Goal: Information Seeking & Learning: Learn about a topic

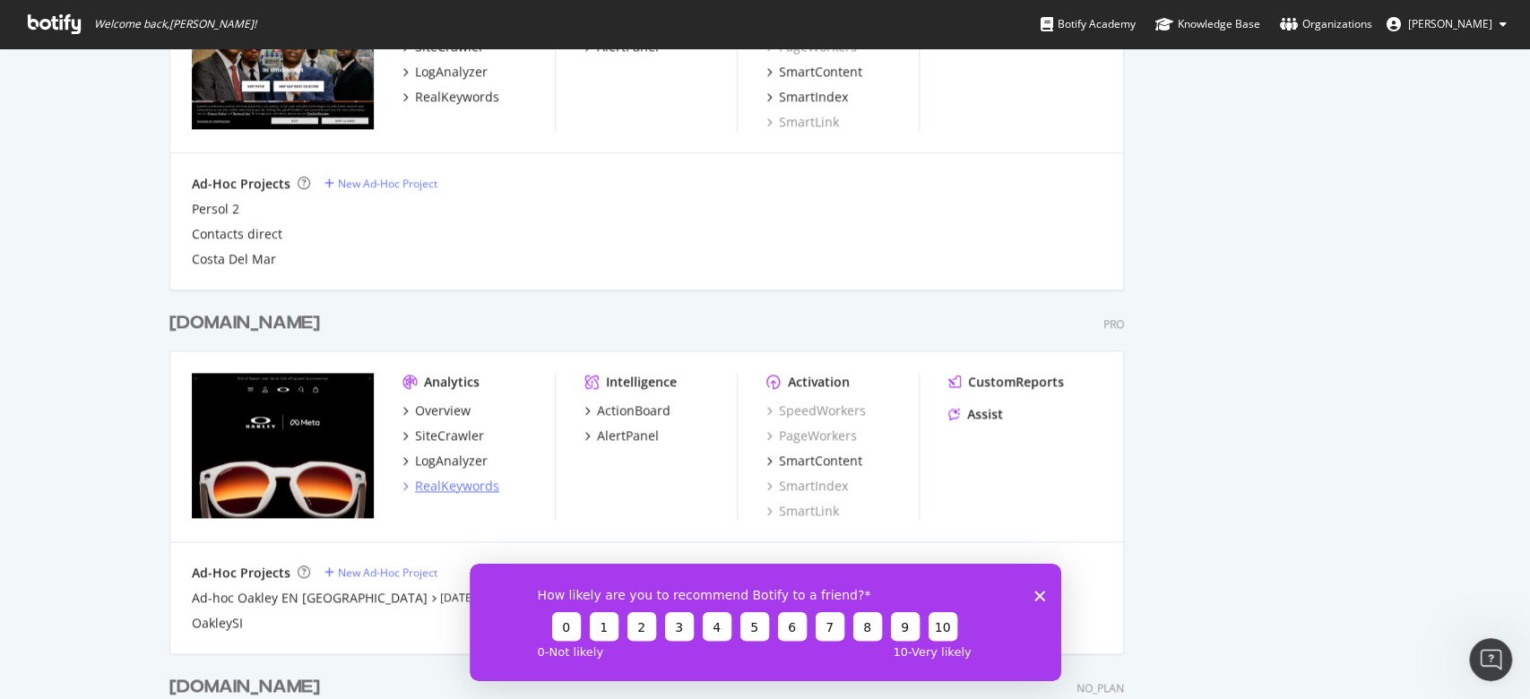
click at [460, 490] on div "RealKeywords" at bounding box center [457, 486] width 84 height 18
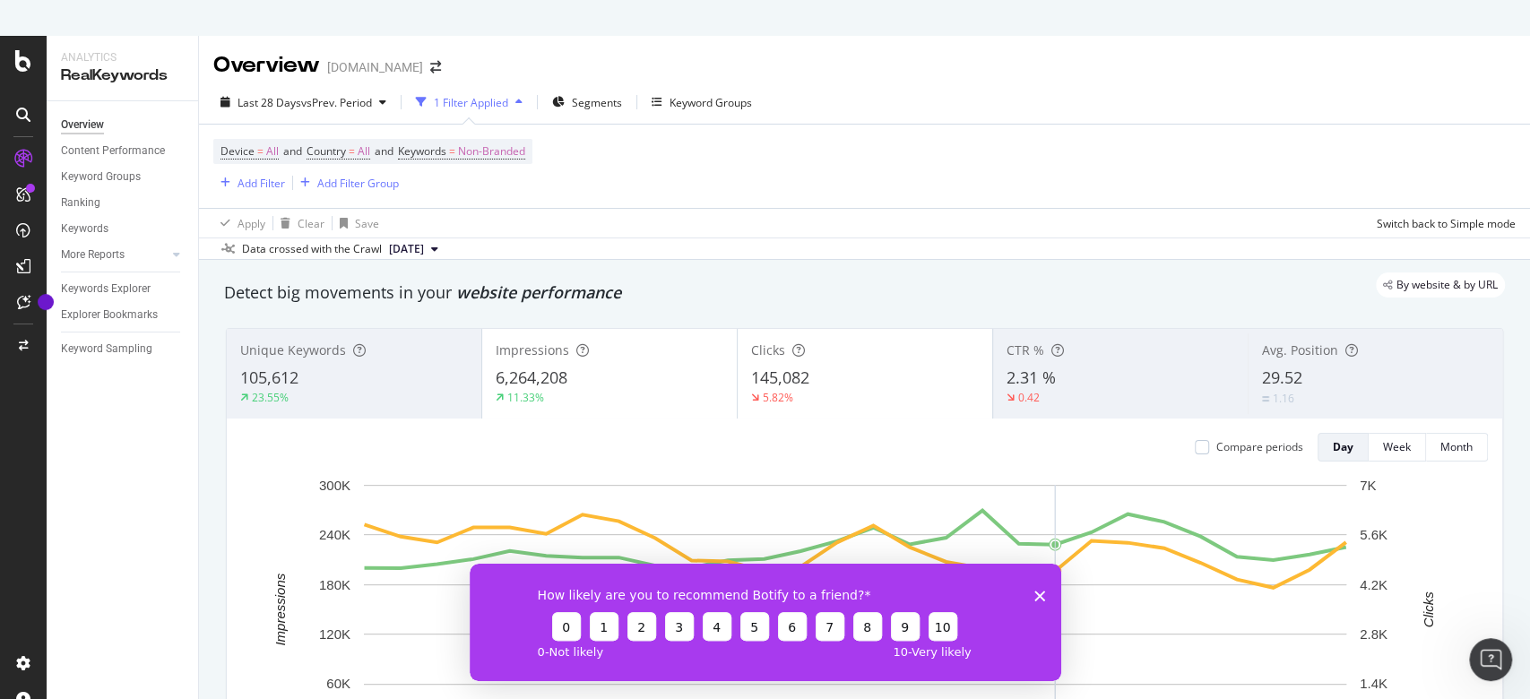
click at [1035, 594] on icon "Close survey" at bounding box center [1039, 595] width 11 height 11
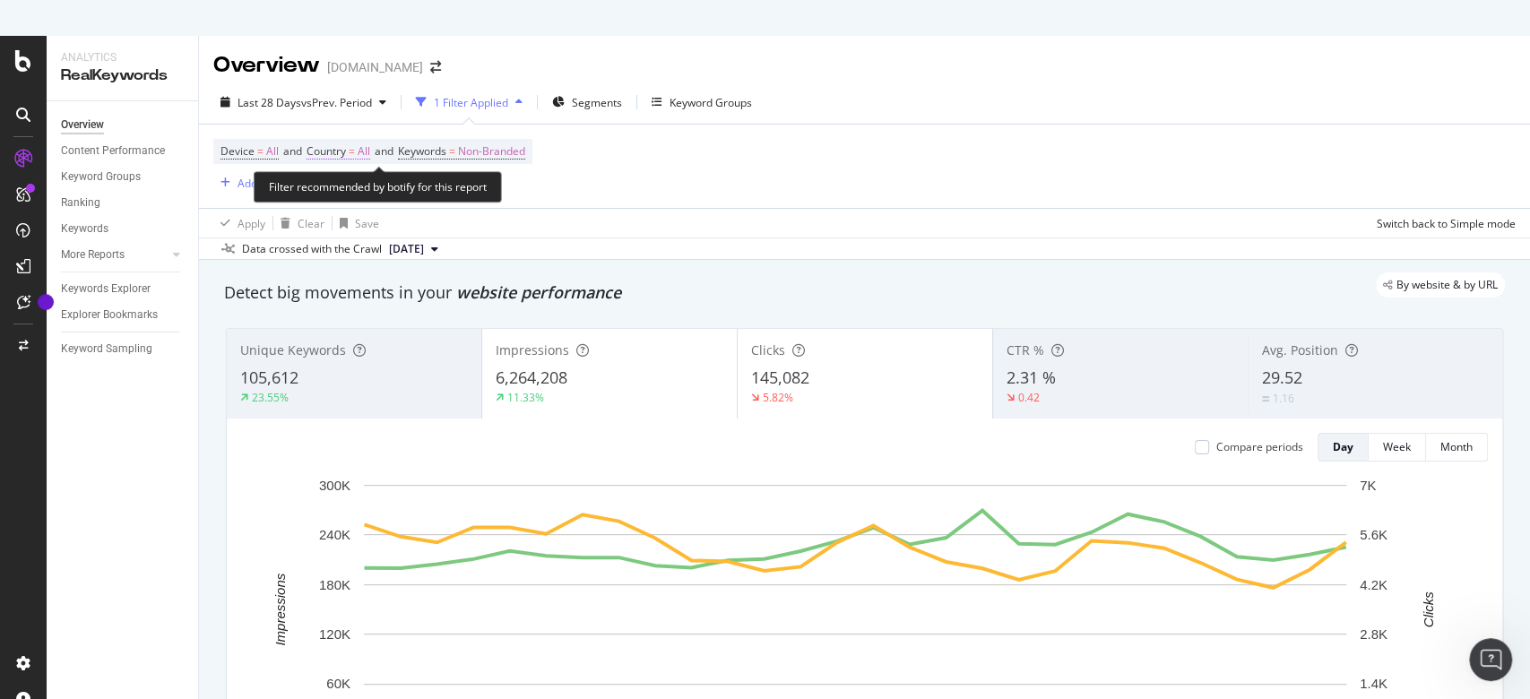
click at [370, 149] on span "All" at bounding box center [364, 151] width 13 height 25
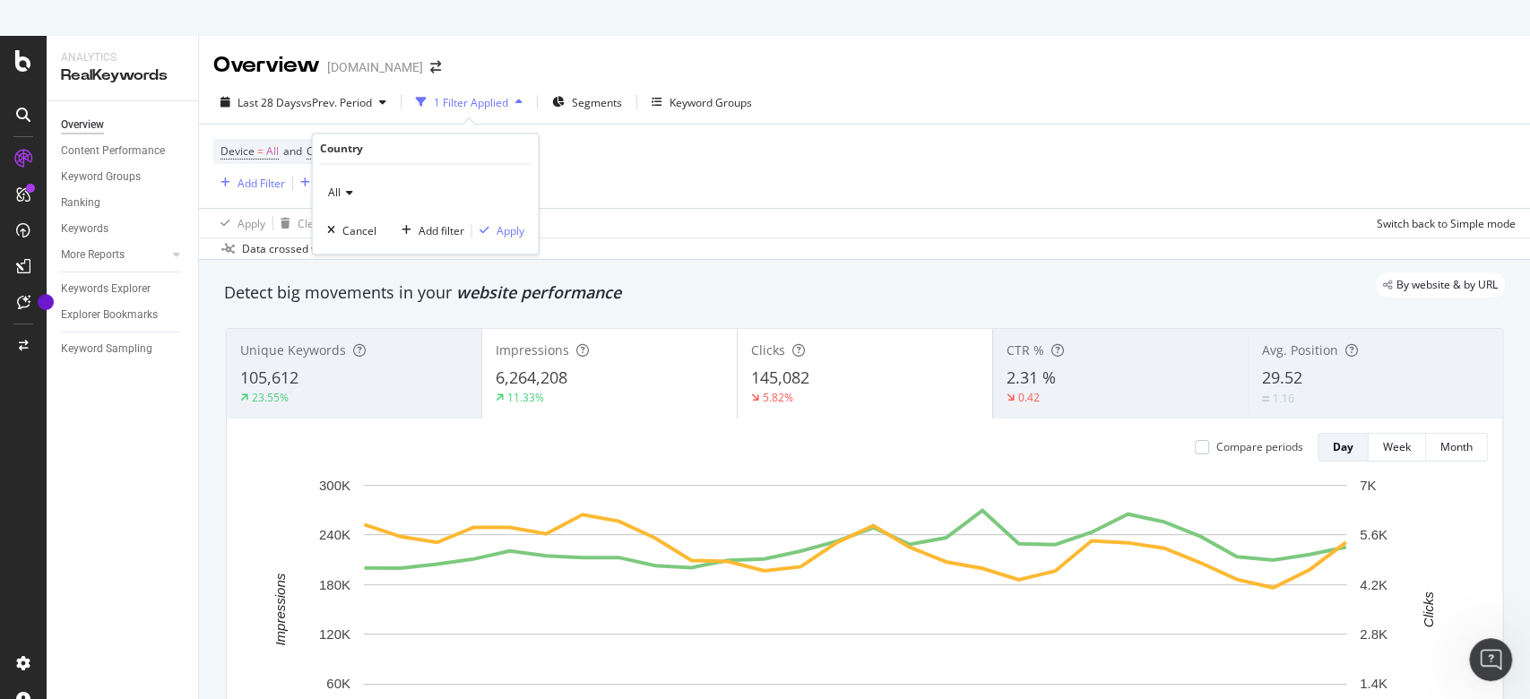
click at [347, 188] on icon at bounding box center [347, 193] width 13 height 11
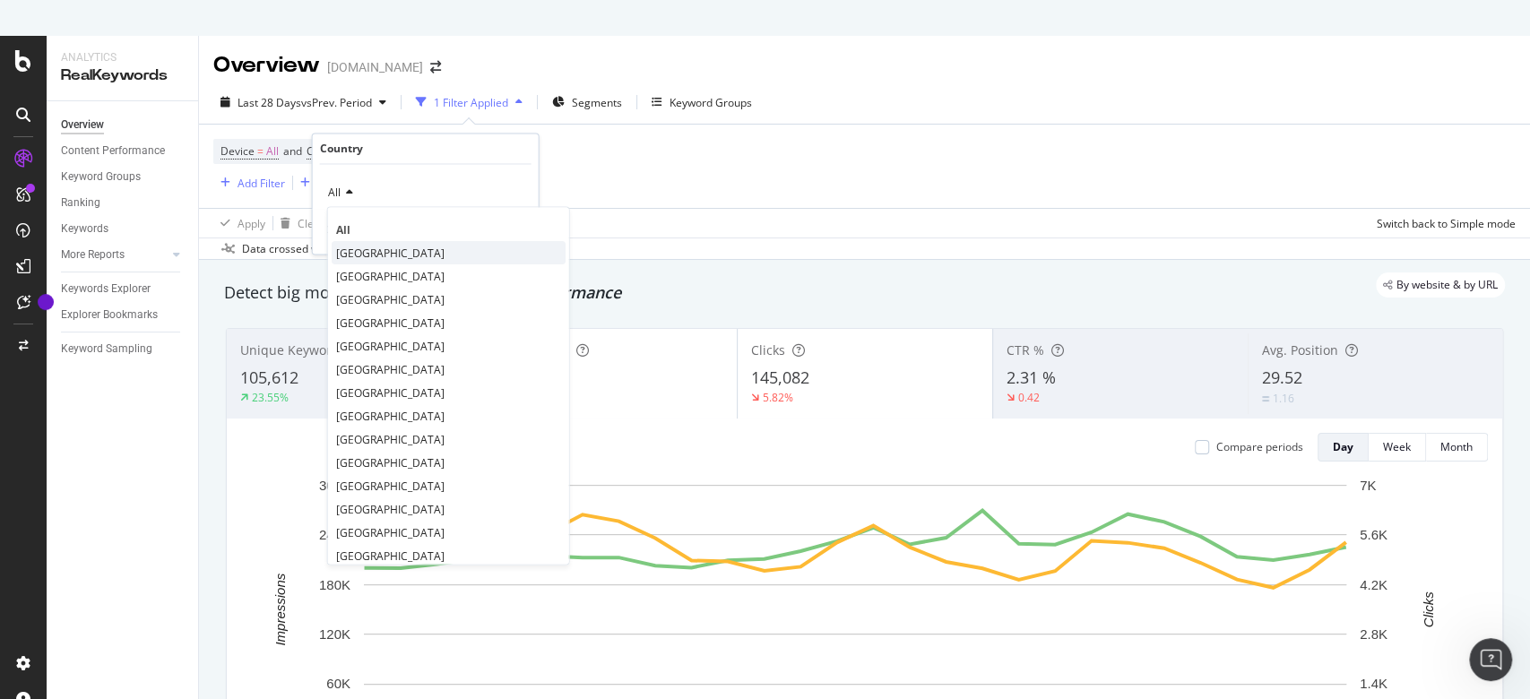
click at [357, 262] on div "[GEOGRAPHIC_DATA]" at bounding box center [449, 253] width 234 height 23
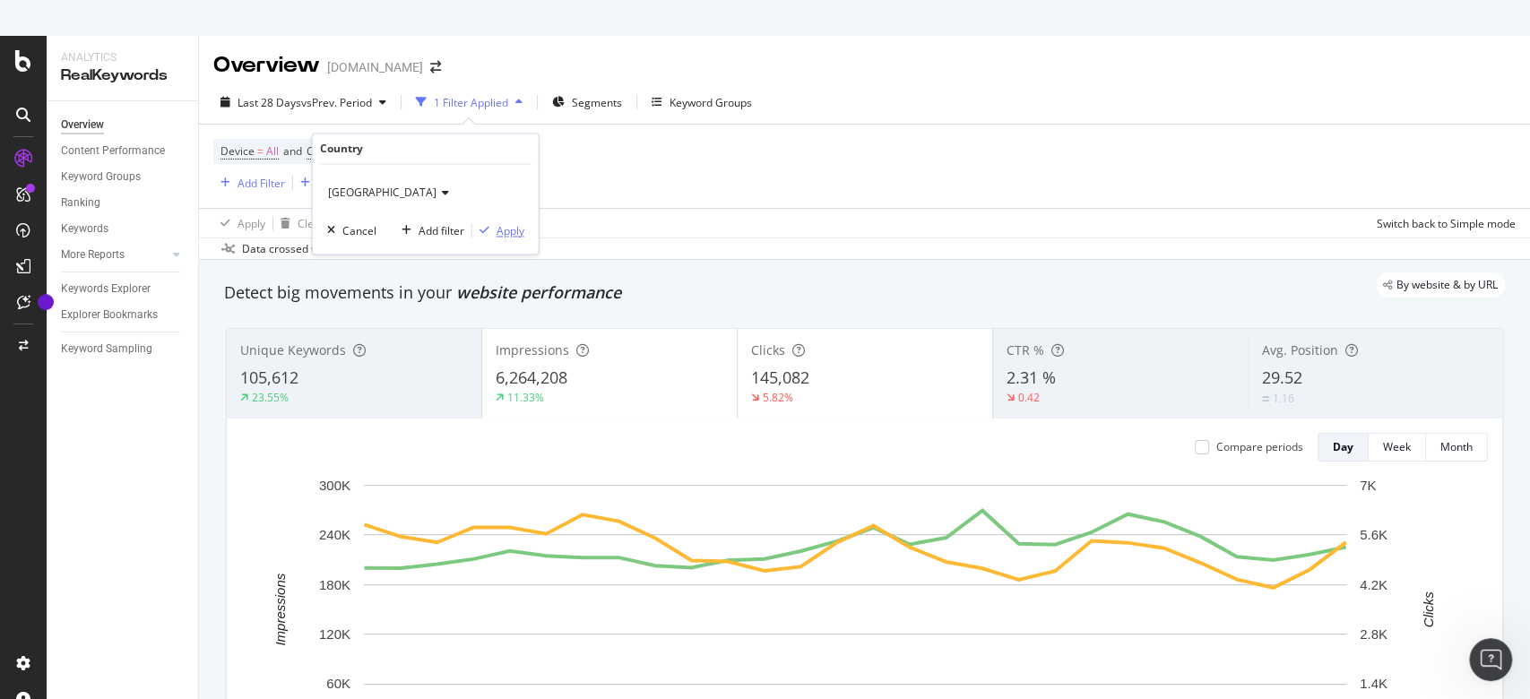
click at [505, 234] on div "Apply" at bounding box center [511, 230] width 28 height 15
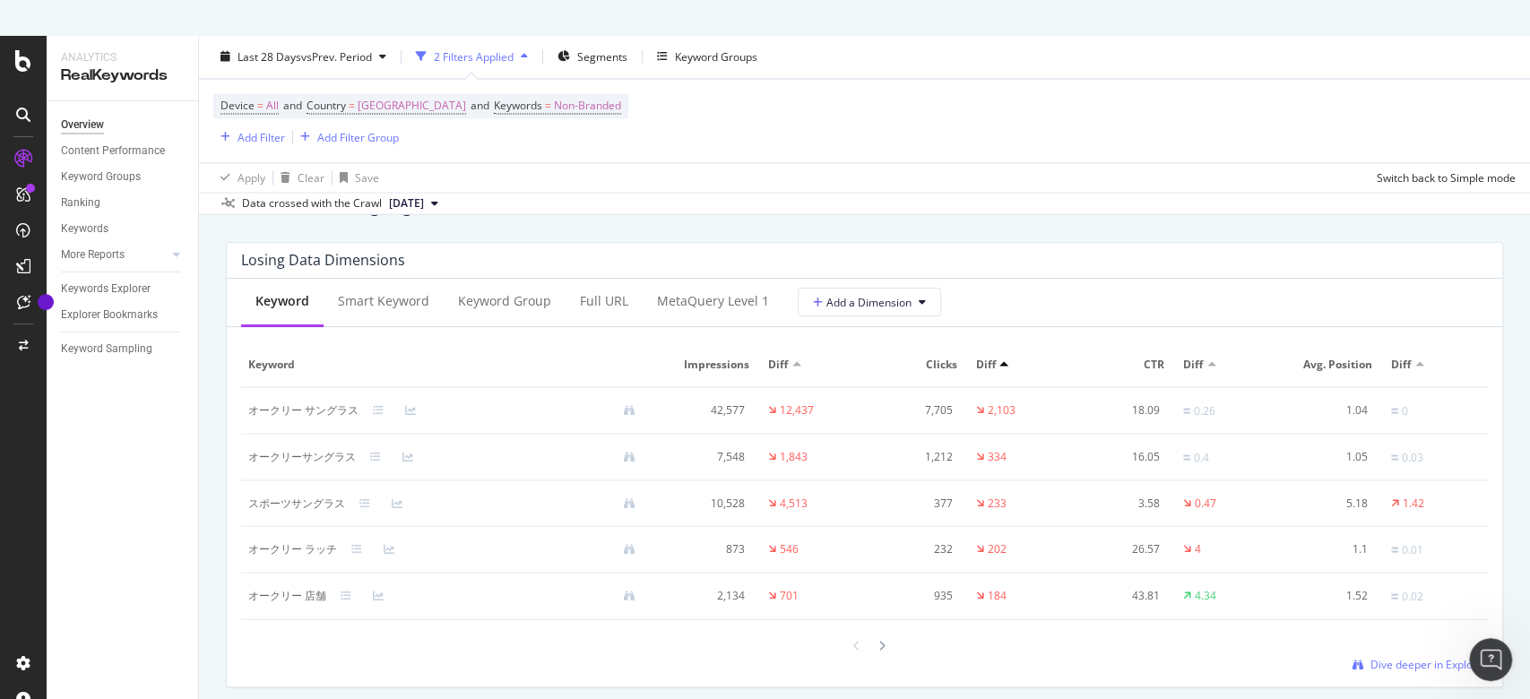
scroll to position [2128, 0]
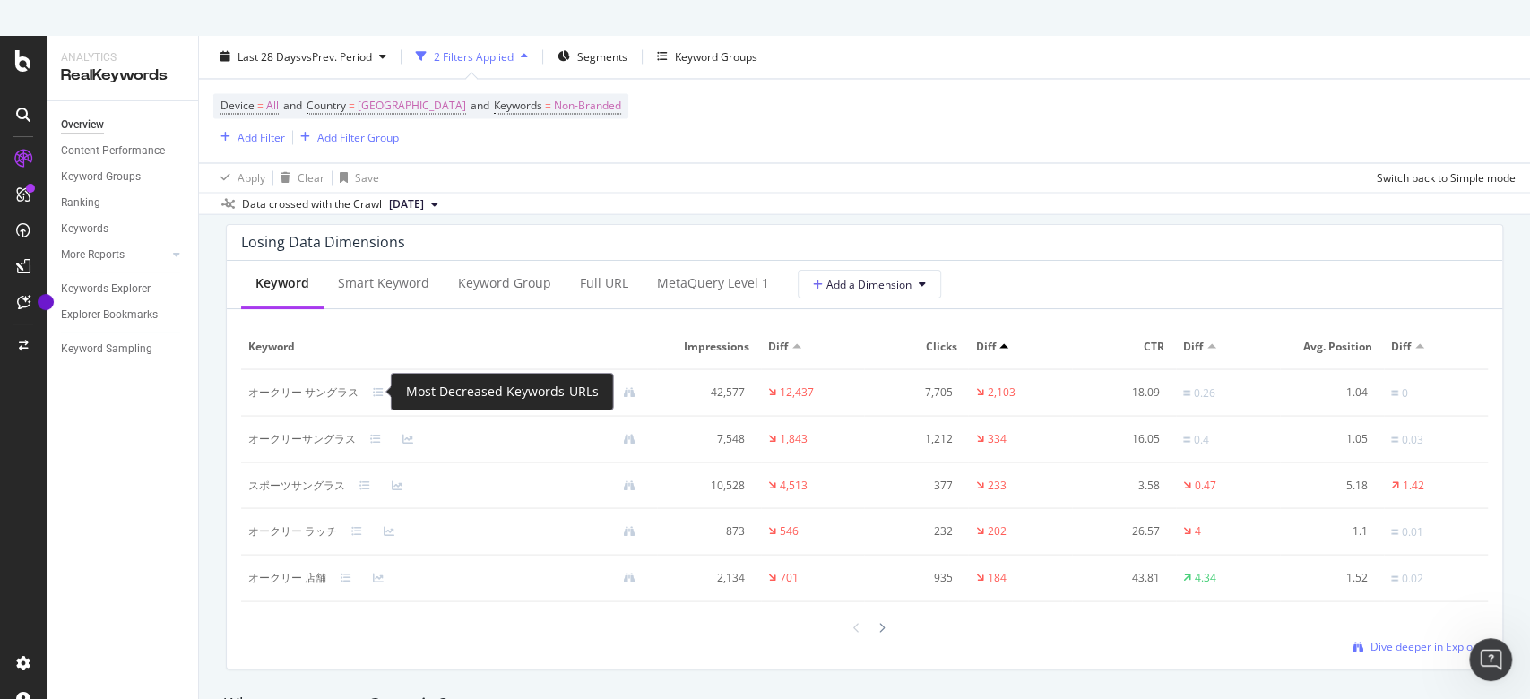
click at [385, 391] on div at bounding box center [389, 391] width 32 height 11
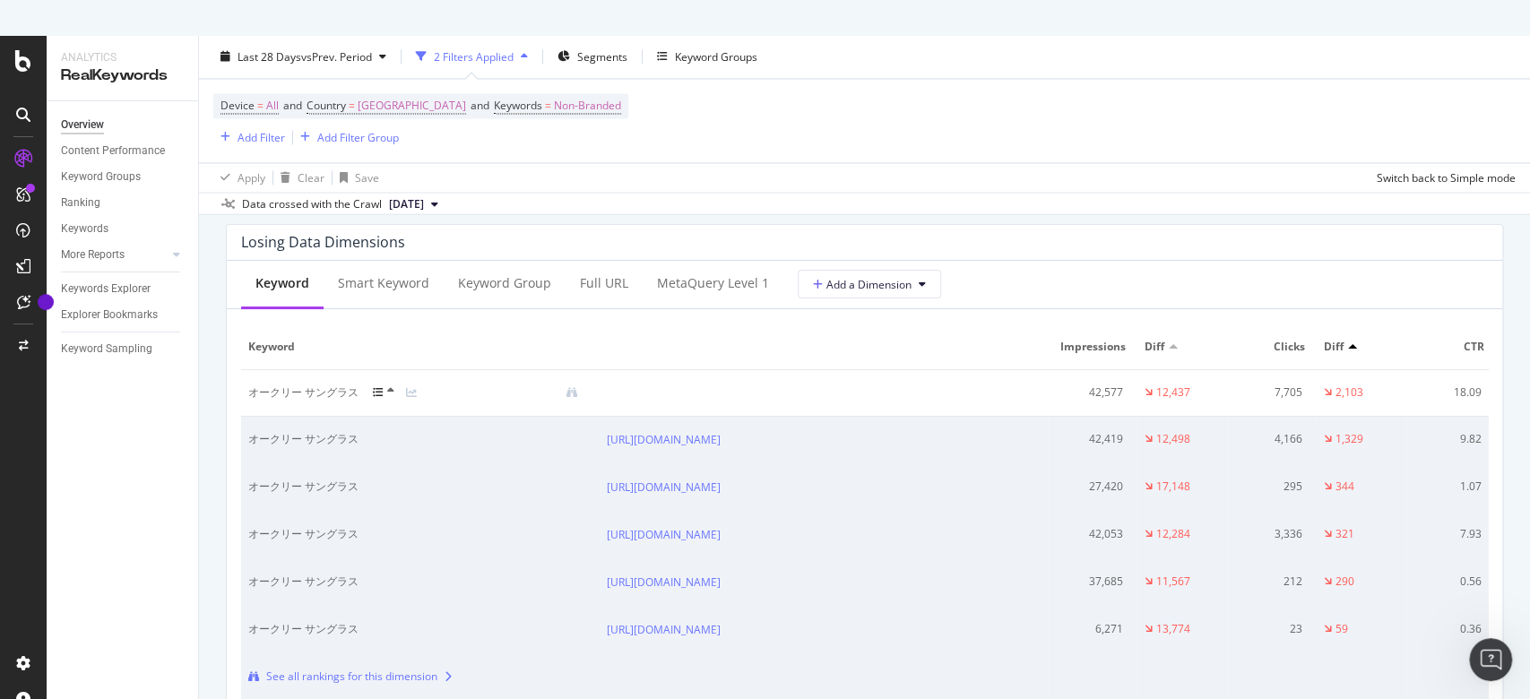
click at [385, 391] on div at bounding box center [389, 392] width 33 height 14
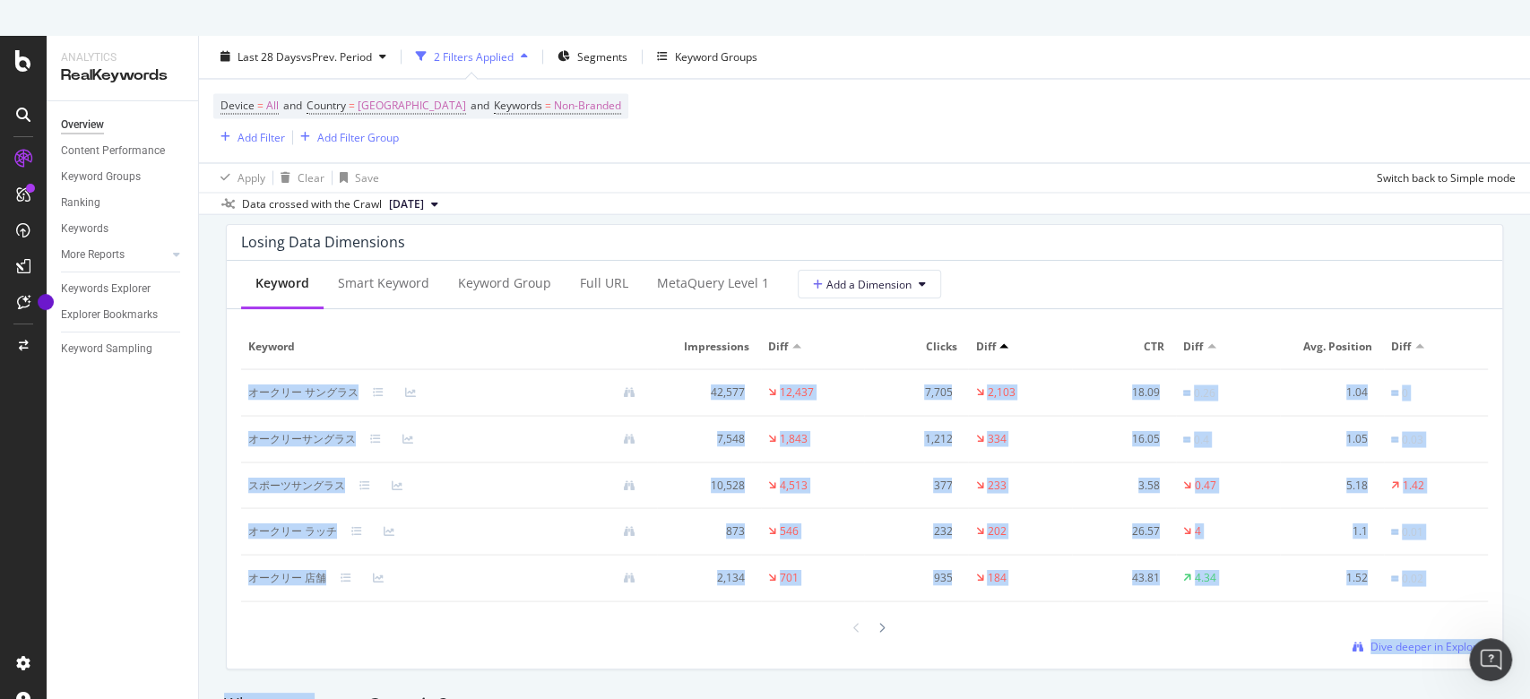
drag, startPoint x: 246, startPoint y: 392, endPoint x: 316, endPoint y: 680, distance: 297.2
click at [316, 680] on div "Losing Data Dimensions Keyword Smart Keyword Keyword Group Full URL MetaQuery L…" at bounding box center [864, 447] width 1299 height 474
copy tbody "オークリー サングラス 42,577 12,437 7,705 2,103 18.09 0.26 1.04 0 オークリーサングラス 7,548 1,843 …"
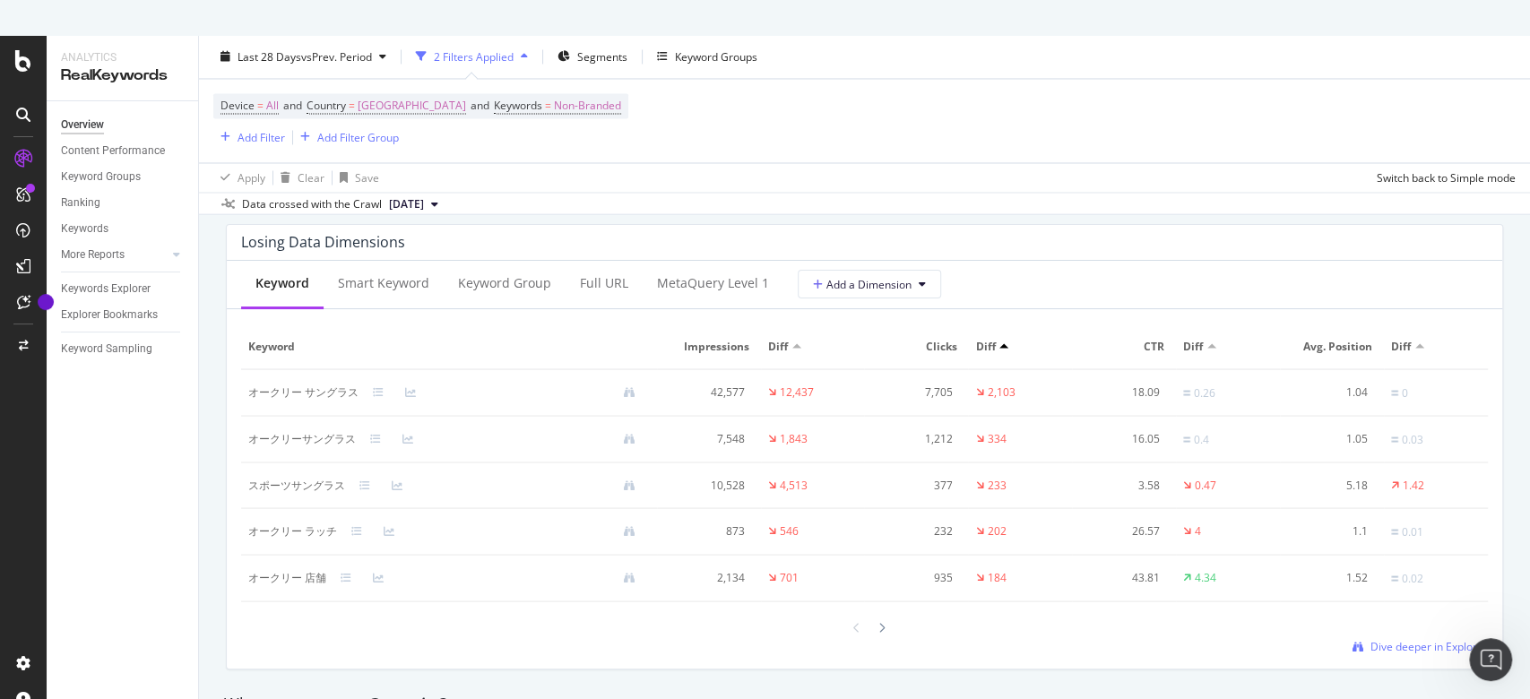
click at [1057, 235] on div "Losing Data Dimensions" at bounding box center [860, 242] width 1238 height 18
click at [140, 283] on div "Keywords Explorer" at bounding box center [106, 289] width 90 height 19
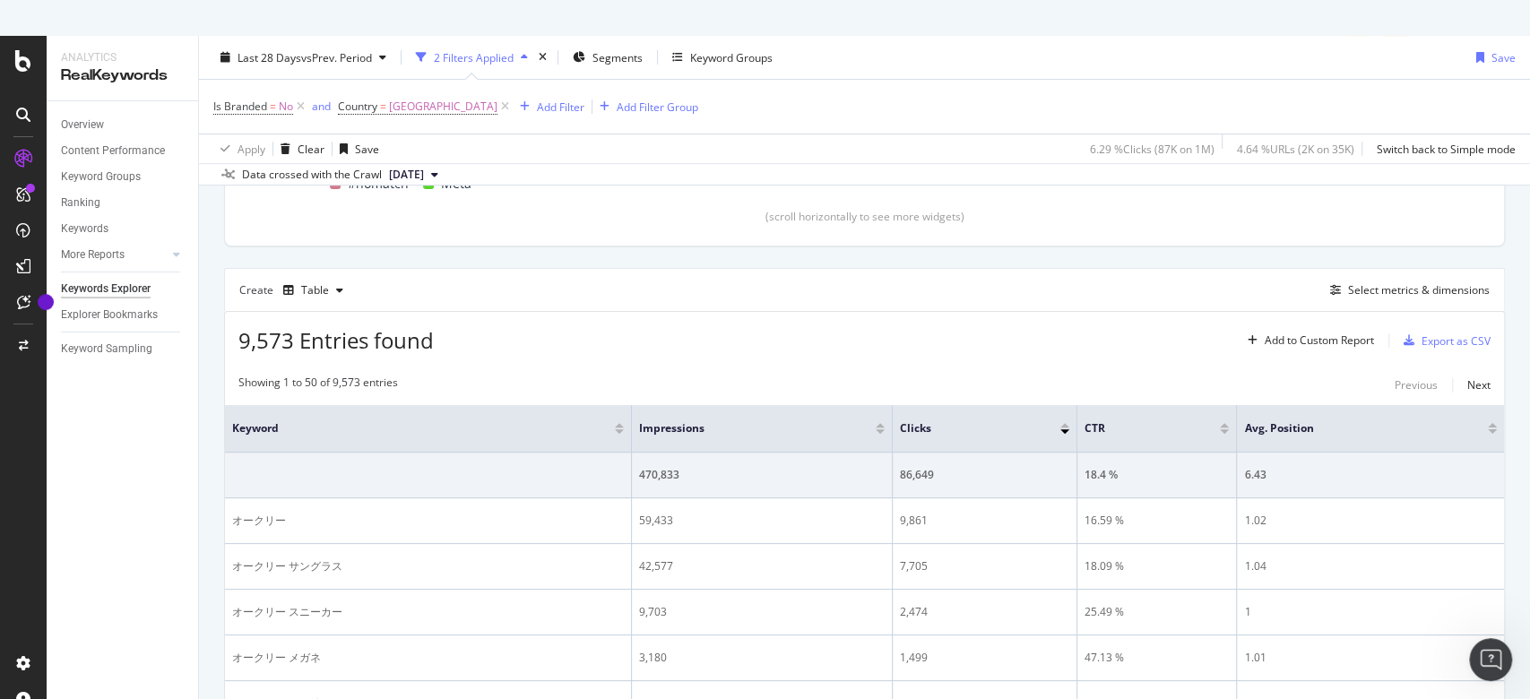
scroll to position [418, 0]
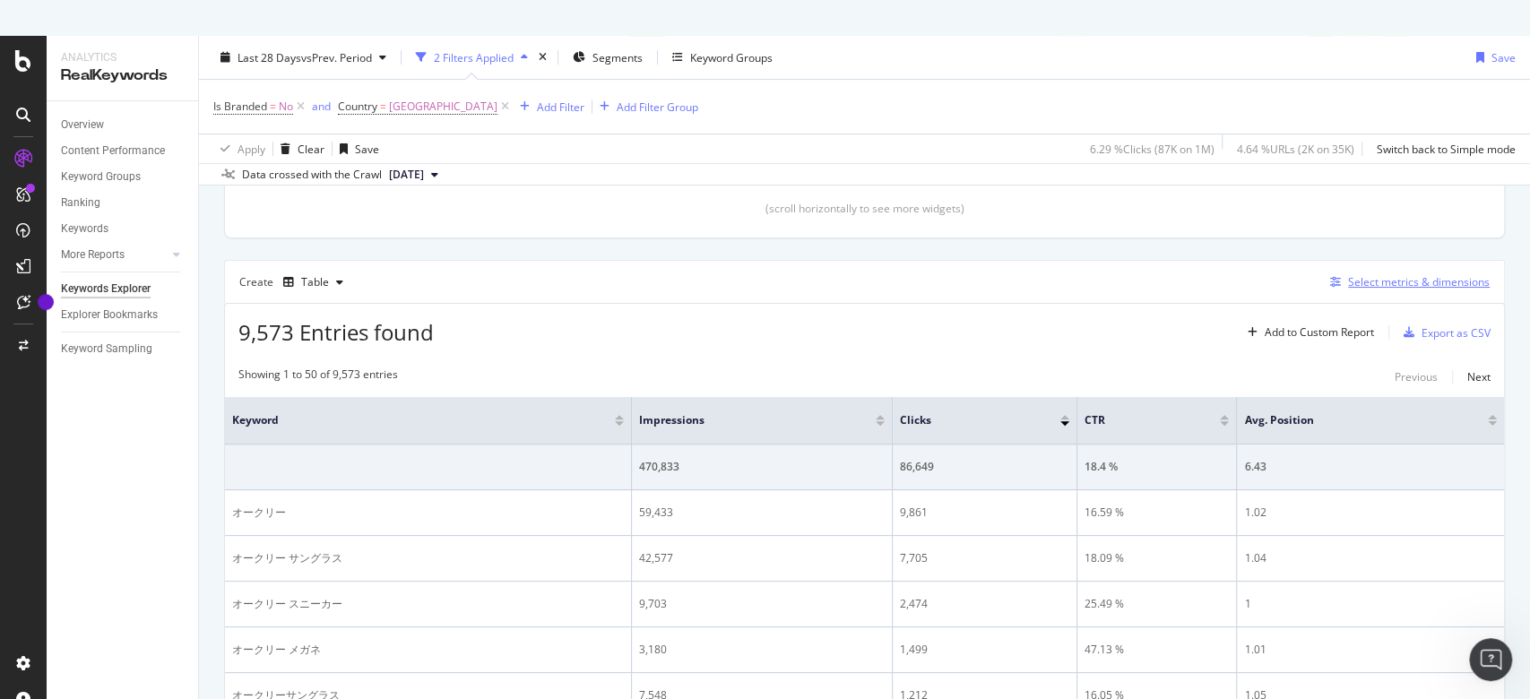
click at [1381, 274] on div "Select metrics & dimensions" at bounding box center [1419, 281] width 142 height 15
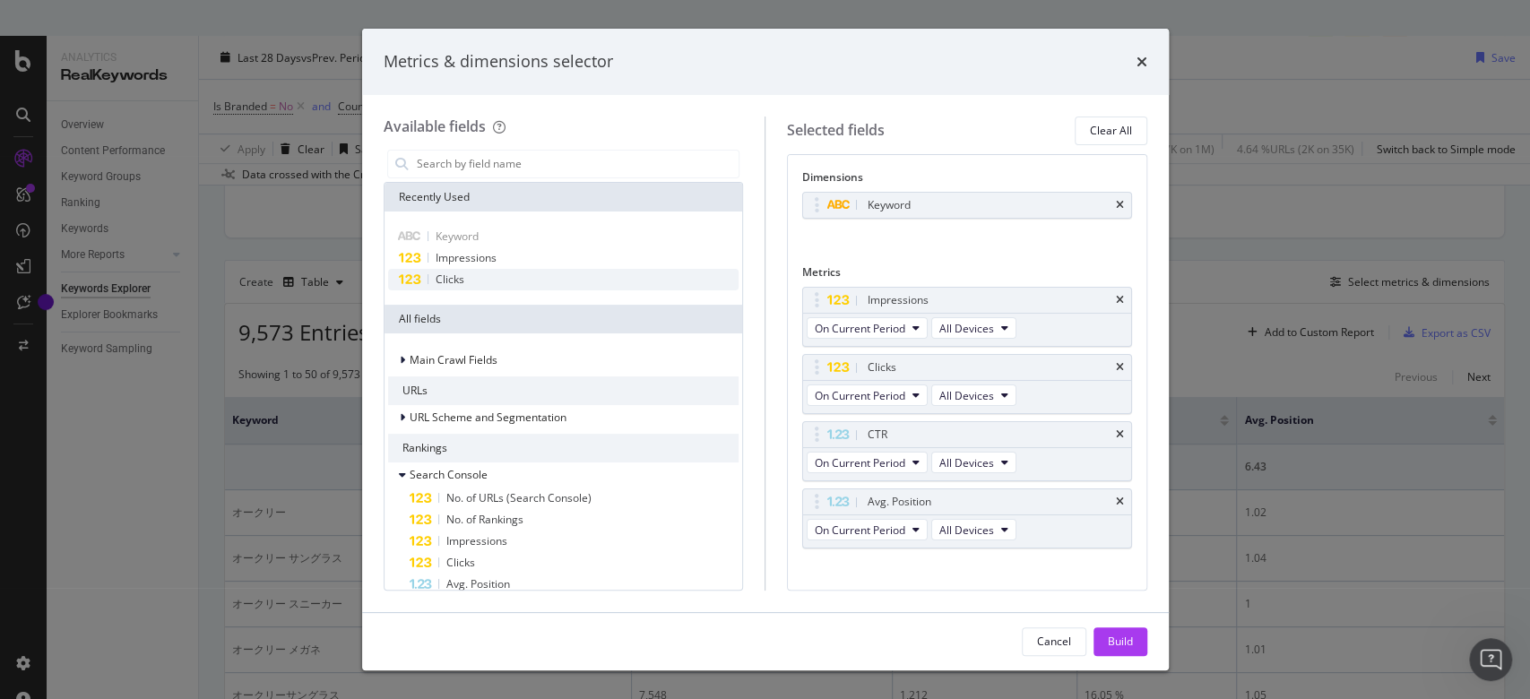
click at [538, 281] on div "Clicks" at bounding box center [563, 280] width 351 height 22
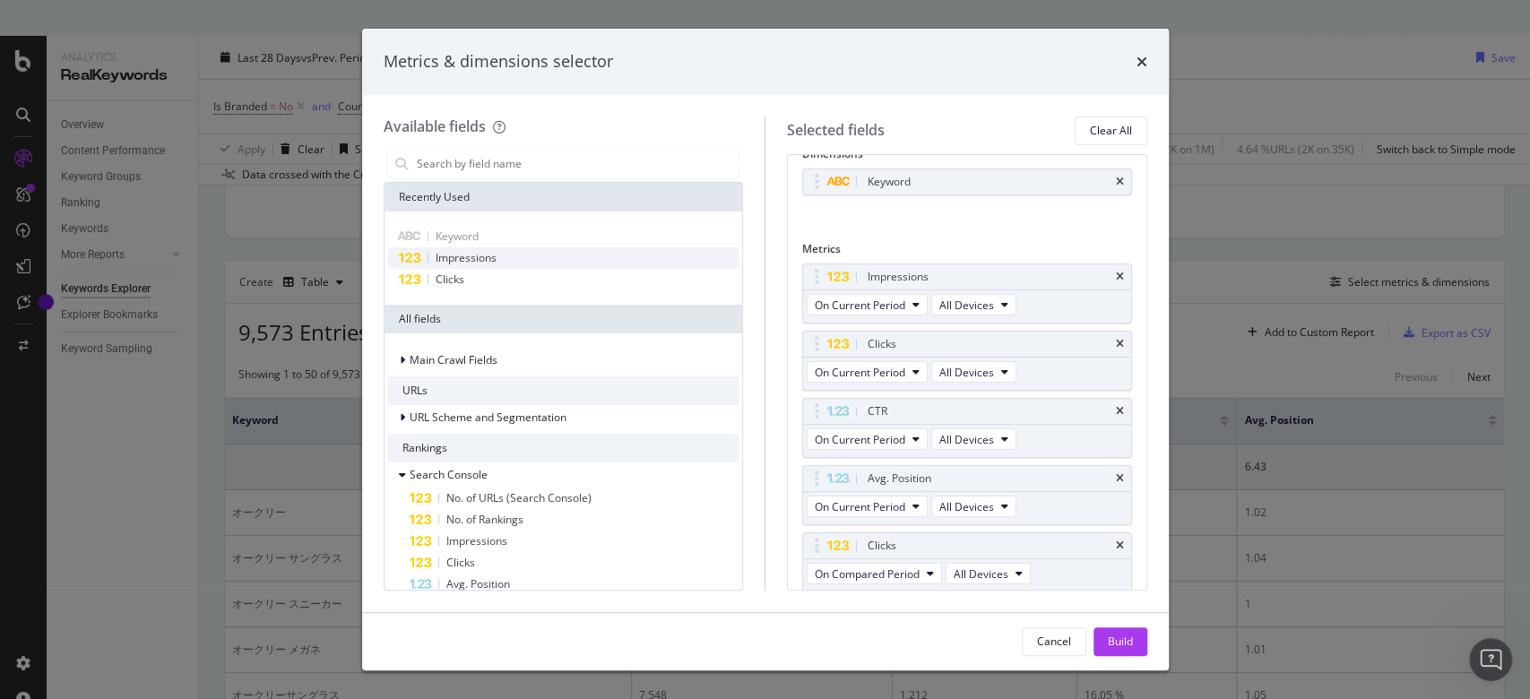
click at [533, 256] on div "Impressions" at bounding box center [563, 258] width 351 height 22
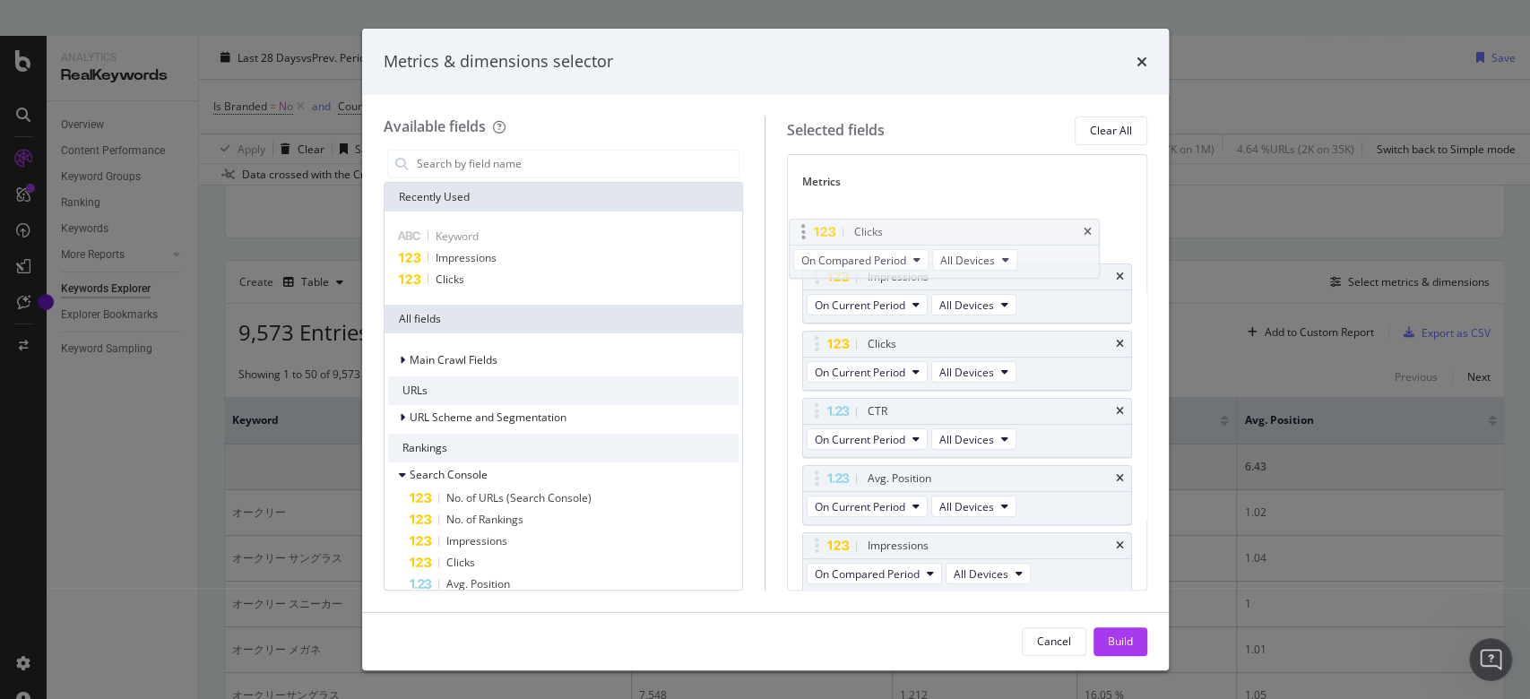
scroll to position [89, 0]
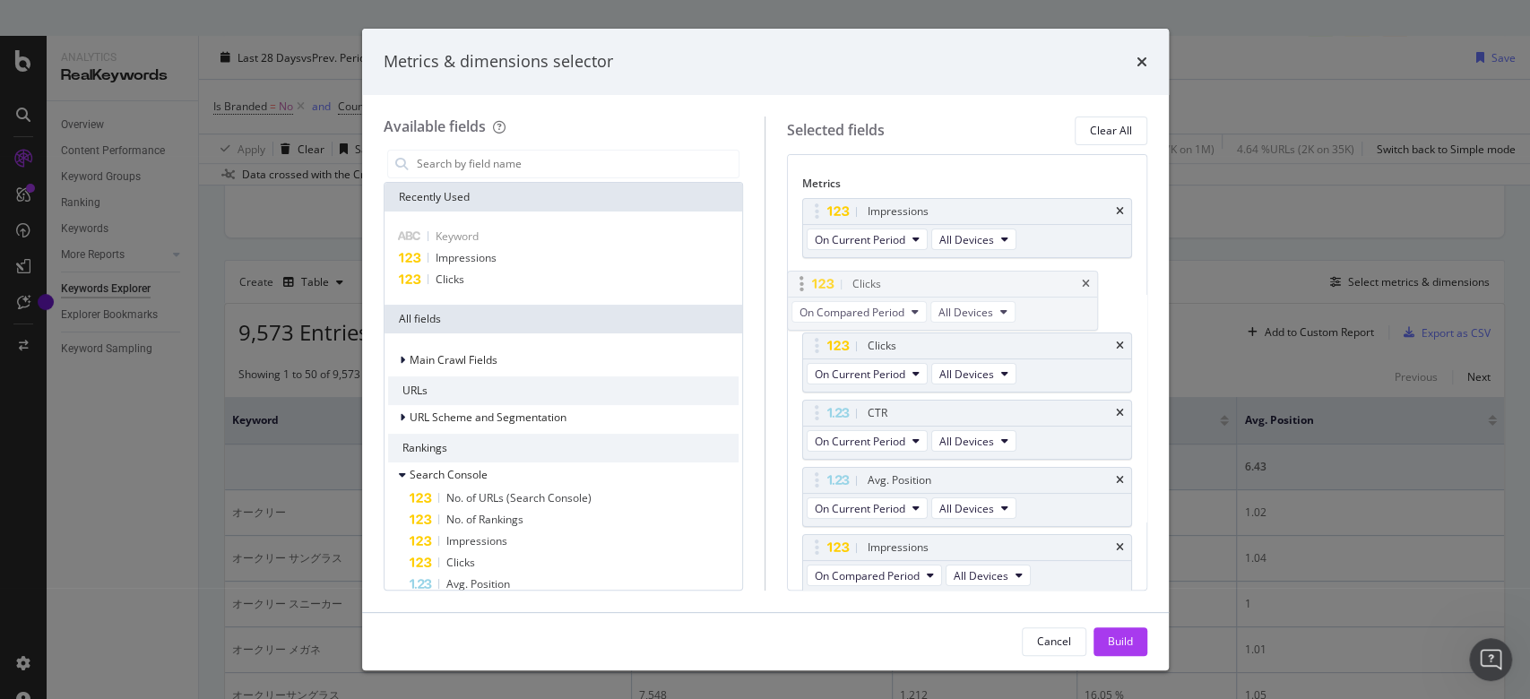
drag, startPoint x: 819, startPoint y: 481, endPoint x: 806, endPoint y: 289, distance: 193.2
click at [806, 289] on body "Analytics RealKeywords Overview Content Performance Keyword Groups Ranking Keyw…" at bounding box center [765, 385] width 1530 height 699
drag, startPoint x: 810, startPoint y: 281, endPoint x: 813, endPoint y: 337, distance: 55.6
drag, startPoint x: 815, startPoint y: 217, endPoint x: 813, endPoint y: 345, distance: 128.2
drag, startPoint x: 817, startPoint y: 547, endPoint x: 824, endPoint y: 428, distance: 119.4
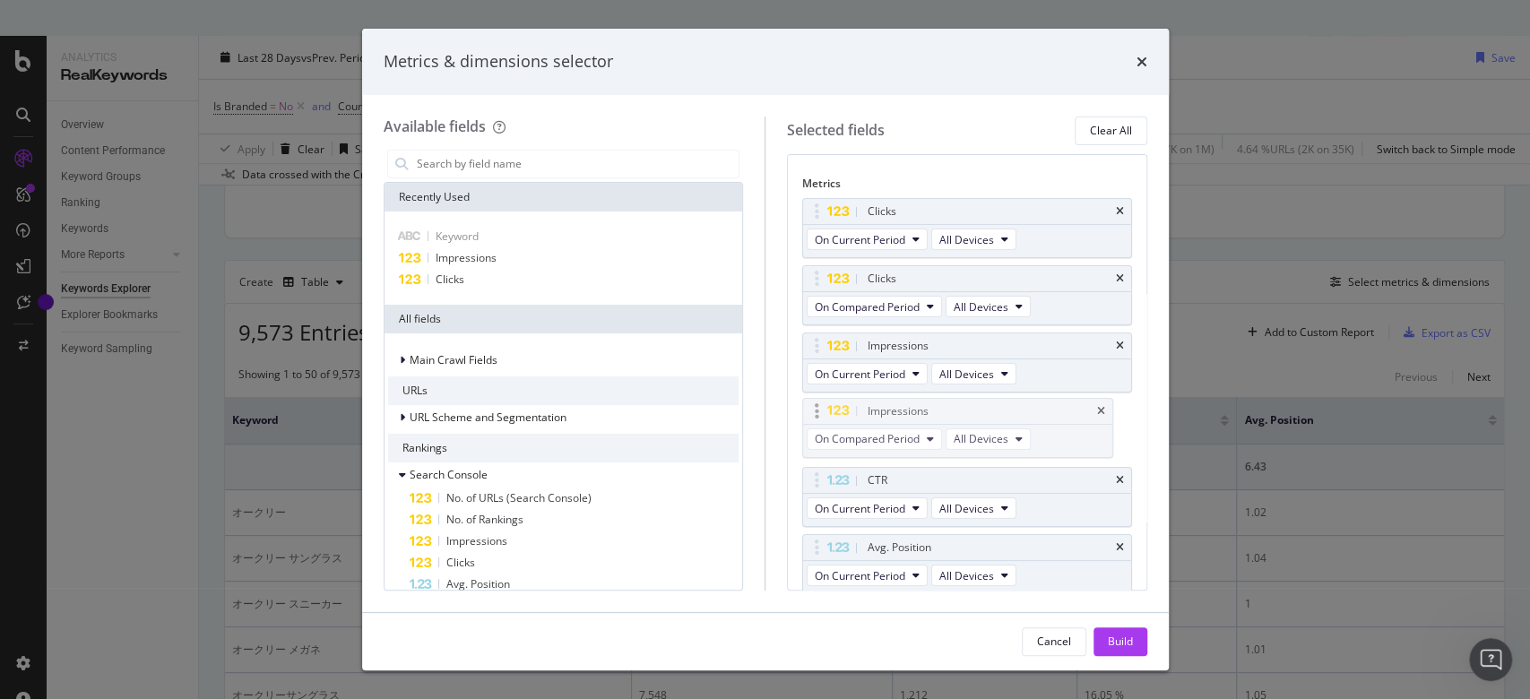
click at [824, 428] on body "Analytics RealKeywords Overview Content Performance Keyword Groups Ranking Keyw…" at bounding box center [765, 385] width 1530 height 699
click at [479, 169] on input "modal" at bounding box center [577, 164] width 325 height 27
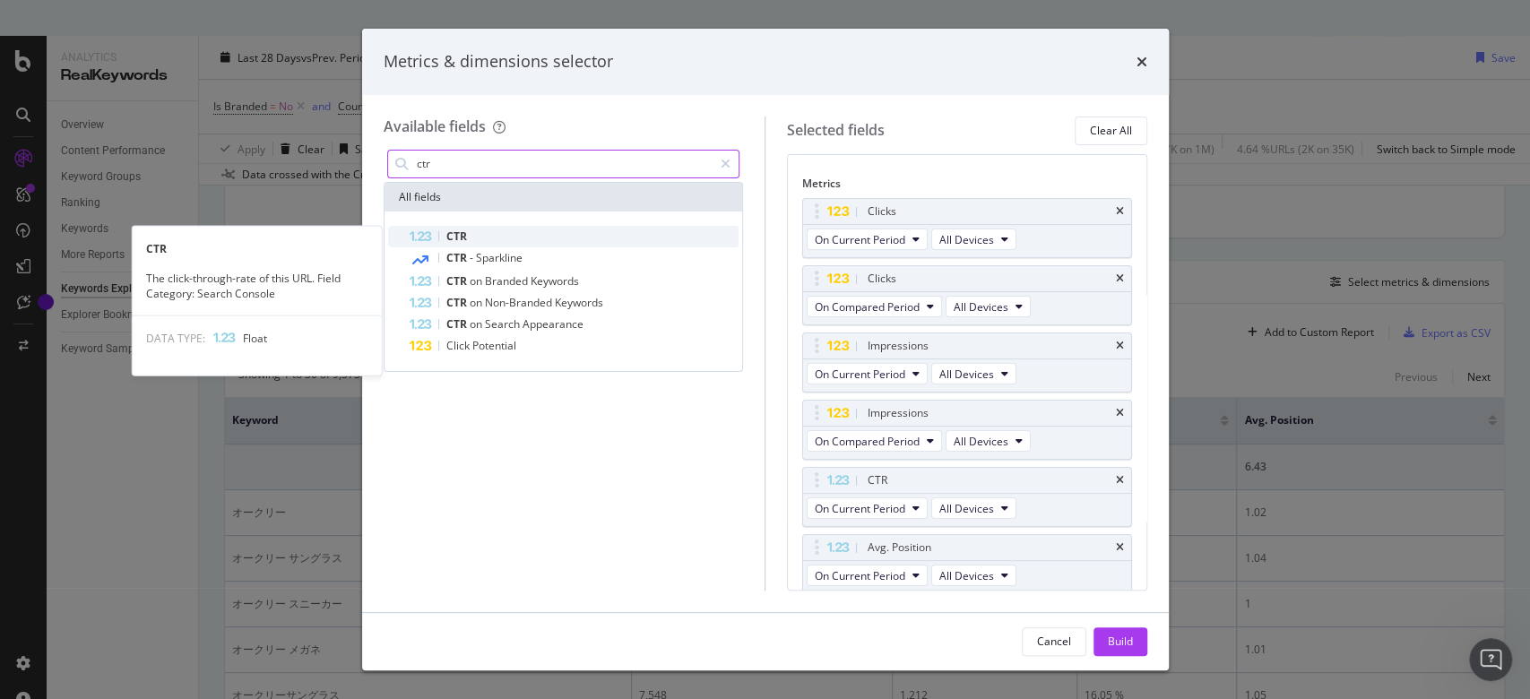
type input "ctr"
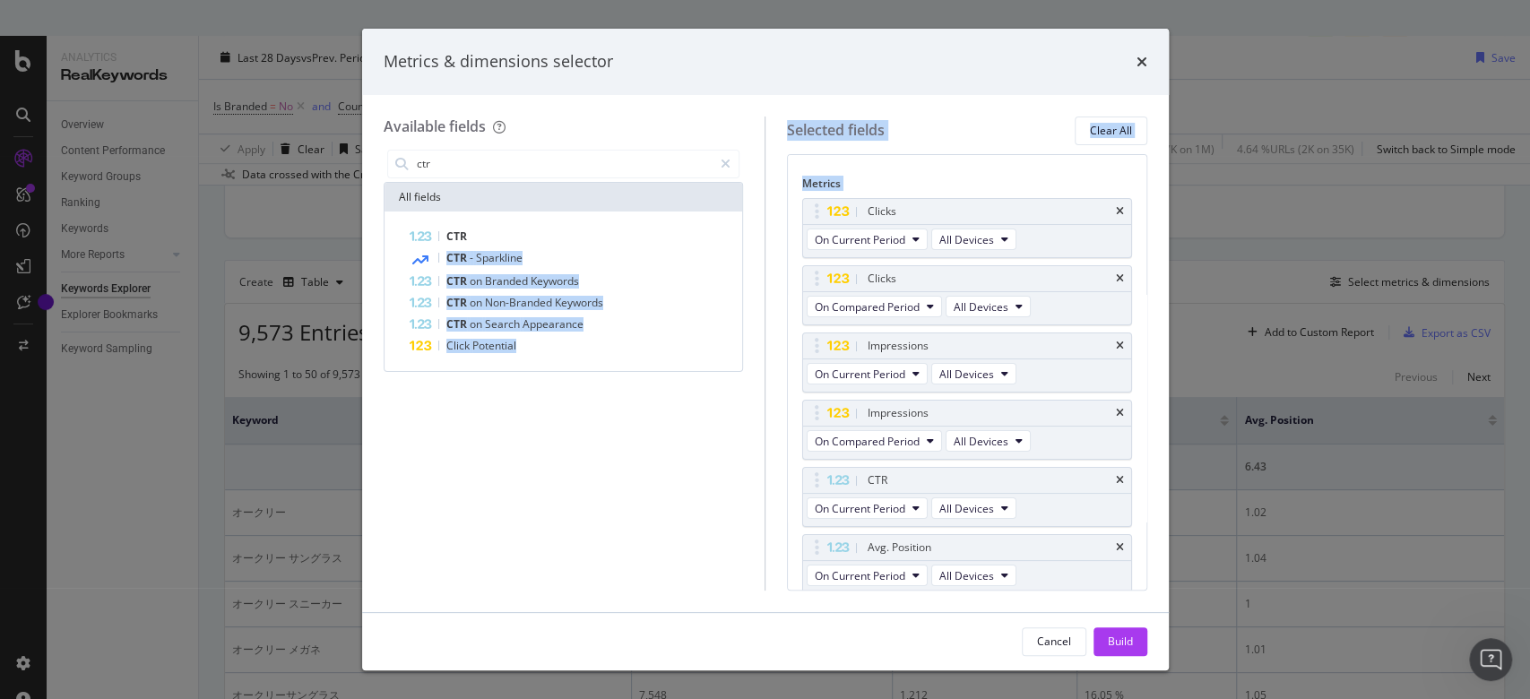
drag, startPoint x: 473, startPoint y: 233, endPoint x: 889, endPoint y: 528, distance: 509.9
click at [889, 528] on div "Available fields ctr All fields CTR CTR - Sparkline CTR on Branded Keywords CTR…" at bounding box center [766, 354] width 764 height 474
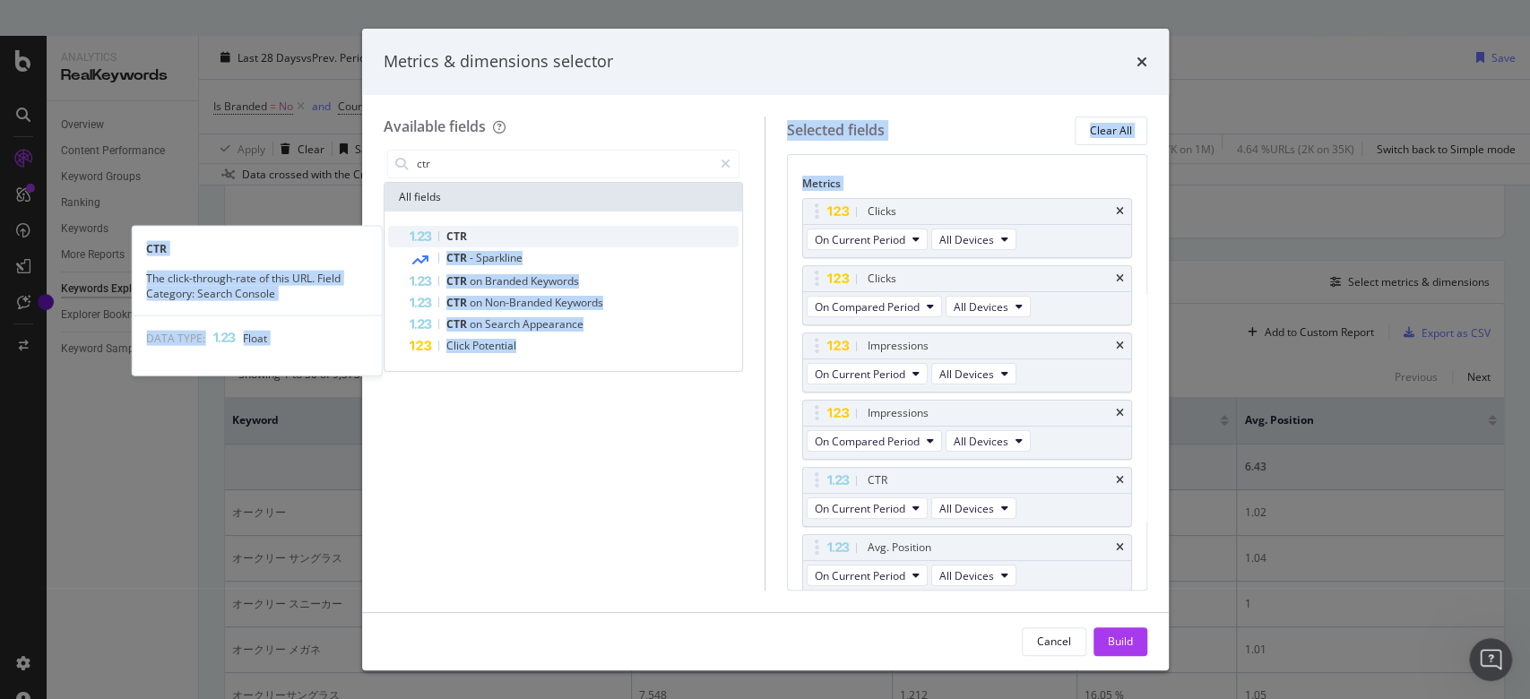
click at [496, 233] on div "CTR" at bounding box center [575, 237] width 330 height 22
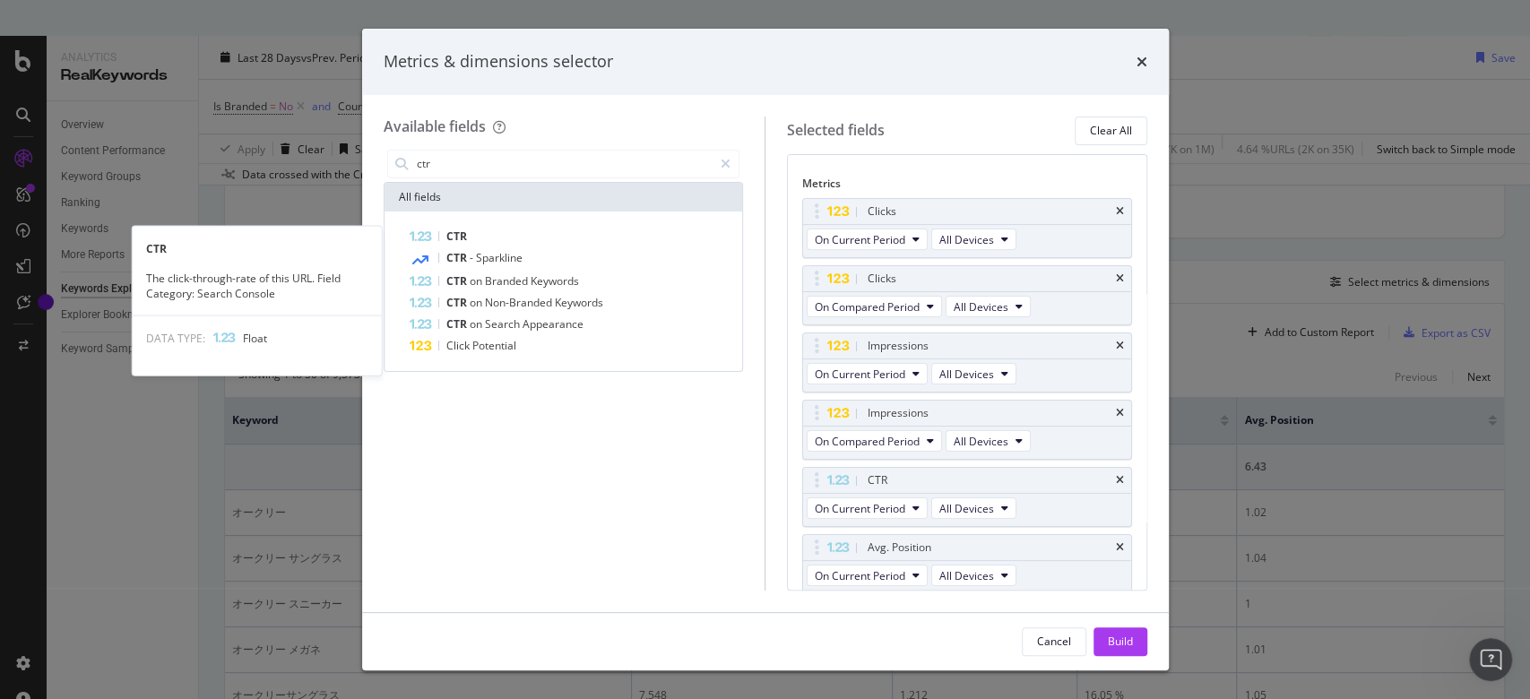
scroll to position [158, 0]
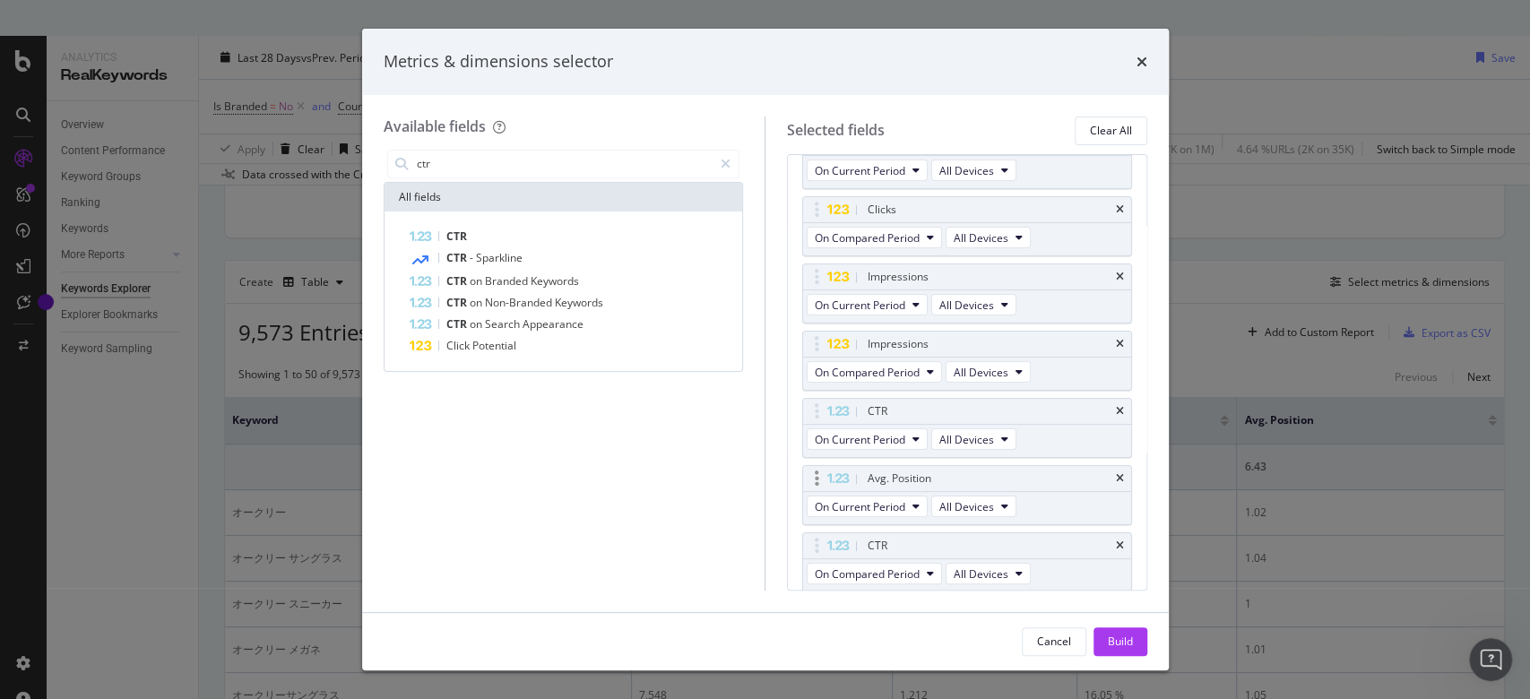
click at [1100, 482] on div "Avg. Position" at bounding box center [967, 478] width 328 height 25
click at [1108, 472] on div "Avg. Position" at bounding box center [967, 478] width 328 height 25
click at [1116, 477] on icon "times" at bounding box center [1120, 478] width 8 height 11
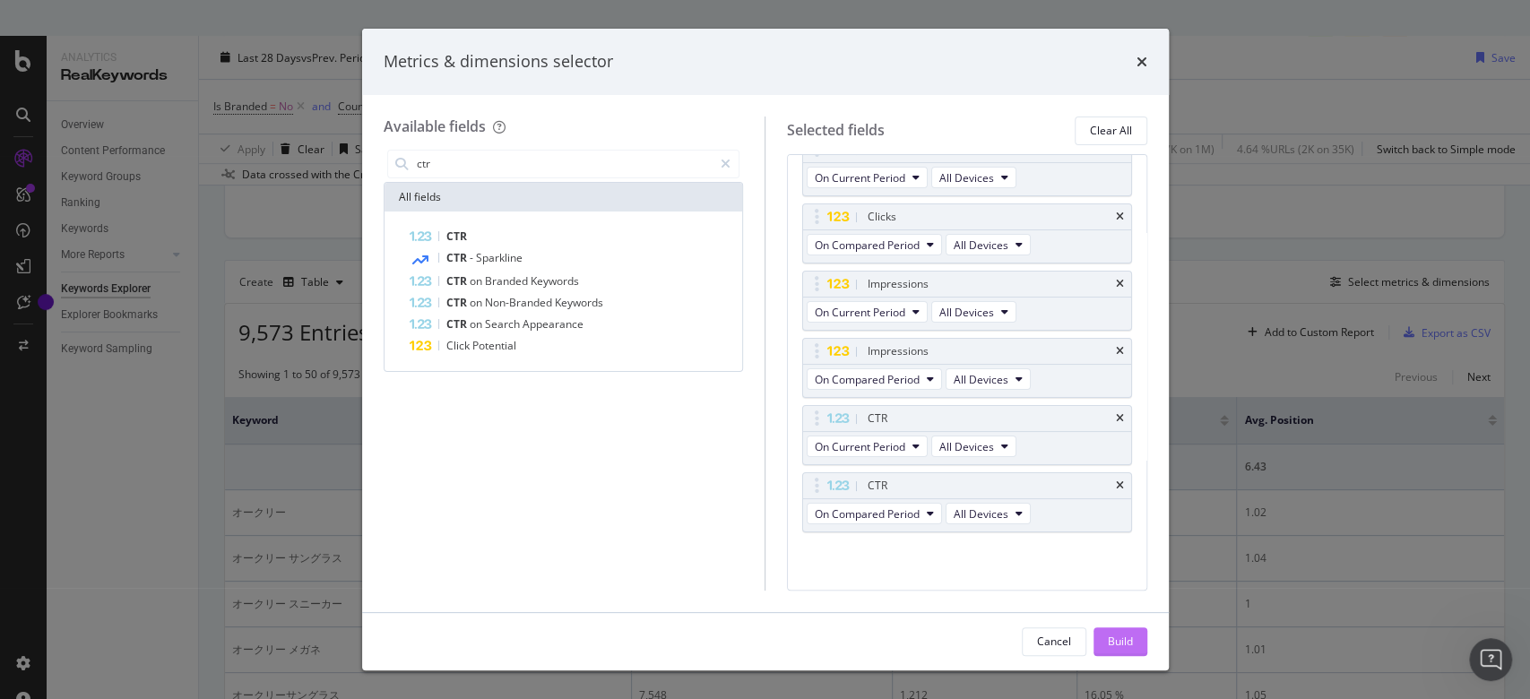
click at [1111, 633] on div "Build" at bounding box center [1120, 641] width 25 height 27
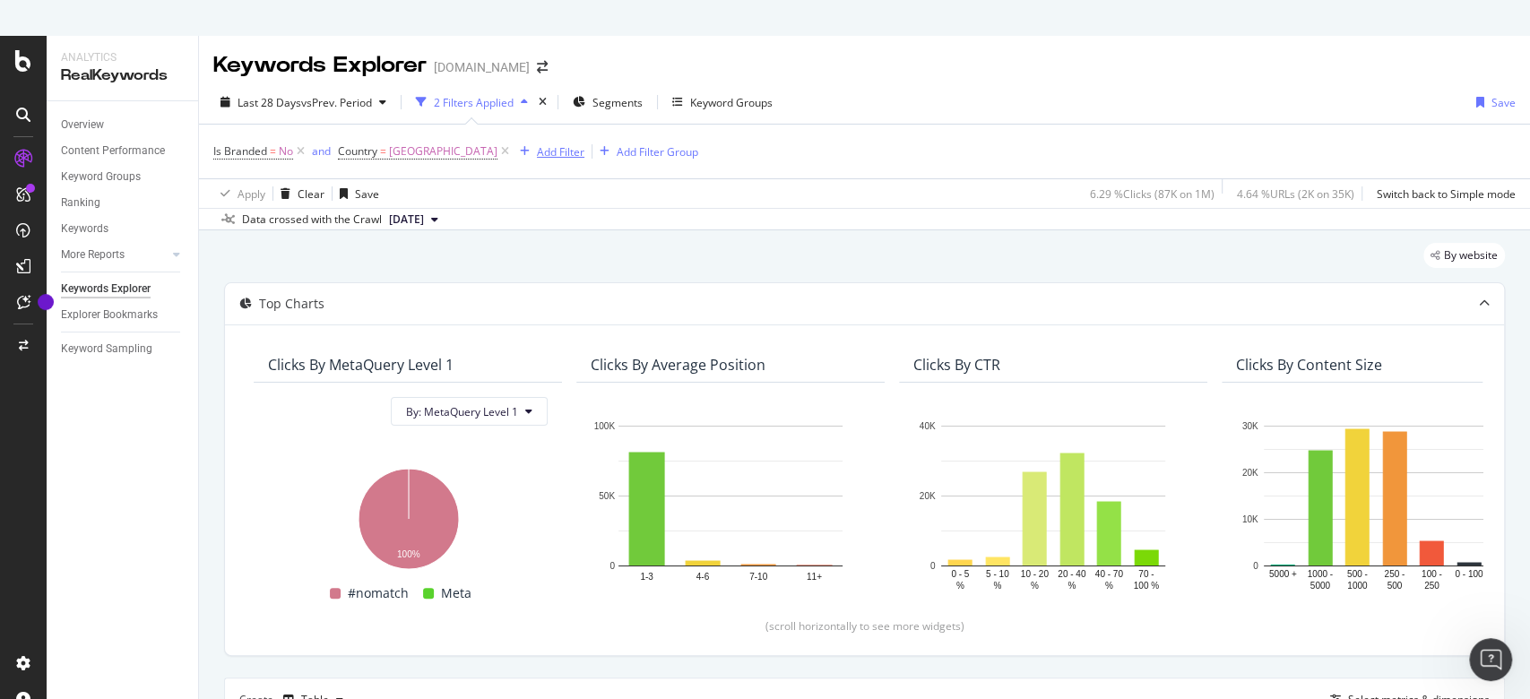
click at [537, 149] on div "Add Filter" at bounding box center [561, 151] width 48 height 15
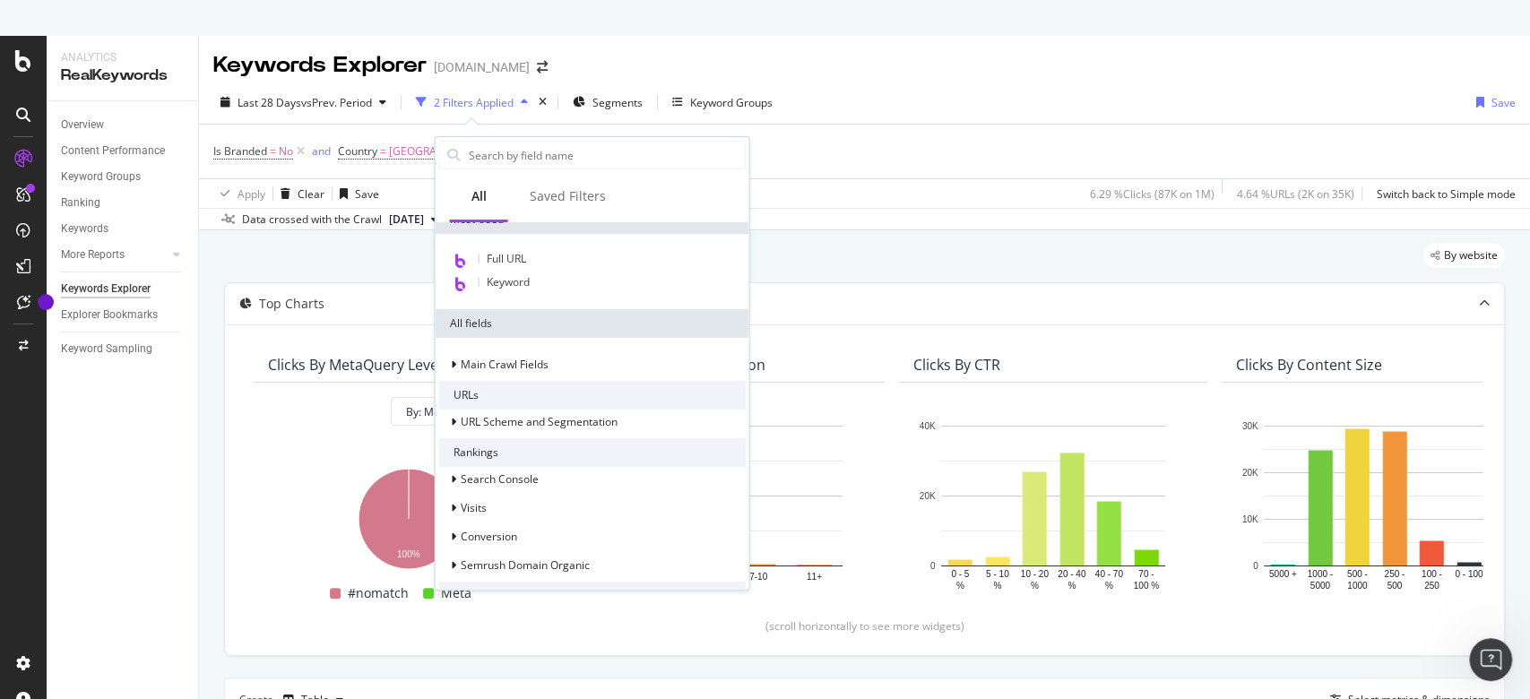
scroll to position [158, 0]
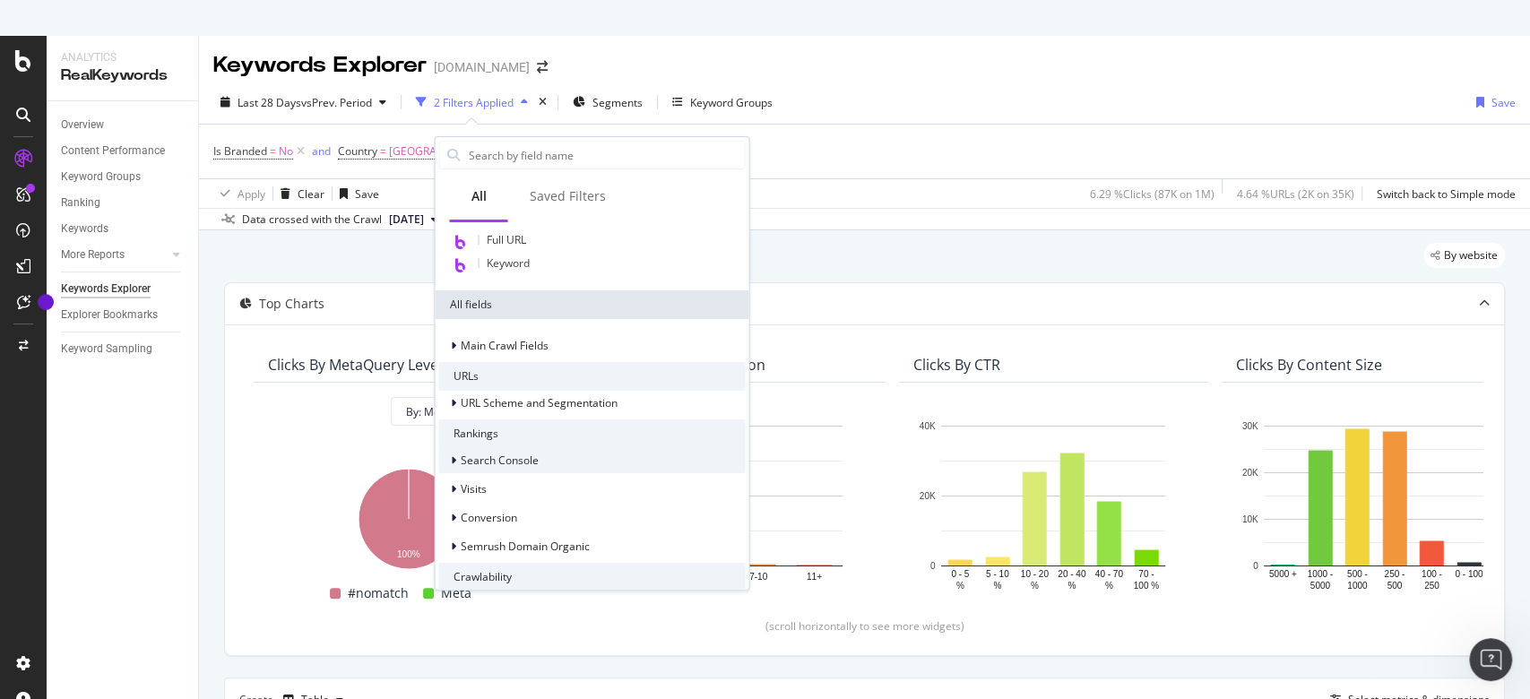
click at [532, 469] on div "Search Console" at bounding box center [591, 460] width 307 height 25
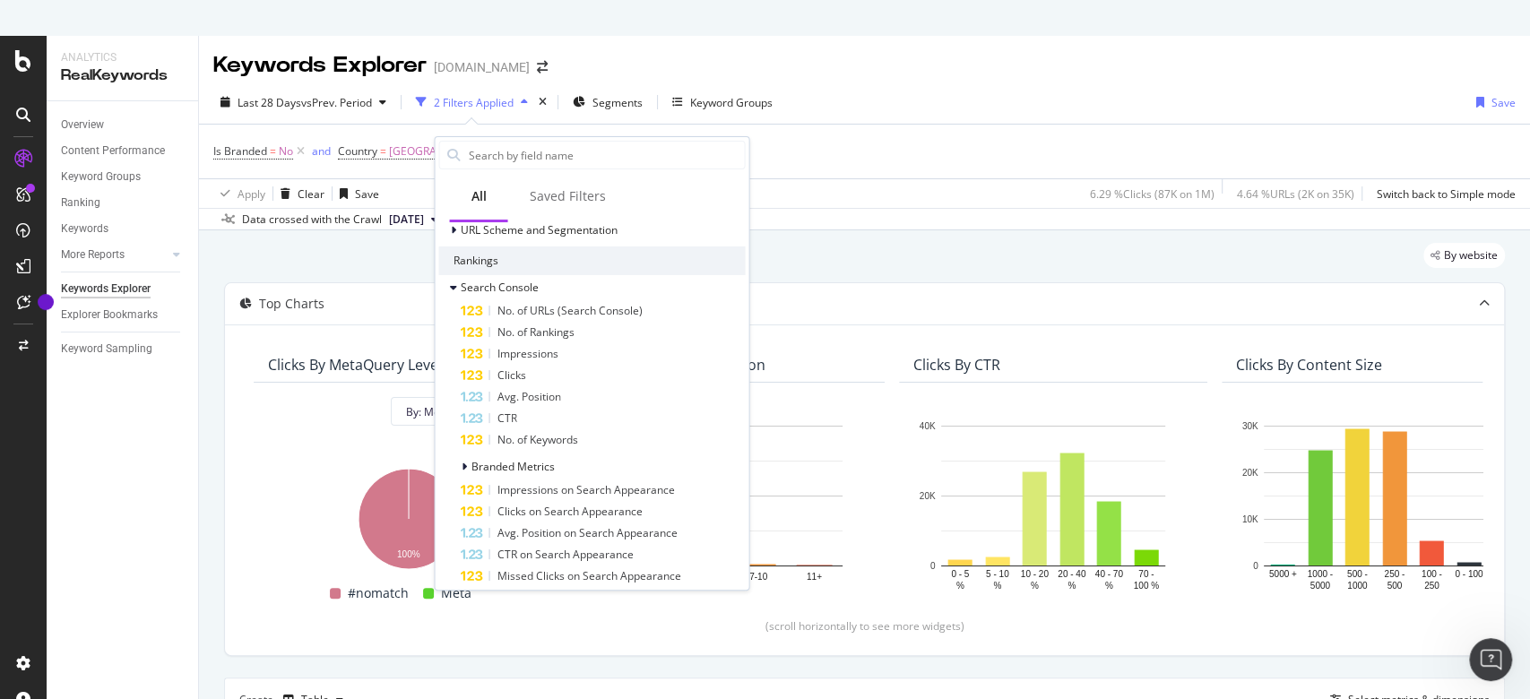
scroll to position [325, 0]
click at [610, 358] on div "Impressions" at bounding box center [602, 360] width 285 height 22
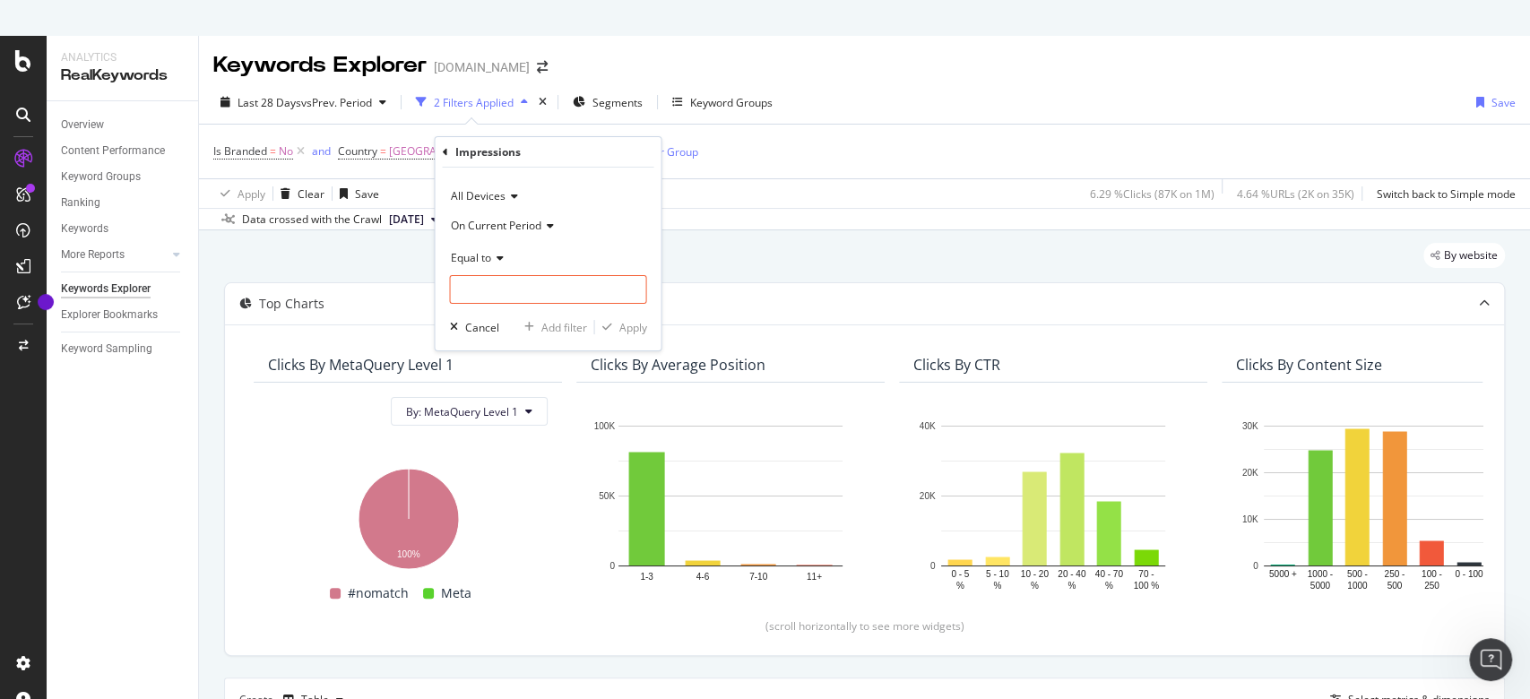
click at [503, 229] on span "On Current Period" at bounding box center [495, 225] width 91 height 15
click at [582, 312] on span "Diff. Between Period - Percentage" at bounding box center [542, 308] width 169 height 15
click at [493, 269] on div "Equal to" at bounding box center [547, 257] width 197 height 29
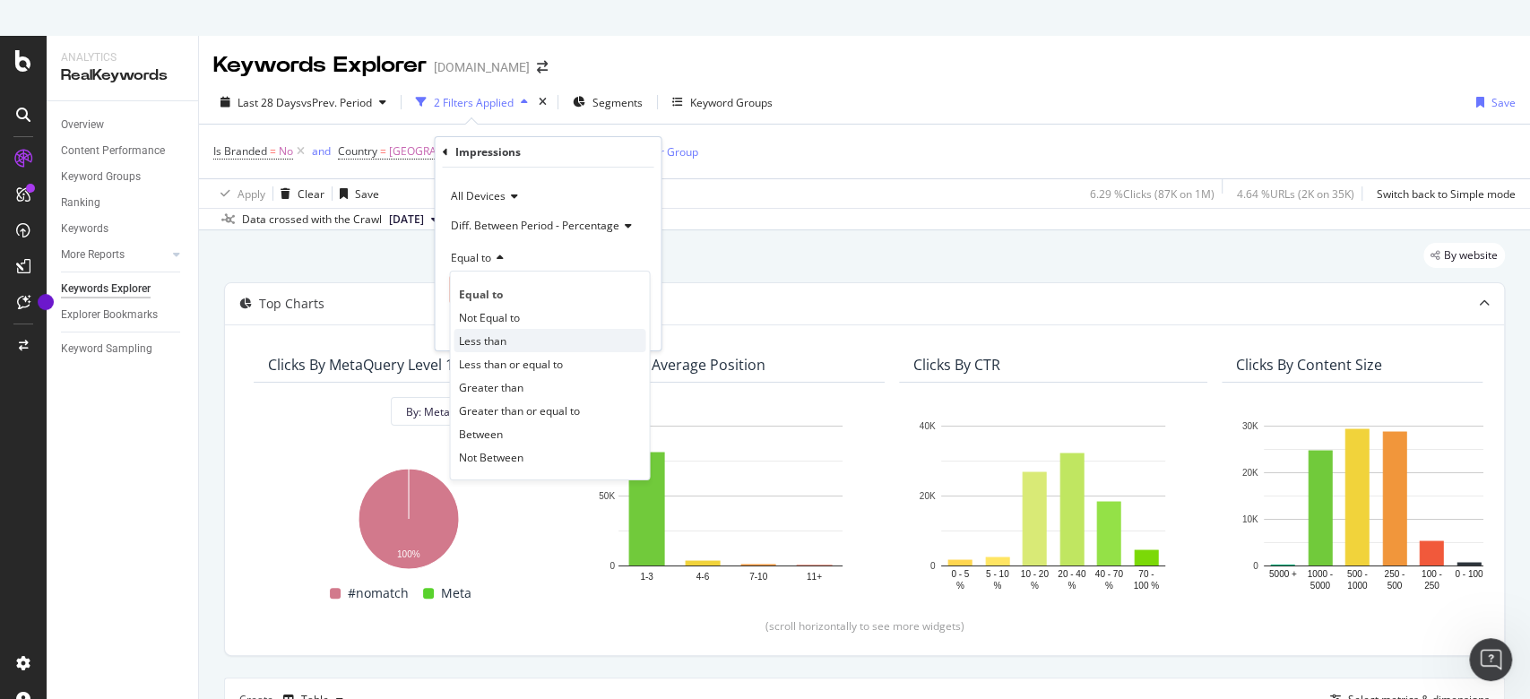
click at [510, 341] on div "Less than" at bounding box center [550, 340] width 192 height 23
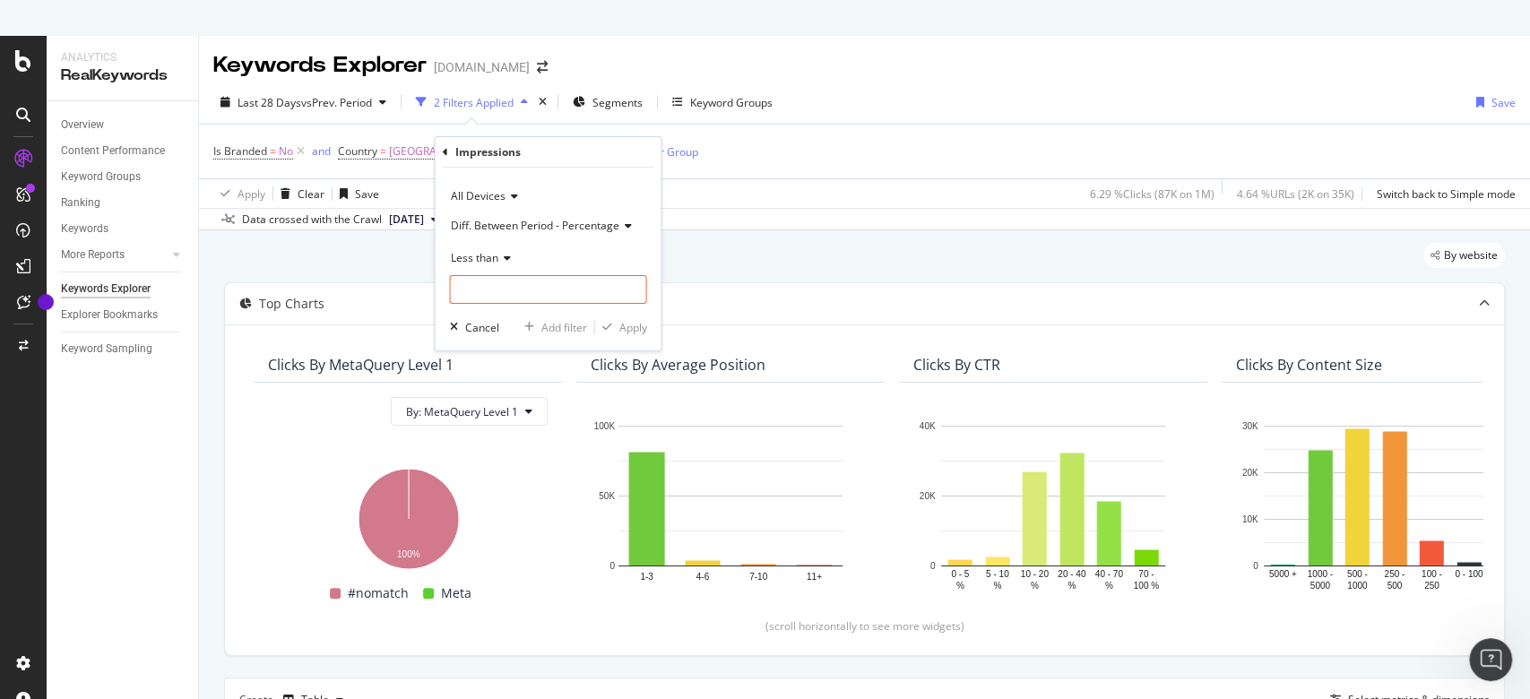
click at [524, 304] on div "All Devices Diff. Between Period - Percentage Less than Cancel Add filter Apply" at bounding box center [548, 259] width 226 height 183
click at [538, 294] on input "number" at bounding box center [547, 289] width 197 height 29
drag, startPoint x: 488, startPoint y: 290, endPoint x: 397, endPoint y: 275, distance: 91.7
click at [397, 275] on body "Analytics RealKeywords Overview Content Performance Keyword Groups Ranking Keyw…" at bounding box center [765, 385] width 1530 height 699
type input "-0"
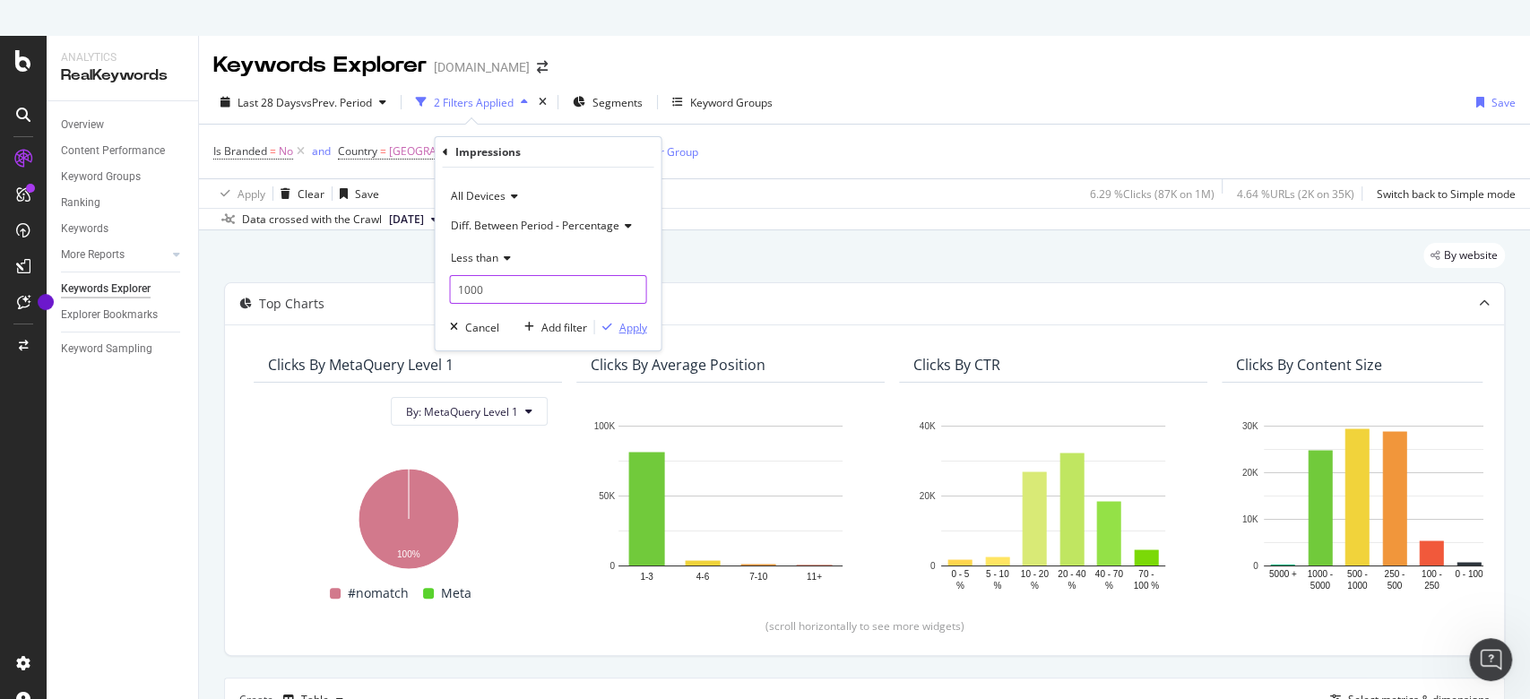
type input "1000"
click at [622, 323] on div "Apply" at bounding box center [633, 327] width 28 height 15
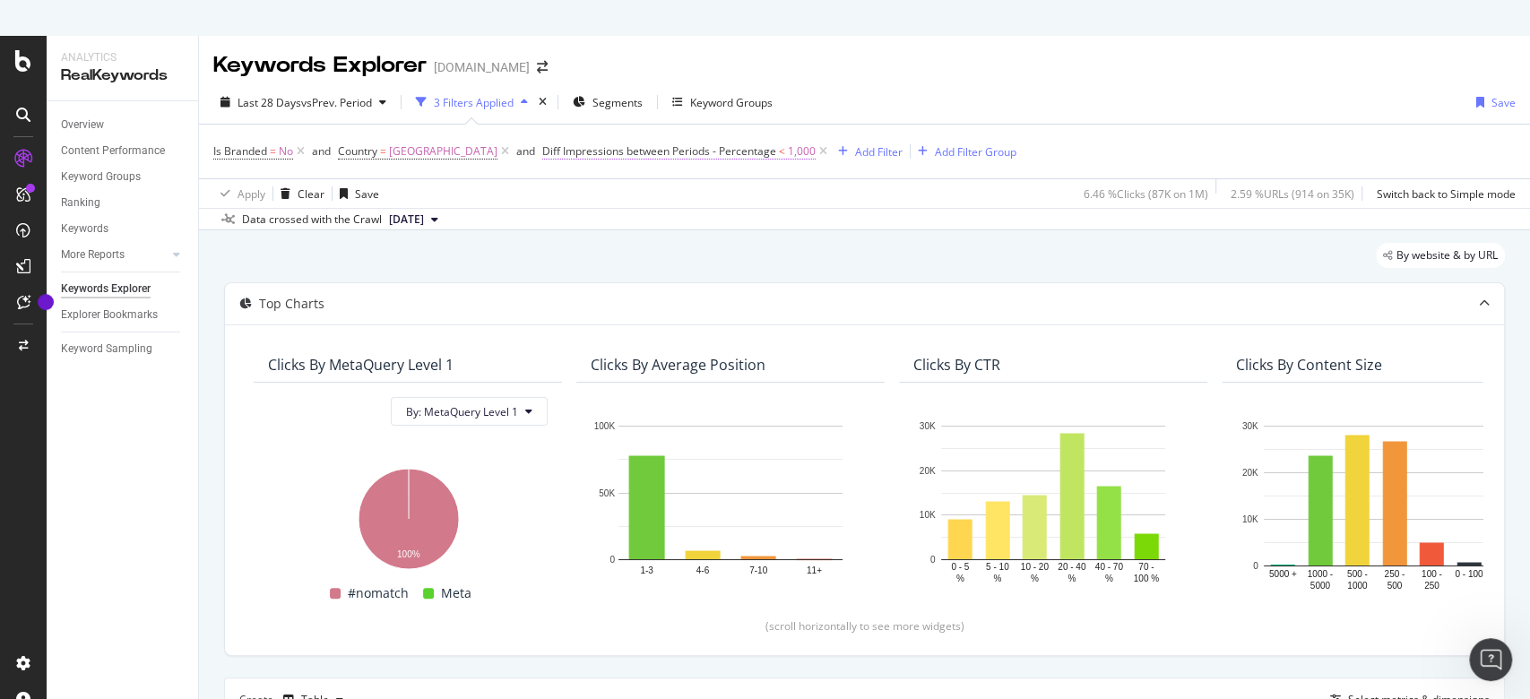
click at [643, 154] on span "Diff Impressions between Periods - Percentage" at bounding box center [659, 150] width 234 height 15
click at [473, 150] on icon at bounding box center [474, 148] width 5 height 11
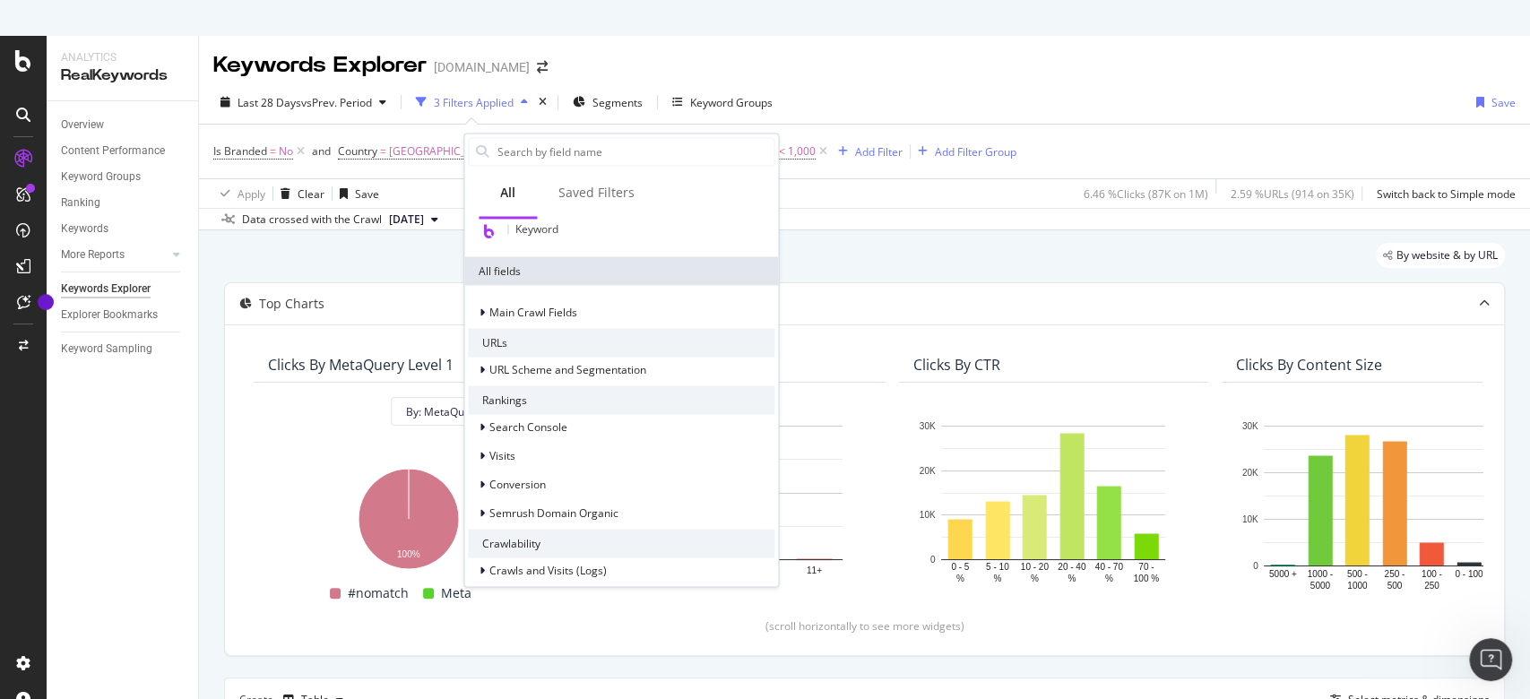
scroll to position [35, 0]
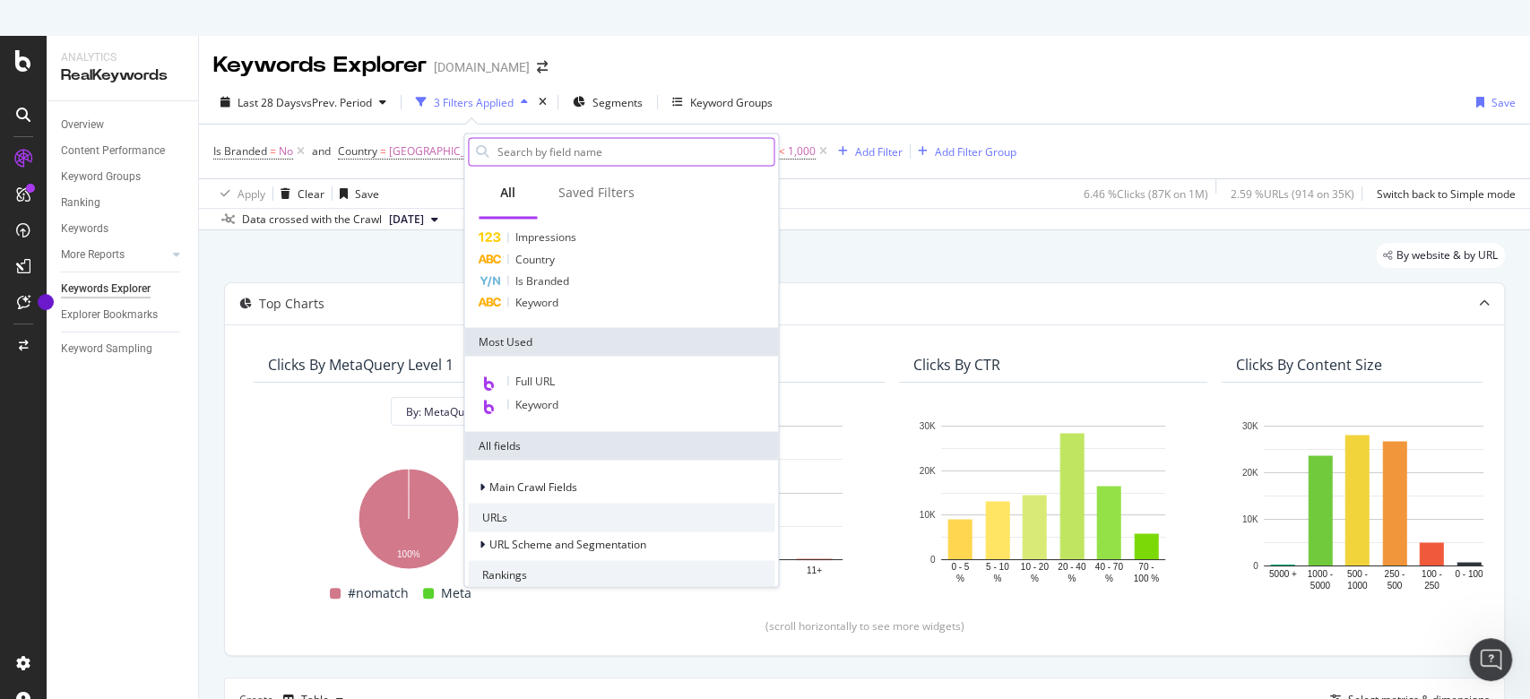
click at [640, 146] on input "text" at bounding box center [635, 151] width 278 height 27
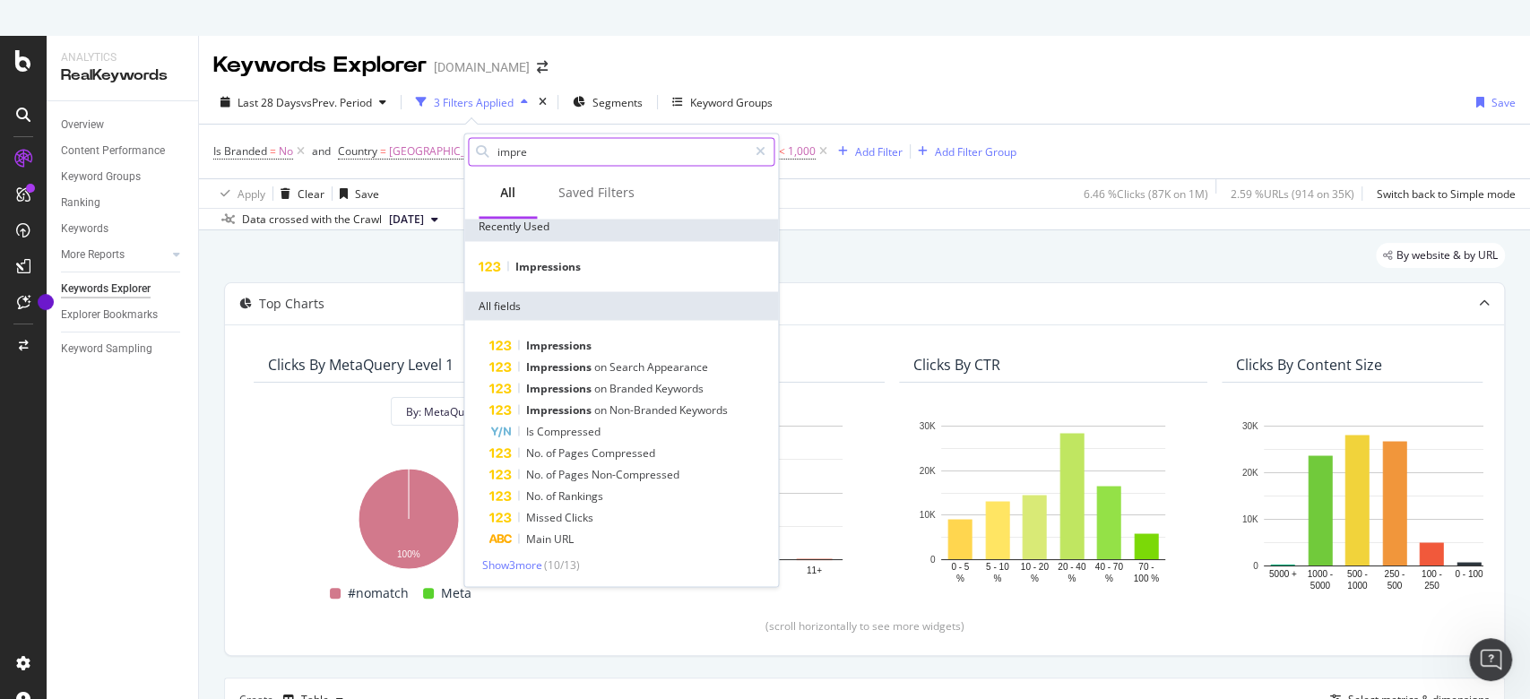
scroll to position [5, 0]
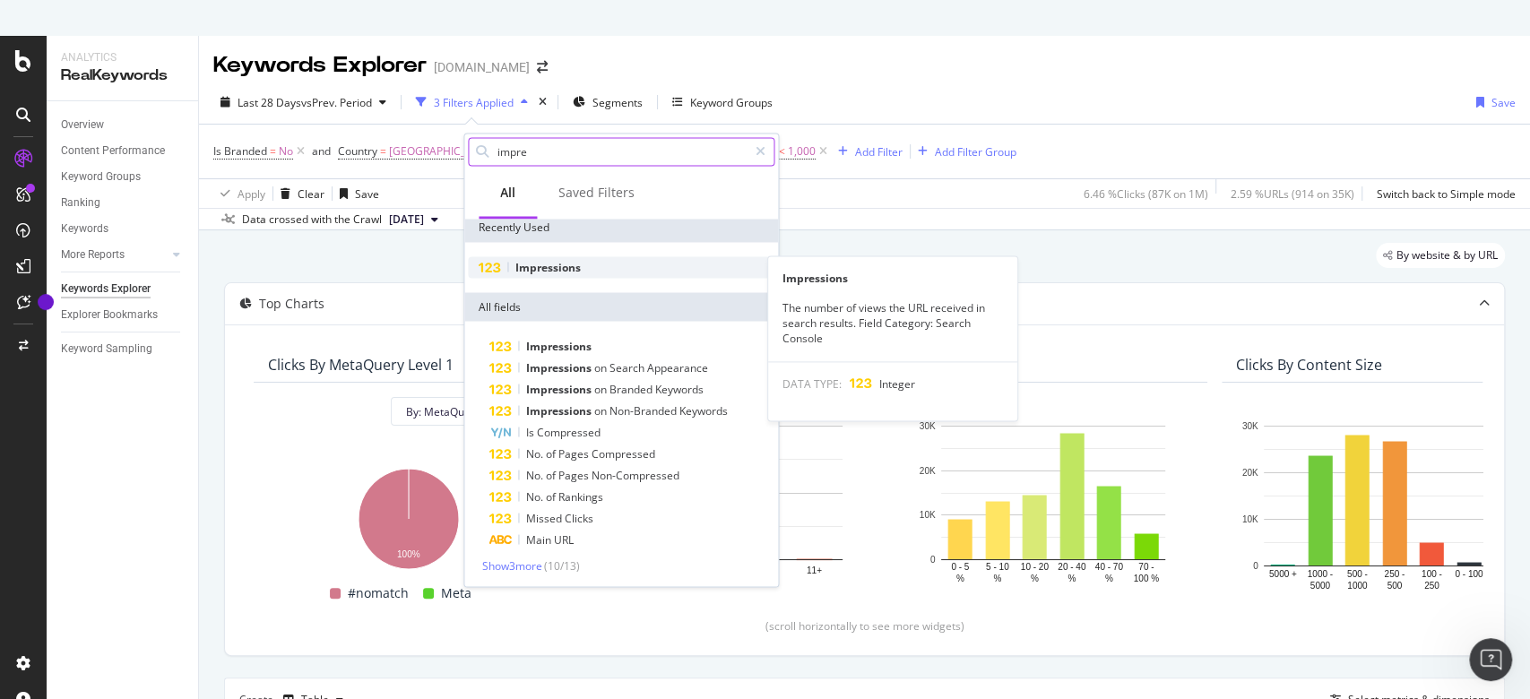
type input "impre"
click at [551, 262] on span "Impressions" at bounding box center [547, 266] width 65 height 15
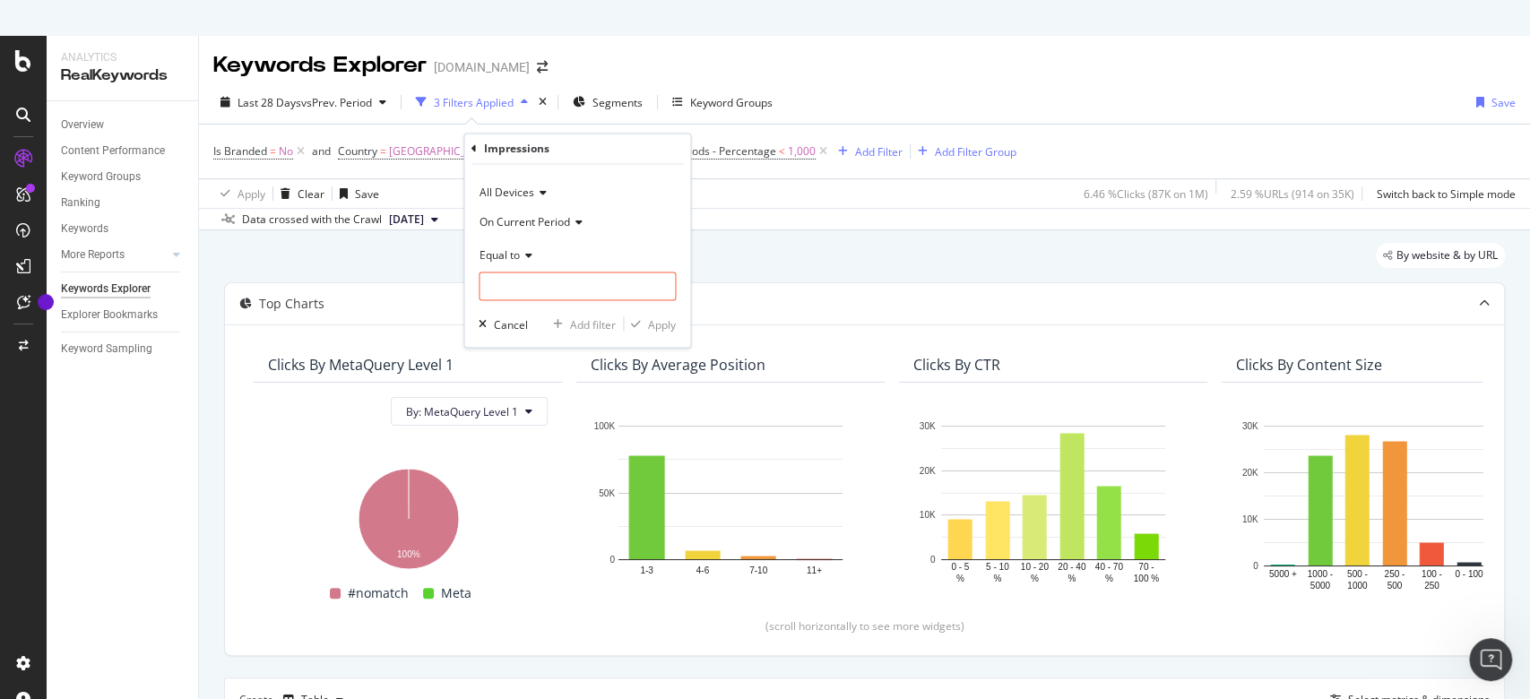
click at [547, 225] on span "On Current Period" at bounding box center [525, 221] width 91 height 15
click at [561, 321] on span "Diff. Between Period - value" at bounding box center [557, 328] width 138 height 15
click at [524, 257] on icon at bounding box center [526, 254] width 13 height 11
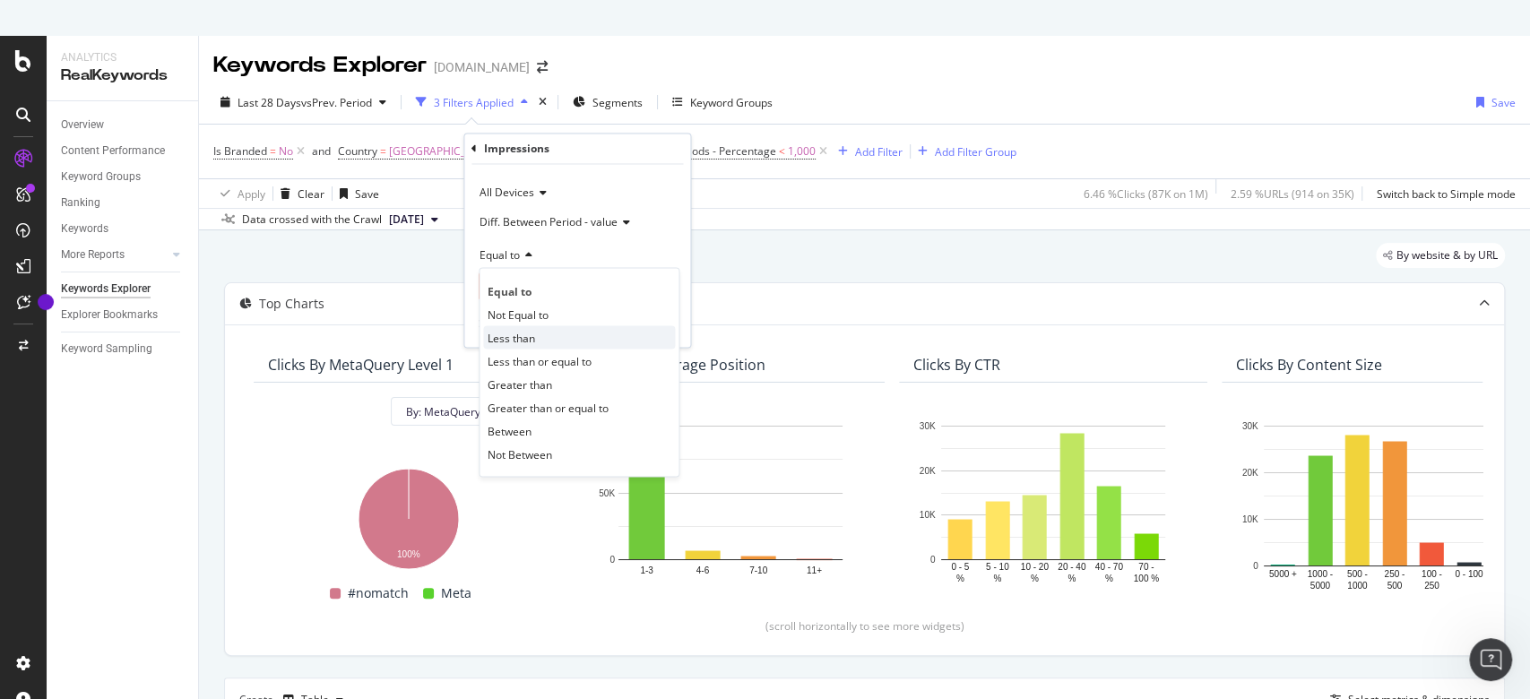
click at [539, 342] on div "Less than" at bounding box center [579, 337] width 192 height 23
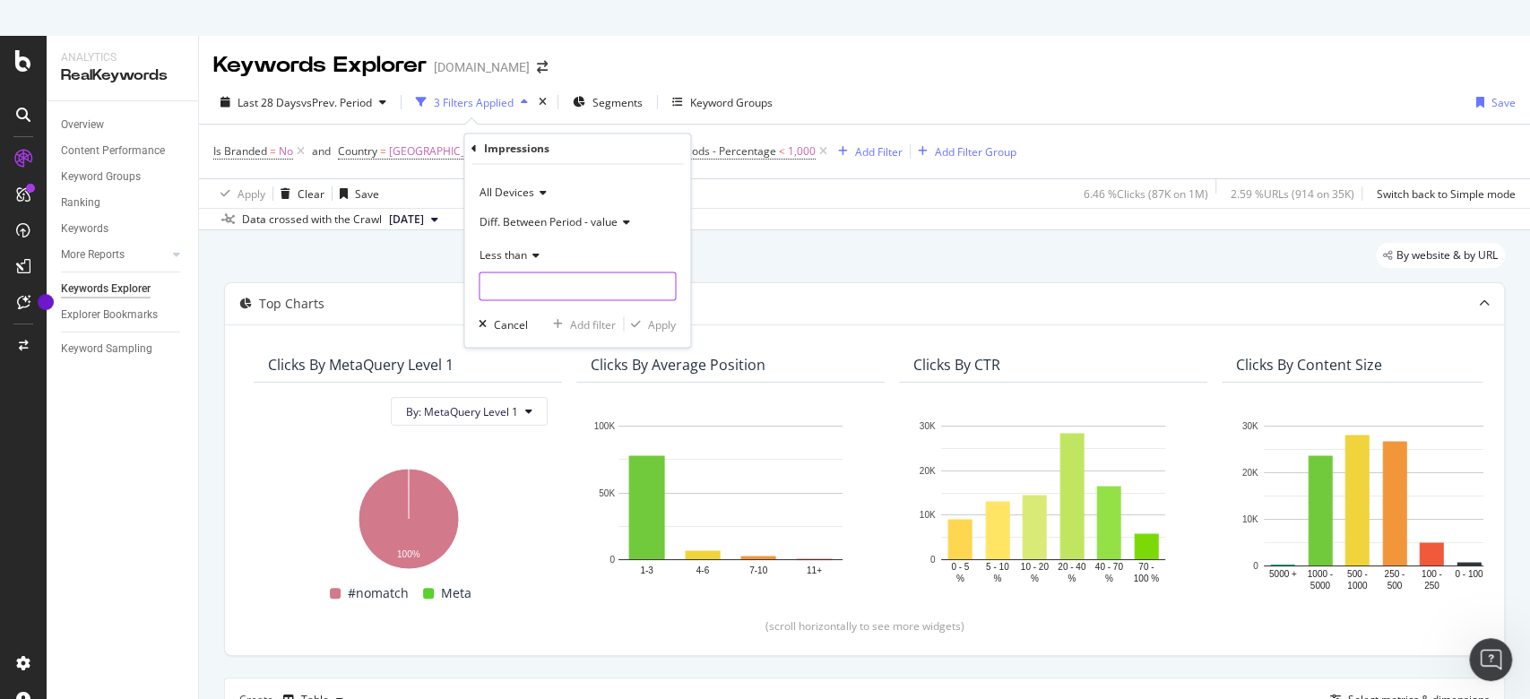
click at [550, 289] on input "number" at bounding box center [577, 287] width 197 height 29
type input "-1000"
click at [675, 331] on div "Apply" at bounding box center [662, 323] width 28 height 15
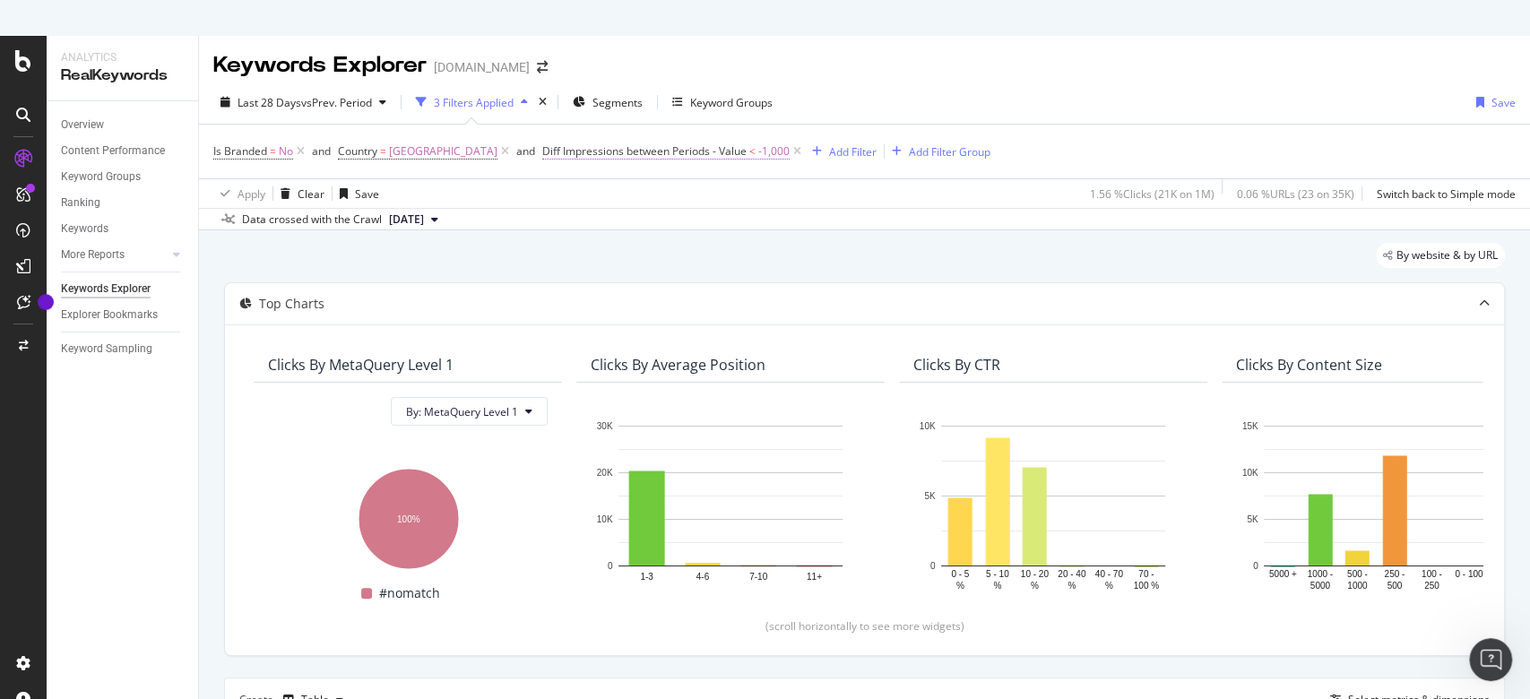
click at [758, 160] on span "-1,000" at bounding box center [773, 151] width 31 height 25
click at [552, 288] on input "-1000" at bounding box center [577, 287] width 197 height 29
type input "-10000"
click at [654, 321] on div "Apply" at bounding box center [662, 323] width 28 height 15
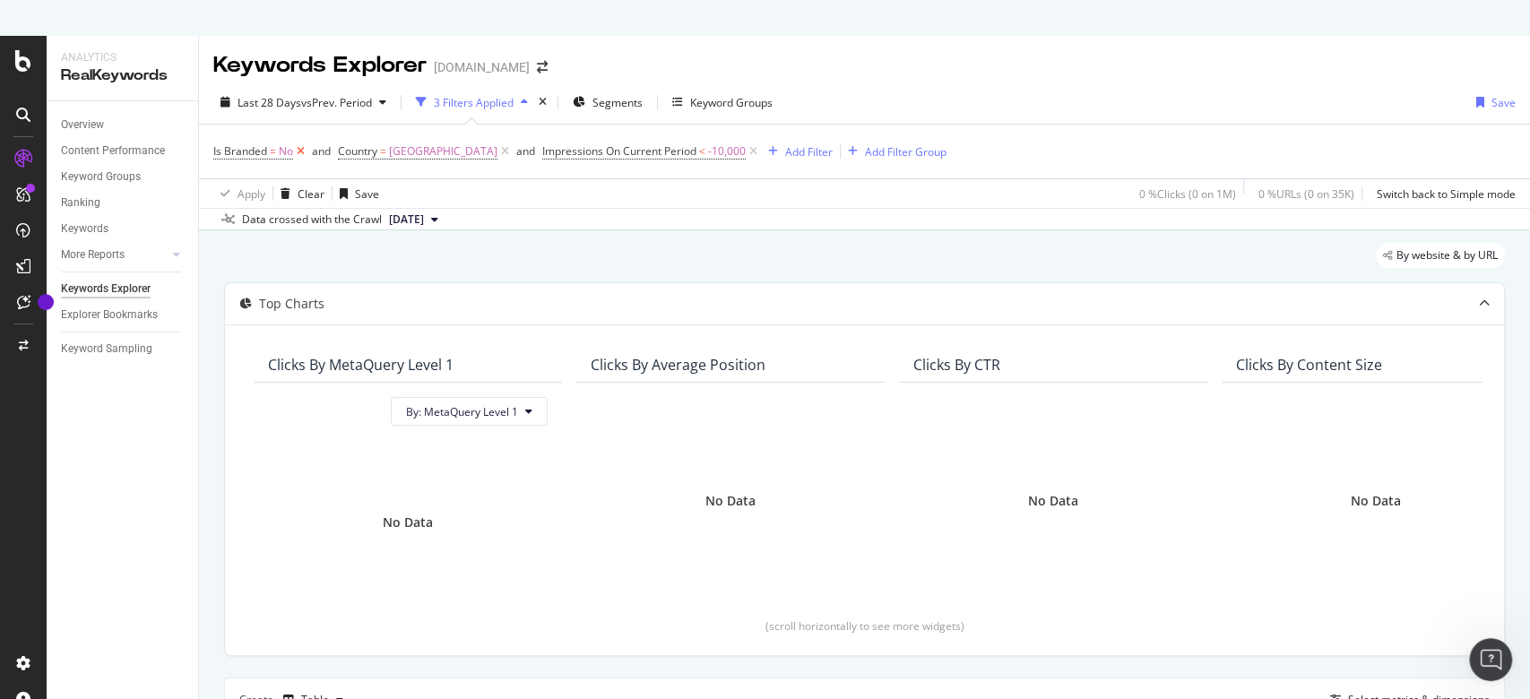
click at [303, 152] on icon at bounding box center [300, 152] width 15 height 18
click at [584, 157] on span "-10,000" at bounding box center [603, 151] width 38 height 25
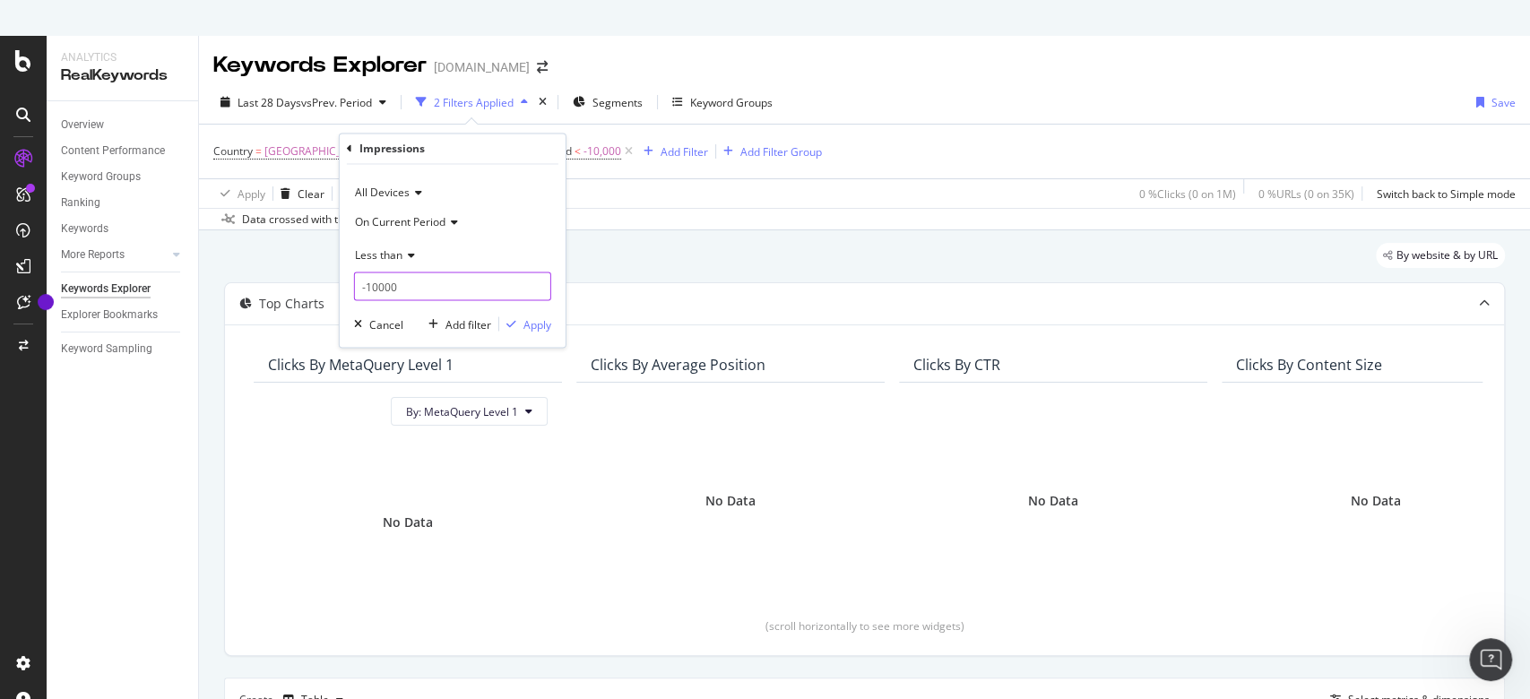
click at [429, 284] on input "-10000" at bounding box center [452, 287] width 197 height 29
type input "-5000"
click at [538, 327] on div "Apply" at bounding box center [538, 323] width 28 height 15
click at [584, 149] on span "-5,000" at bounding box center [599, 151] width 31 height 25
click at [370, 286] on input "-5000" at bounding box center [452, 287] width 197 height 29
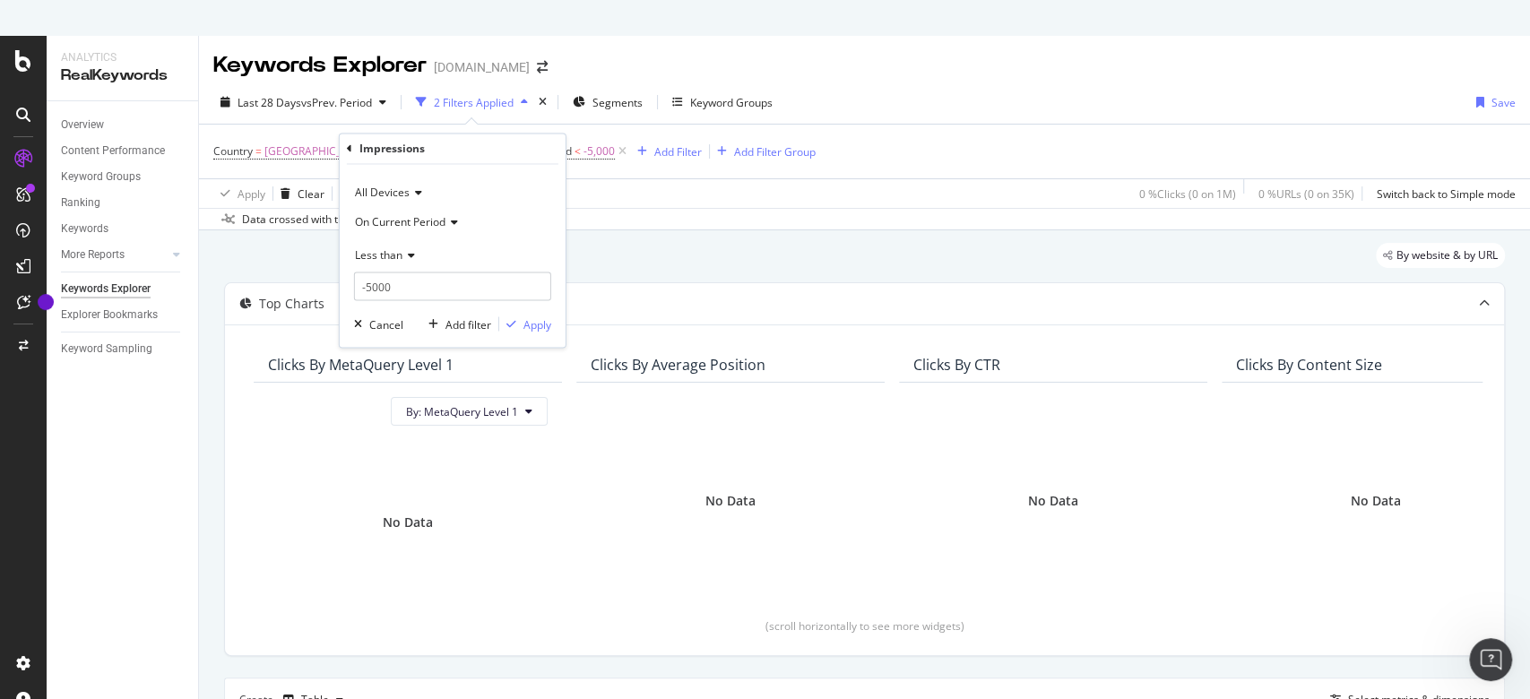
click at [439, 212] on div "On Current Period" at bounding box center [452, 222] width 197 height 29
click at [466, 327] on span "Diff. Between Period - value" at bounding box center [432, 328] width 138 height 15
click at [388, 283] on input "-5000" at bounding box center [452, 287] width 197 height 29
click at [546, 325] on div "Apply" at bounding box center [538, 323] width 28 height 15
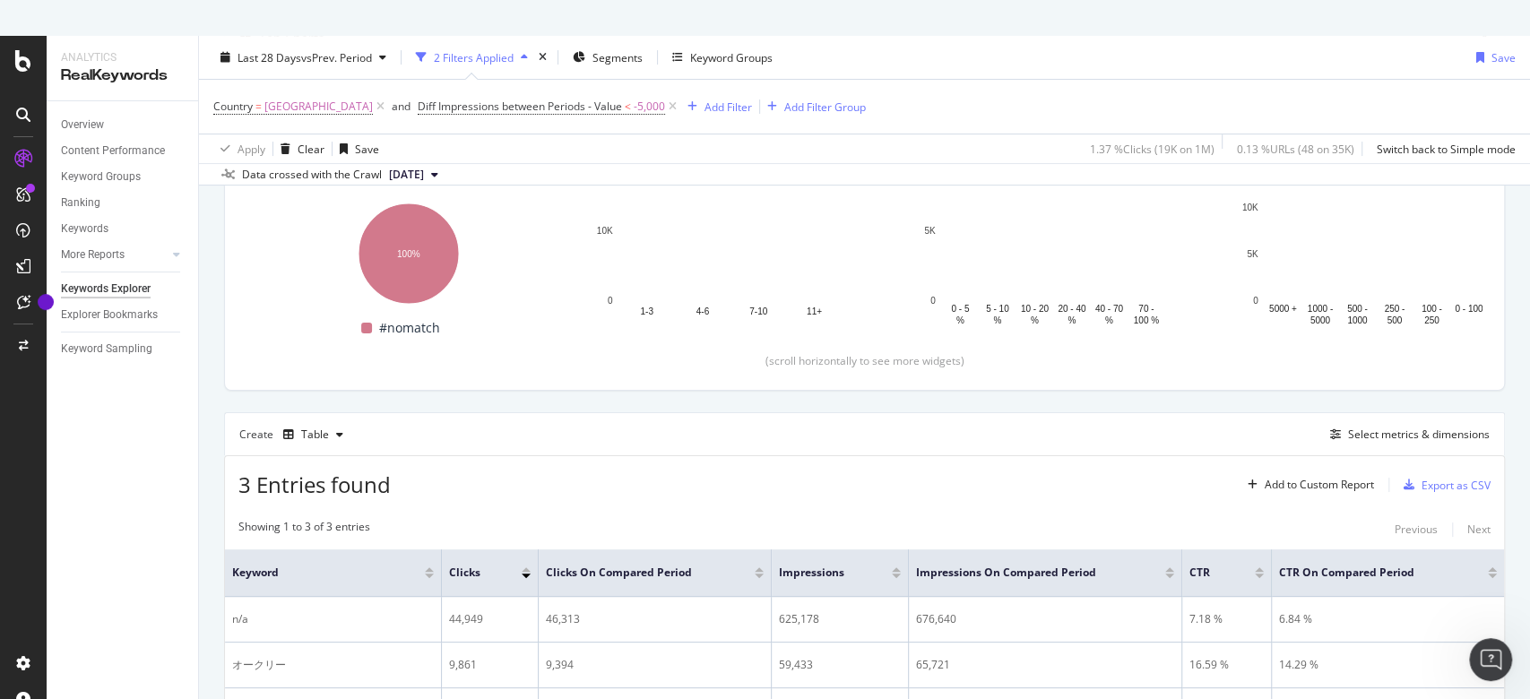
scroll to position [366, 0]
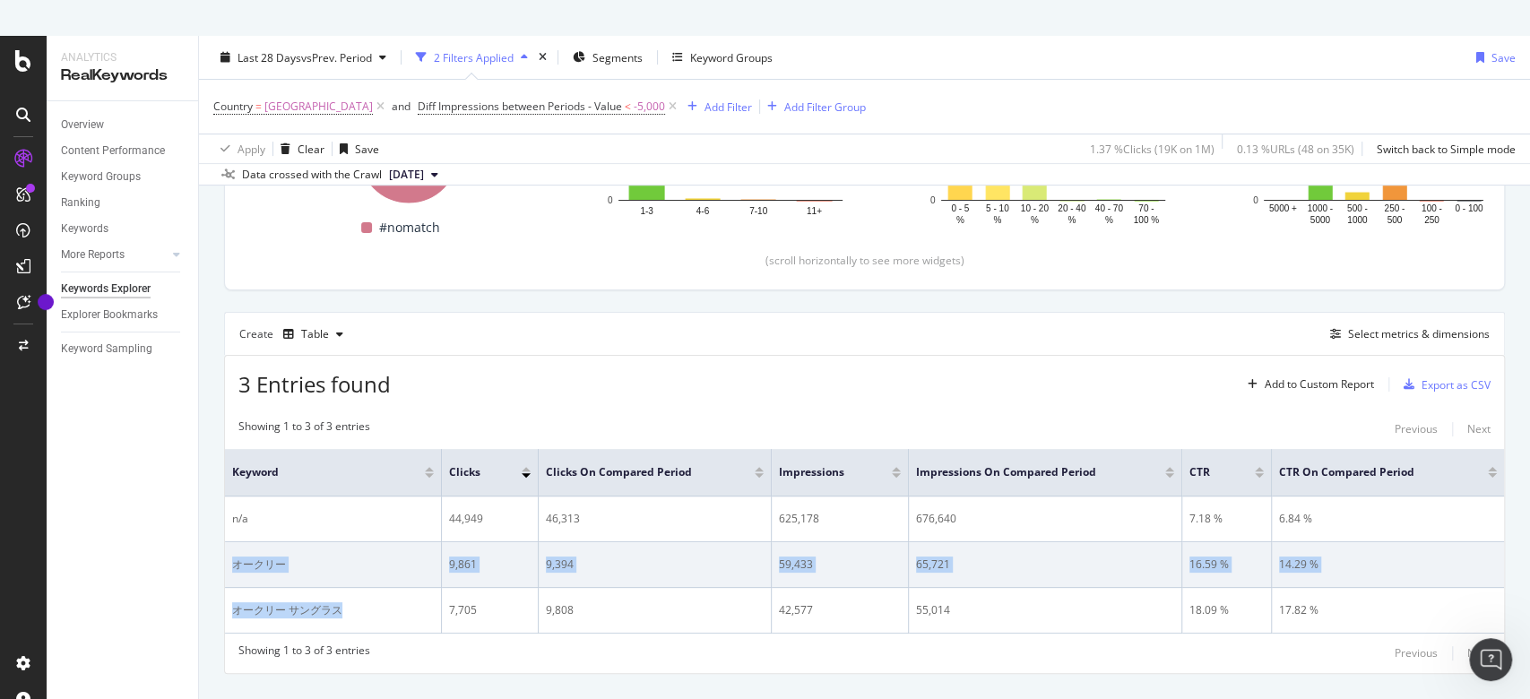
drag, startPoint x: 379, startPoint y: 605, endPoint x: 236, endPoint y: 574, distance: 146.8
click at [236, 574] on tbody "n/a 44,949 46,313 625,178 676,640 7.18 % 6.84 % オークリー 9,861 9,394 59,433 65,721…" at bounding box center [864, 565] width 1279 height 137
copy tbody "オークリー 9,861 9,394 59,433 65,721 16.59 % 14.29 % オークリー サングラス"
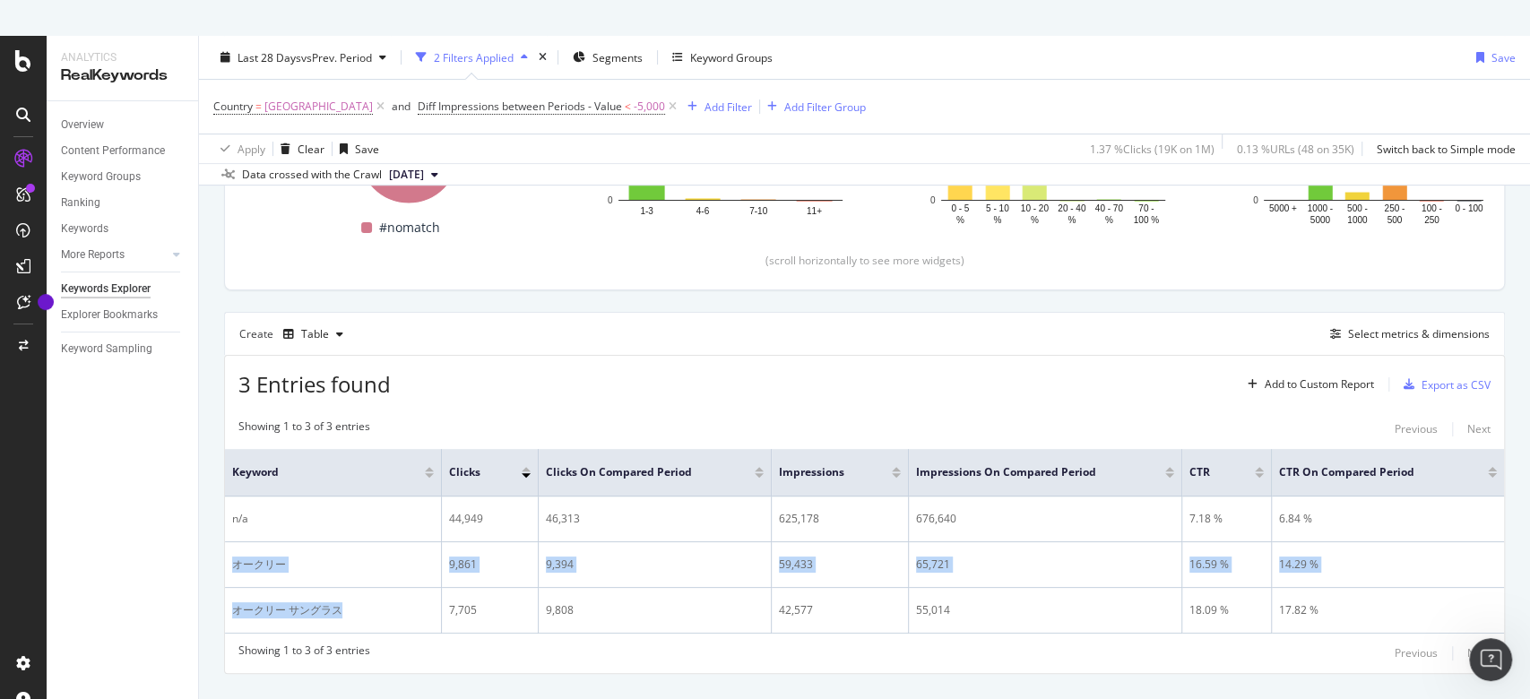
scroll to position [0, 0]
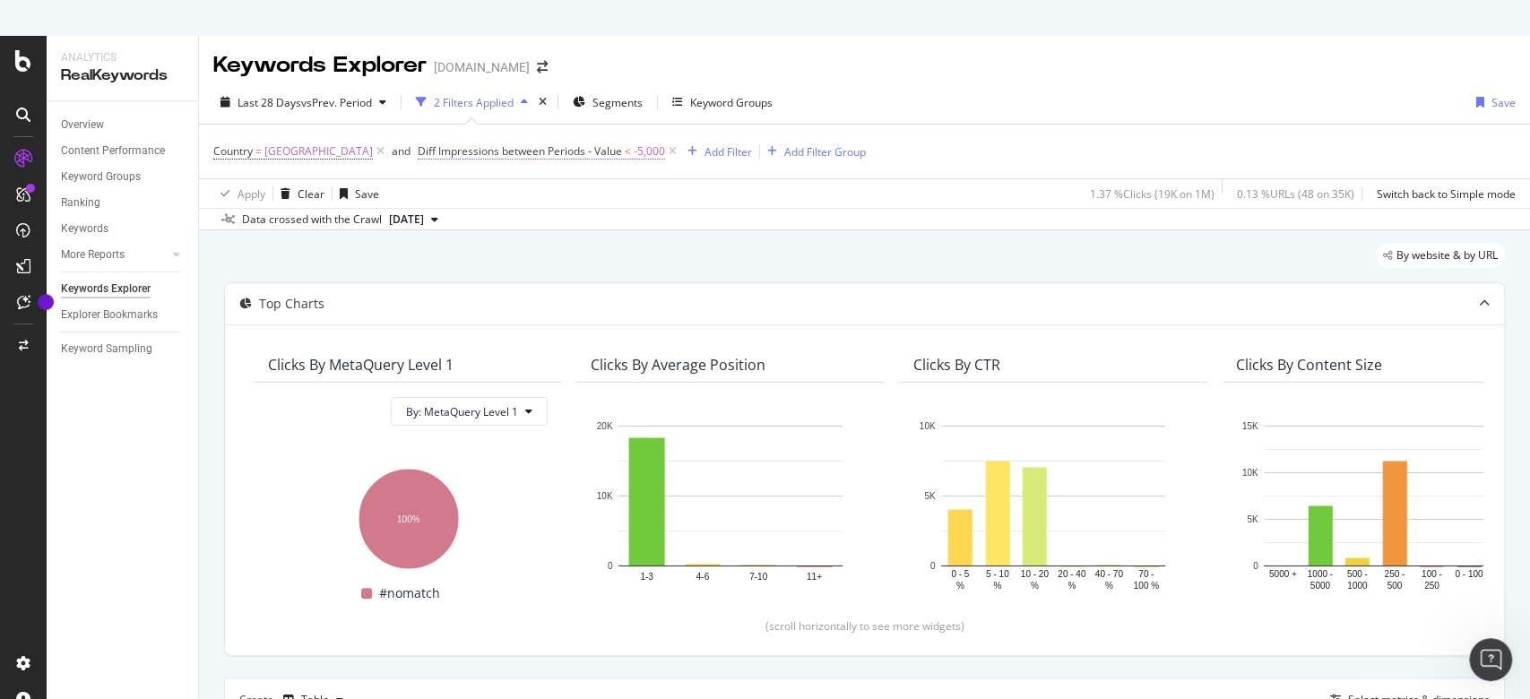
click at [540, 152] on span "Diff Impressions between Periods - Value" at bounding box center [520, 150] width 204 height 15
click at [361, 151] on div "Impressions" at bounding box center [391, 148] width 65 height 15
click at [344, 147] on div "Impressions All Devices On Current Period Less than -5000 Cancel Add filter App…" at bounding box center [453, 240] width 226 height 213
click at [352, 148] on div "Impressions" at bounding box center [453, 149] width 212 height 30
click at [348, 147] on icon at bounding box center [349, 148] width 5 height 11
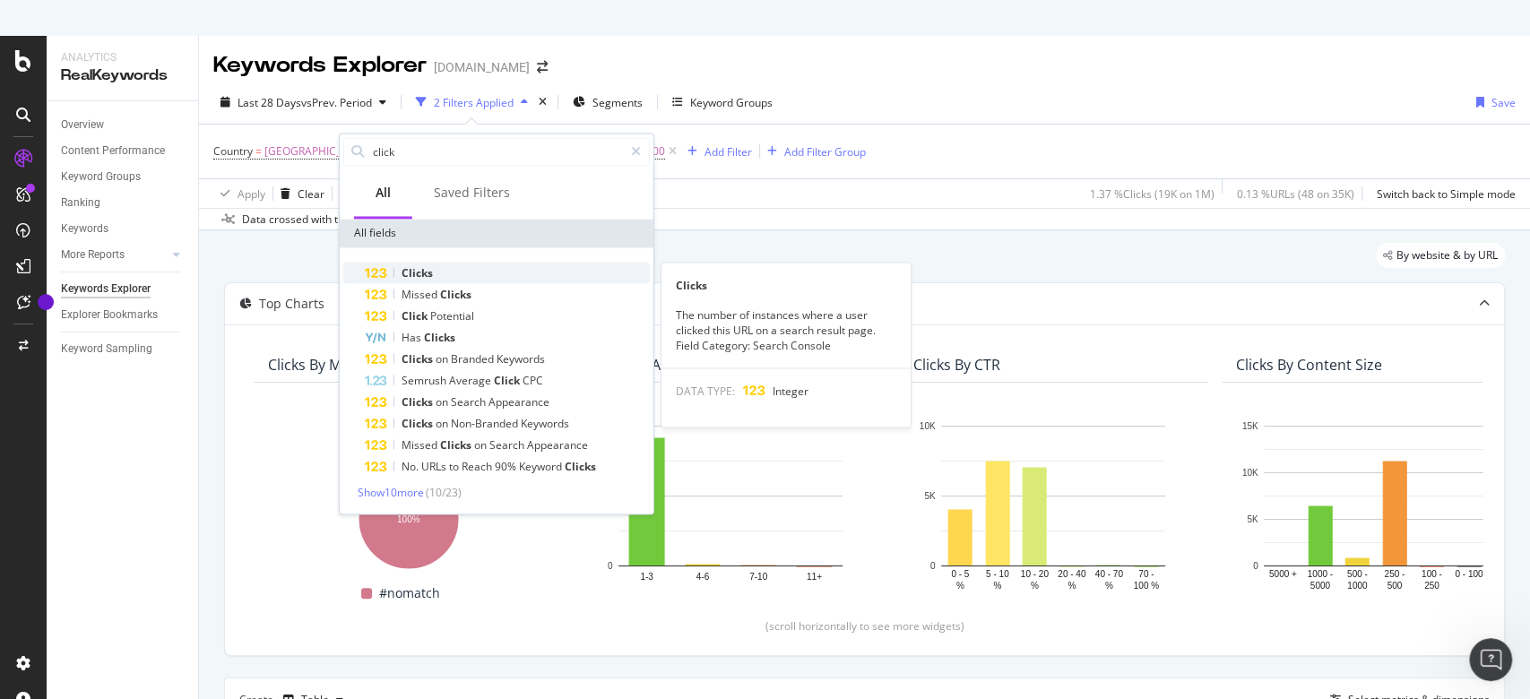
type input "click"
click at [463, 269] on div "Clicks" at bounding box center [507, 273] width 285 height 22
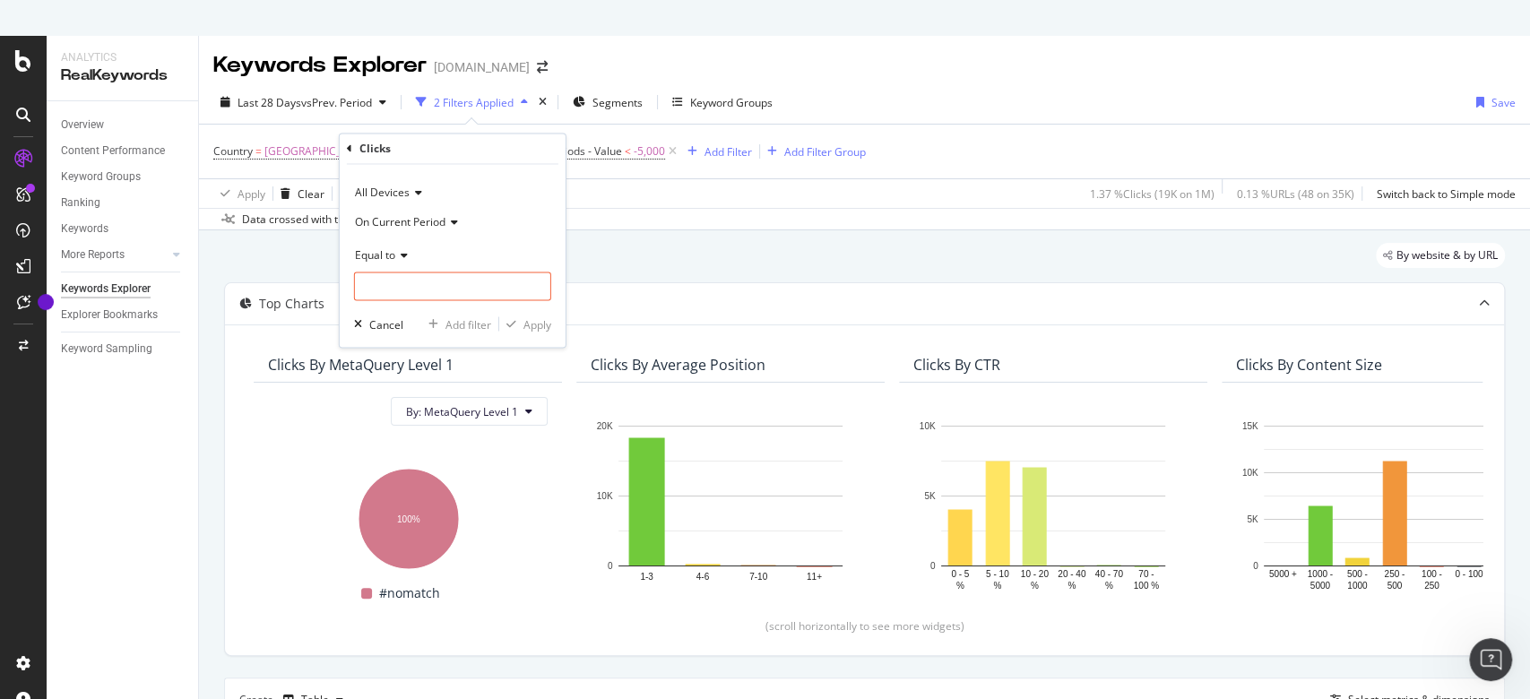
click at [425, 218] on span "On Current Period" at bounding box center [400, 221] width 91 height 15
click at [459, 326] on span "Diff. Between Period - value" at bounding box center [432, 328] width 138 height 15
click at [450, 289] on input "number" at bounding box center [452, 287] width 197 height 29
type input "-1000"
click at [395, 251] on icon at bounding box center [401, 254] width 13 height 11
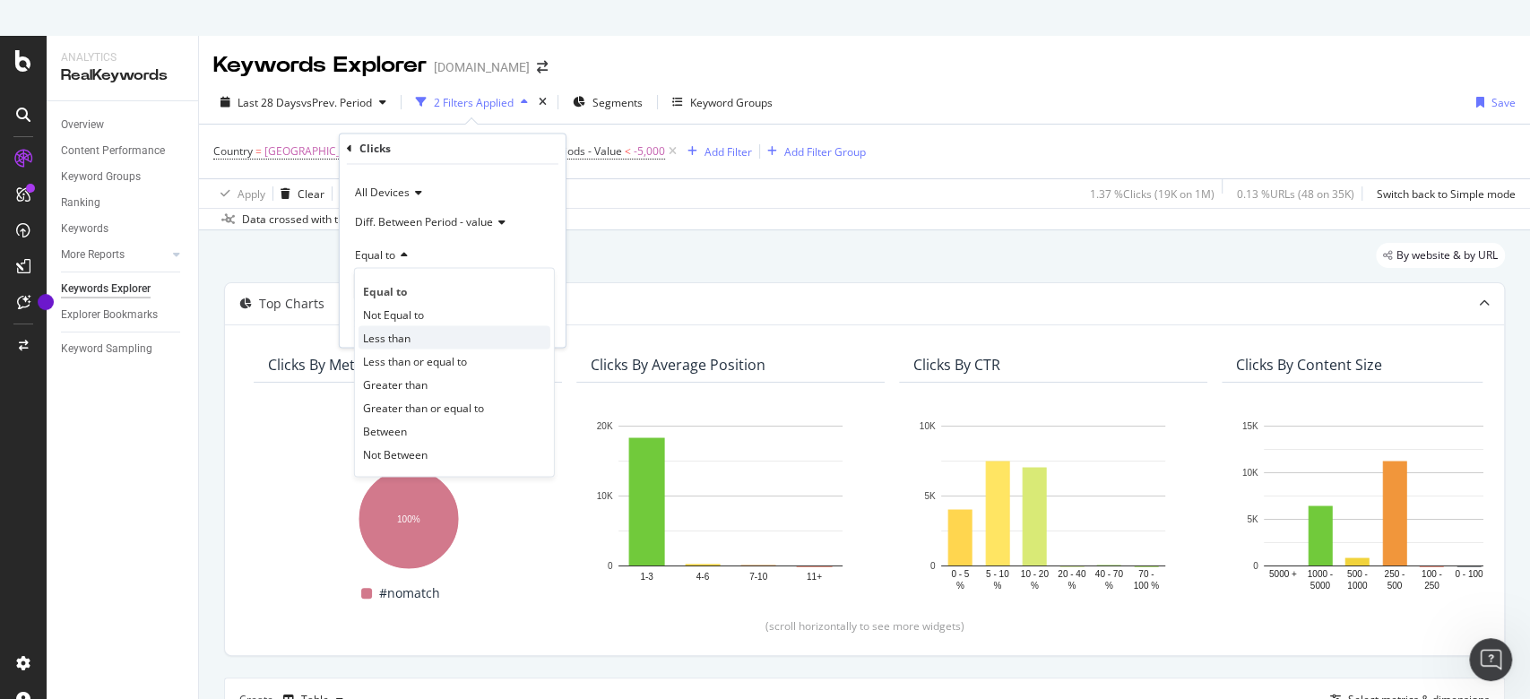
click at [396, 328] on div "Less than" at bounding box center [455, 337] width 192 height 23
click at [537, 322] on div "Apply" at bounding box center [538, 323] width 28 height 15
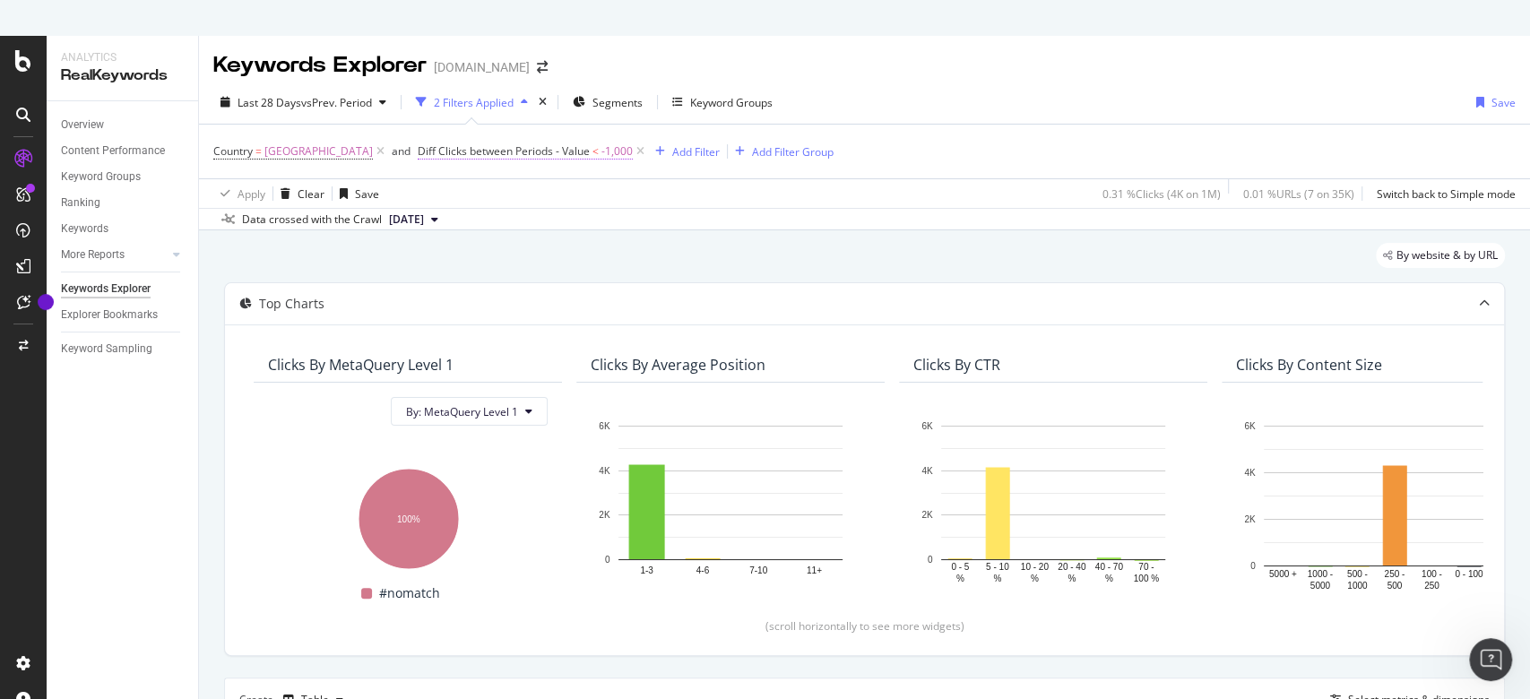
click at [602, 147] on span "-1,000" at bounding box center [617, 151] width 31 height 25
click at [473, 291] on input "-1000" at bounding box center [452, 287] width 197 height 29
type input "-100"
click at [535, 325] on div "Apply" at bounding box center [538, 323] width 28 height 15
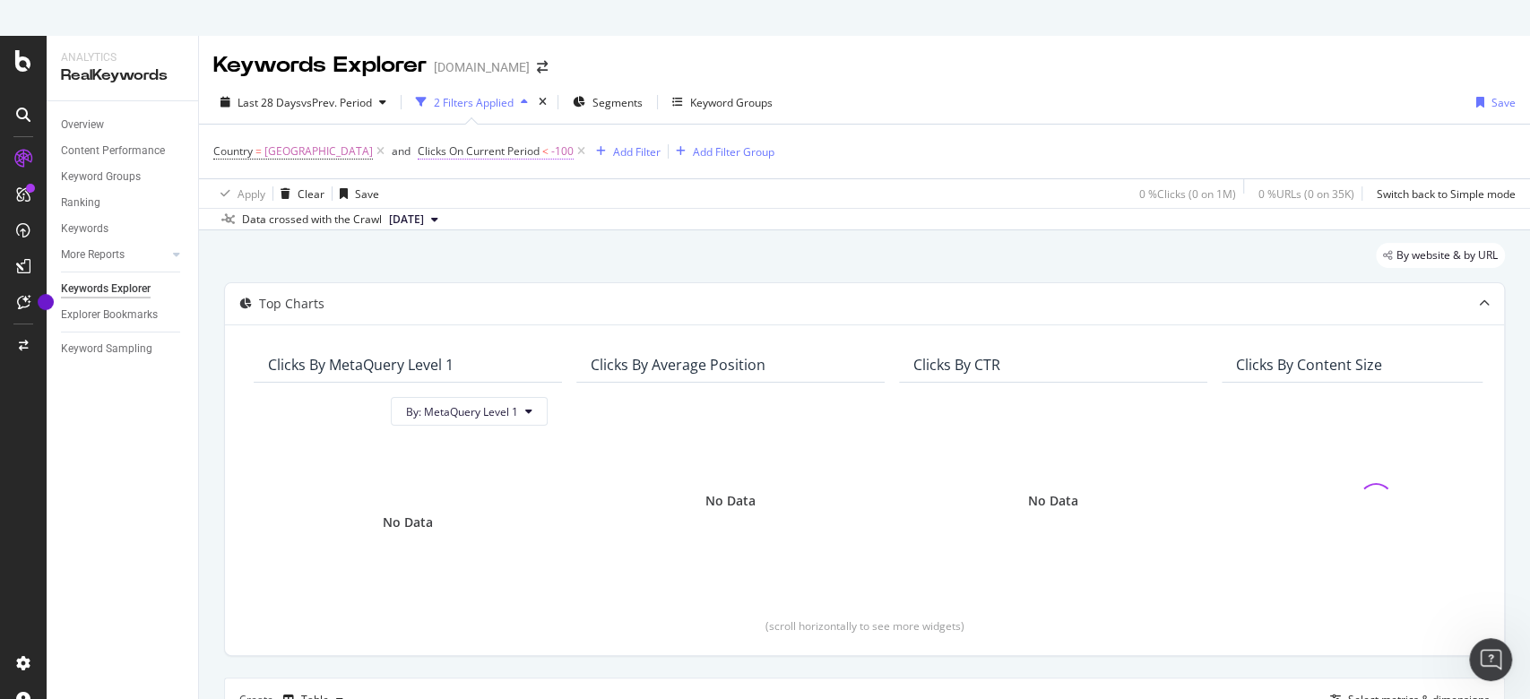
click at [551, 153] on span "-100" at bounding box center [562, 151] width 22 height 25
click at [446, 218] on icon at bounding box center [452, 222] width 13 height 11
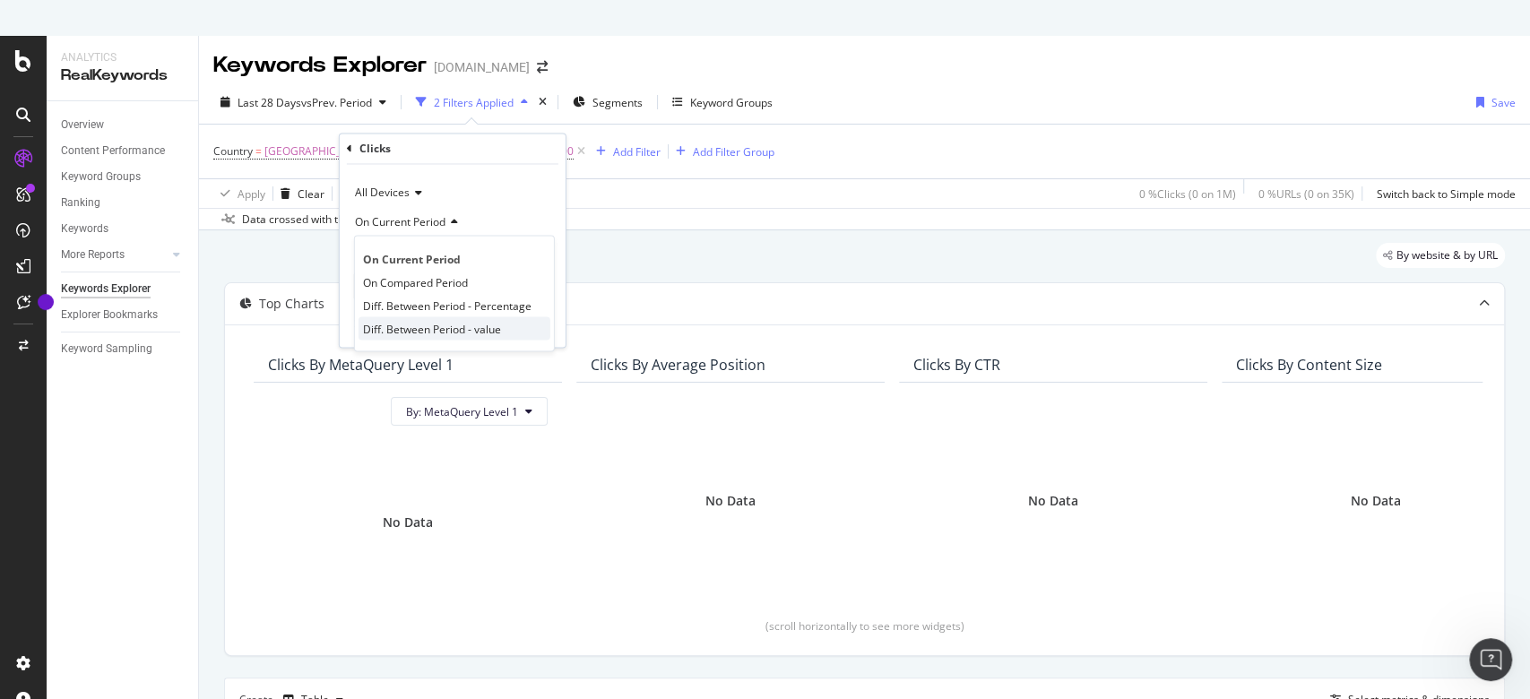
click at [449, 321] on span "Diff. Between Period - value" at bounding box center [432, 328] width 138 height 15
click at [526, 326] on div "Apply" at bounding box center [538, 323] width 28 height 15
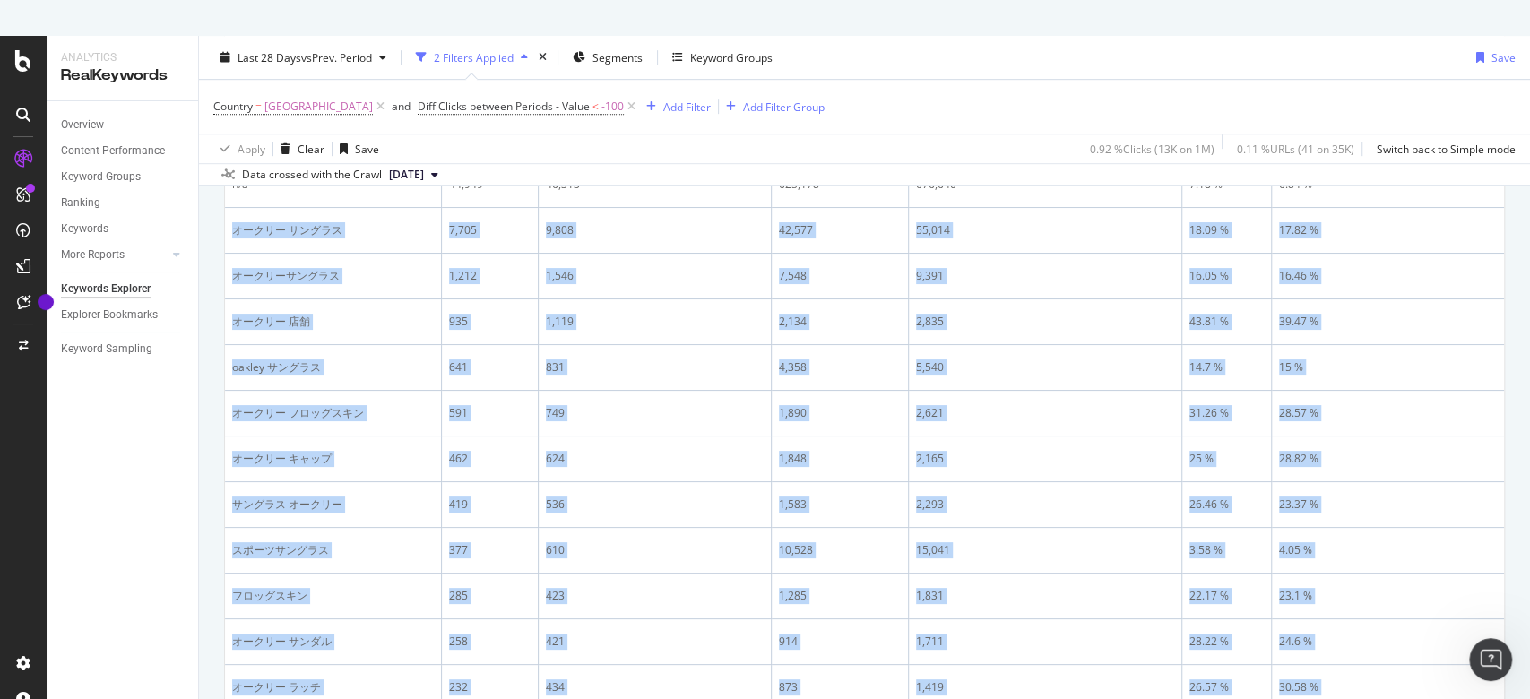
scroll to position [821, 0]
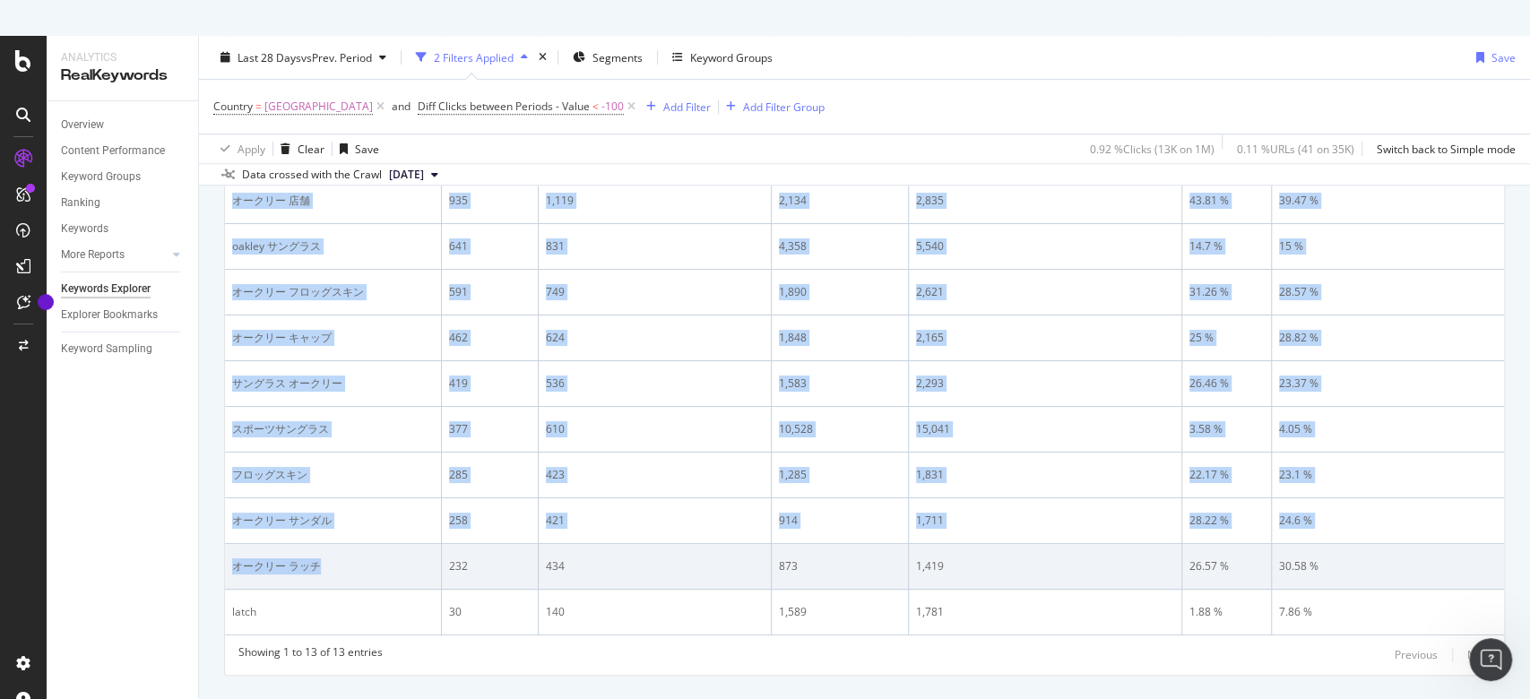
drag, startPoint x: 229, startPoint y: 225, endPoint x: 411, endPoint y: 582, distance: 400.1
click at [411, 582] on tbody "n/a 44,949 46,313 625,178 676,640 7.18 % 6.84 % オークリー サングラス 7,705 9,808 42,577 …" at bounding box center [864, 338] width 1279 height 594
copy tbody "オークリー サングラス 7,705 9,808 42,577 55,014 18.09 % 17.82 % オークリーサングラス 1,212 1,546 7,…"
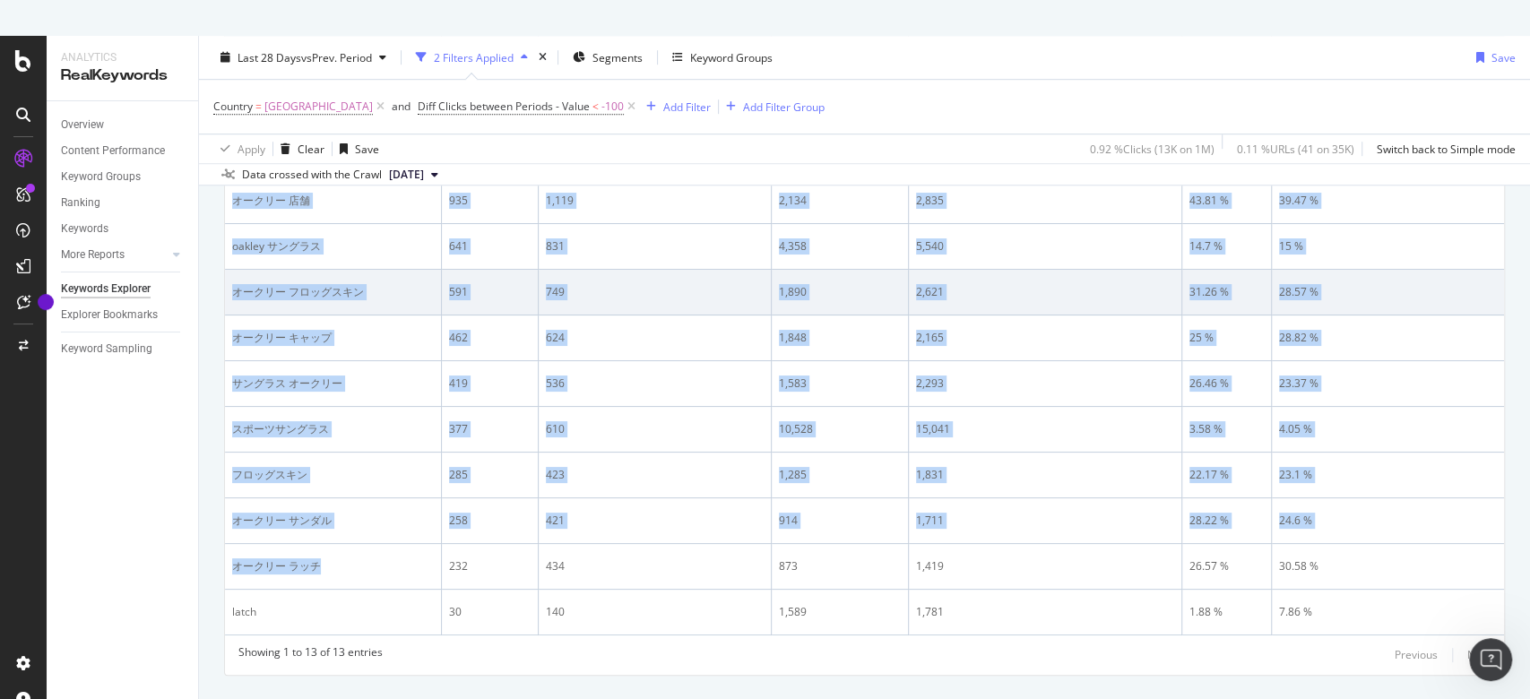
click at [1484, 281] on td "28.57 %" at bounding box center [1388, 293] width 232 height 46
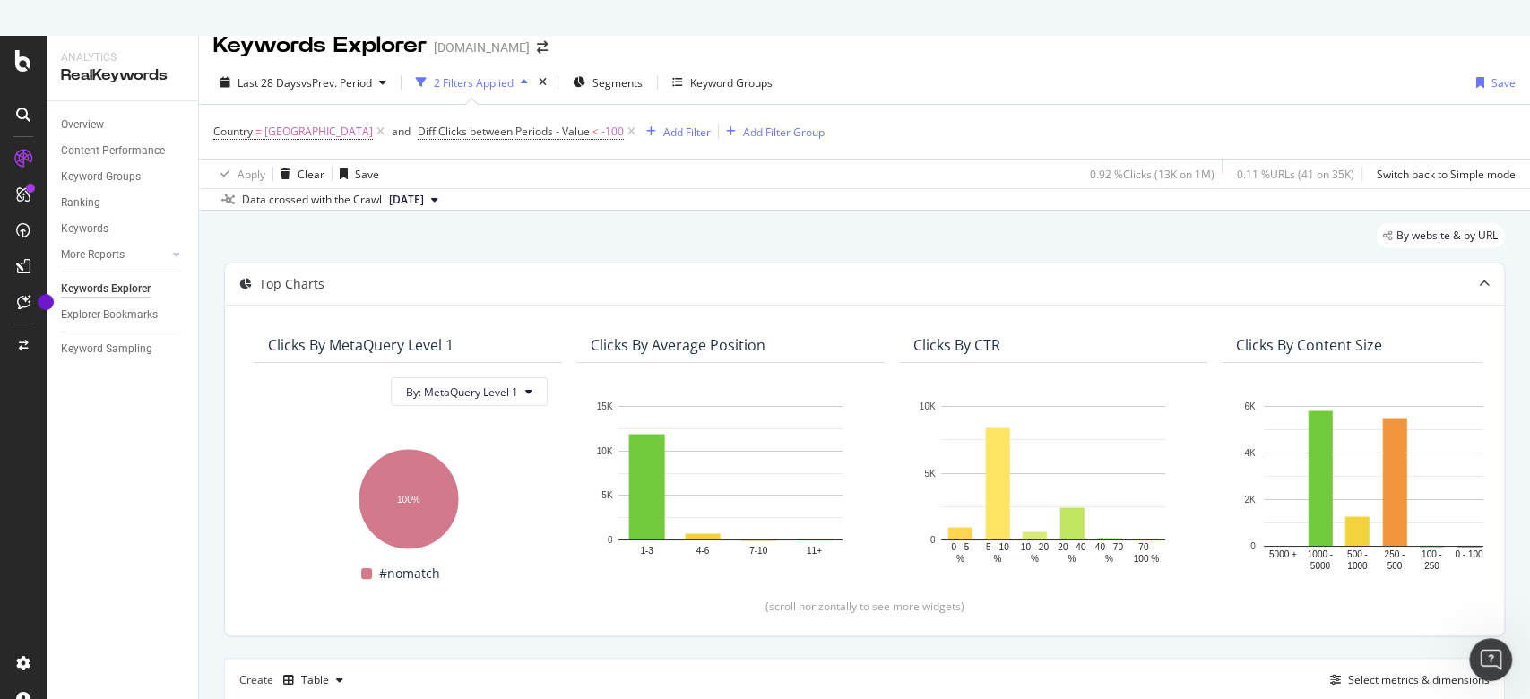
scroll to position [0, 0]
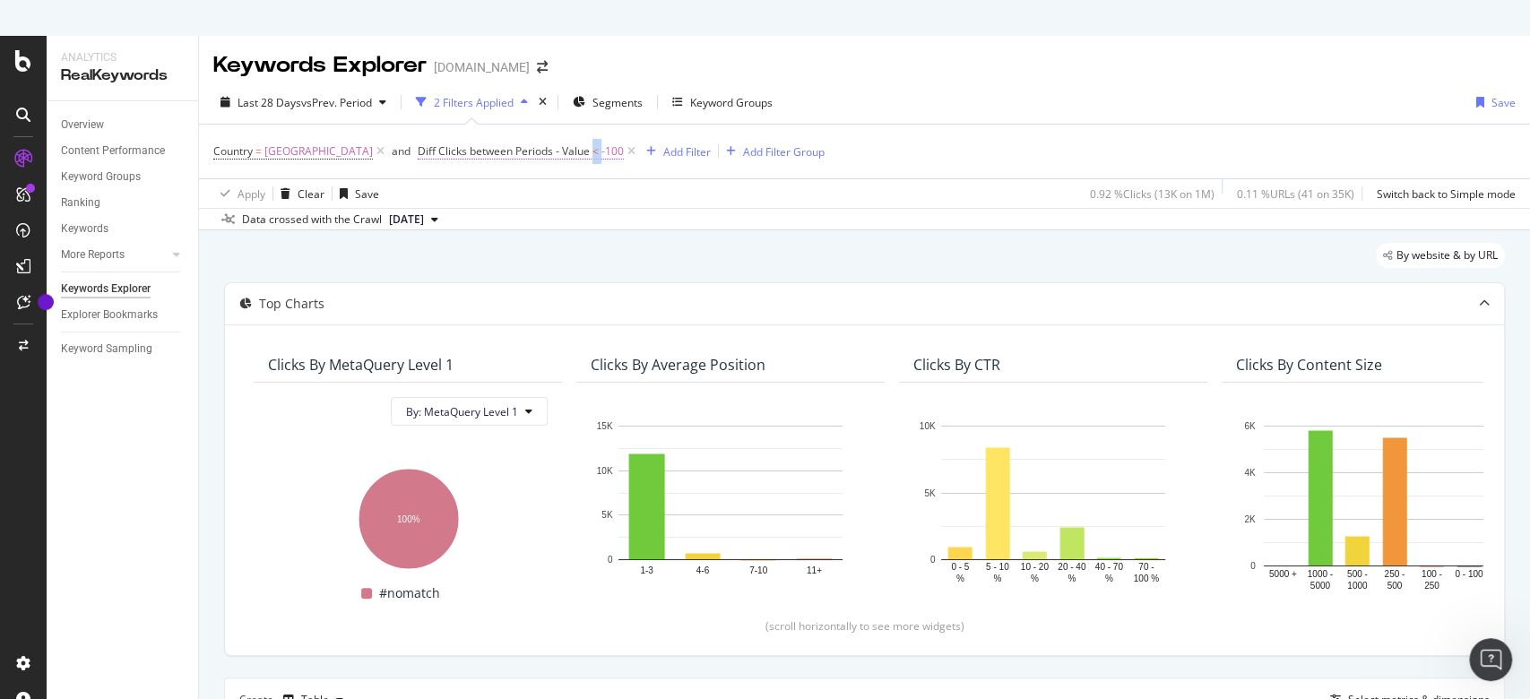
drag, startPoint x: 524, startPoint y: 154, endPoint x: 513, endPoint y: 152, distance: 10.9
click at [513, 152] on span "Diff Clicks between Periods - Value < -100" at bounding box center [521, 151] width 206 height 16
click at [353, 152] on div "Clicks" at bounding box center [453, 149] width 212 height 30
click at [351, 151] on div "Clicks" at bounding box center [453, 149] width 212 height 30
click at [344, 159] on div "Clicks All Devices On Current Period Less than -100 Cancel Add filter Apply" at bounding box center [453, 240] width 226 height 213
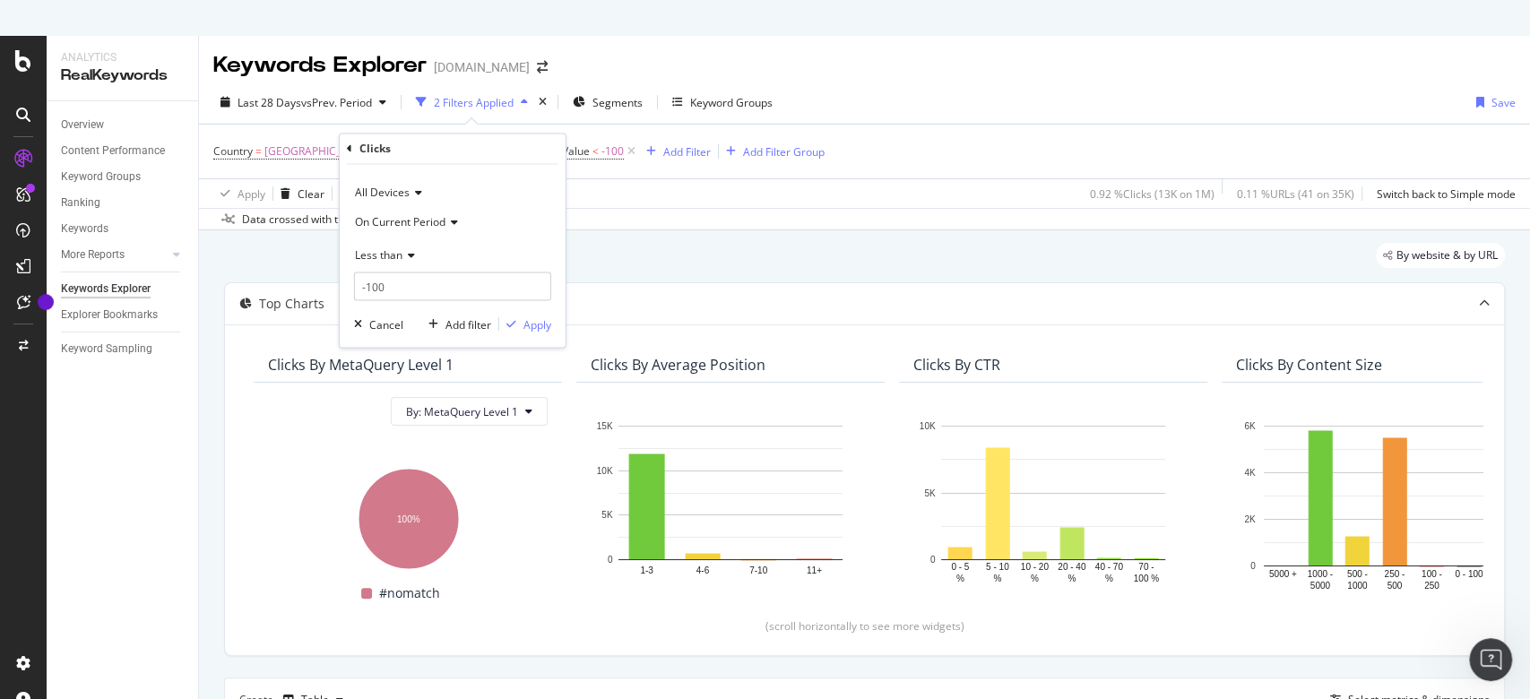
click at [350, 149] on icon at bounding box center [349, 148] width 5 height 11
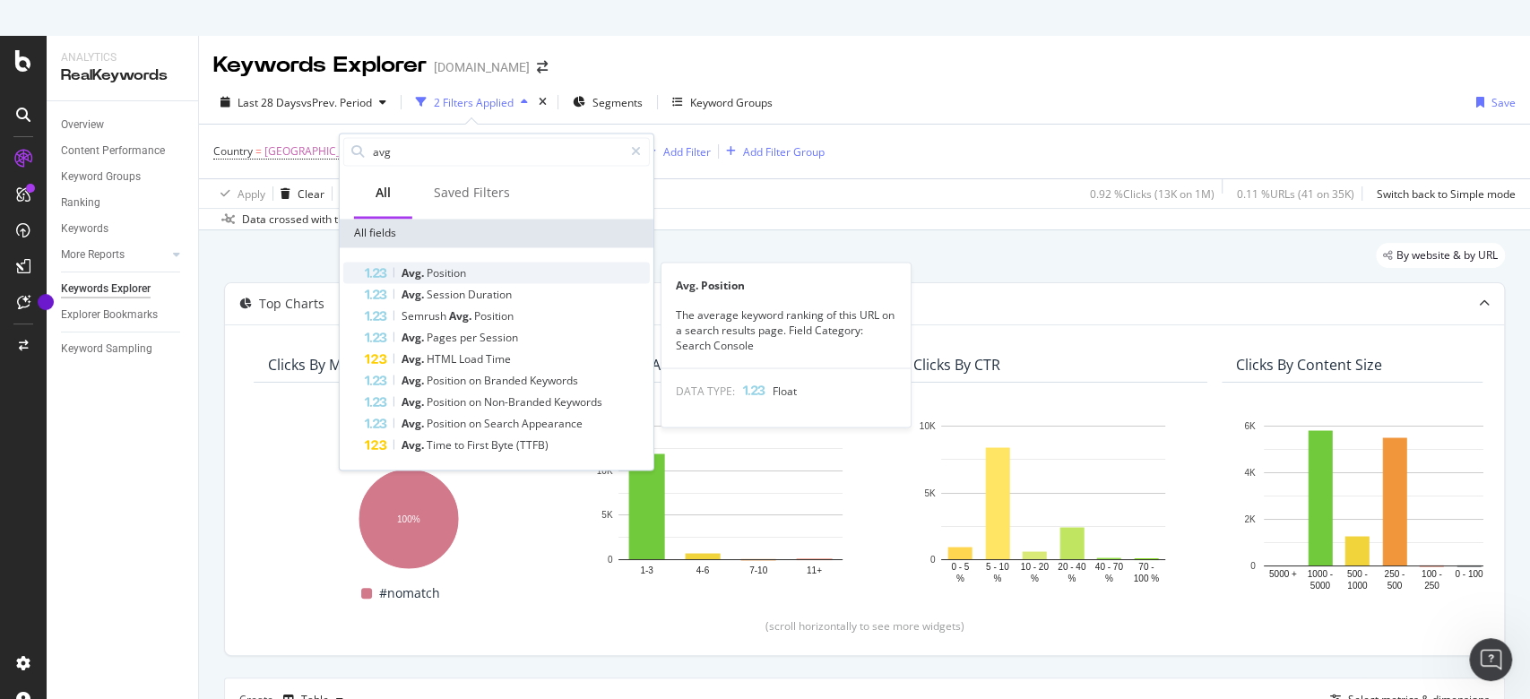
type input "avg"
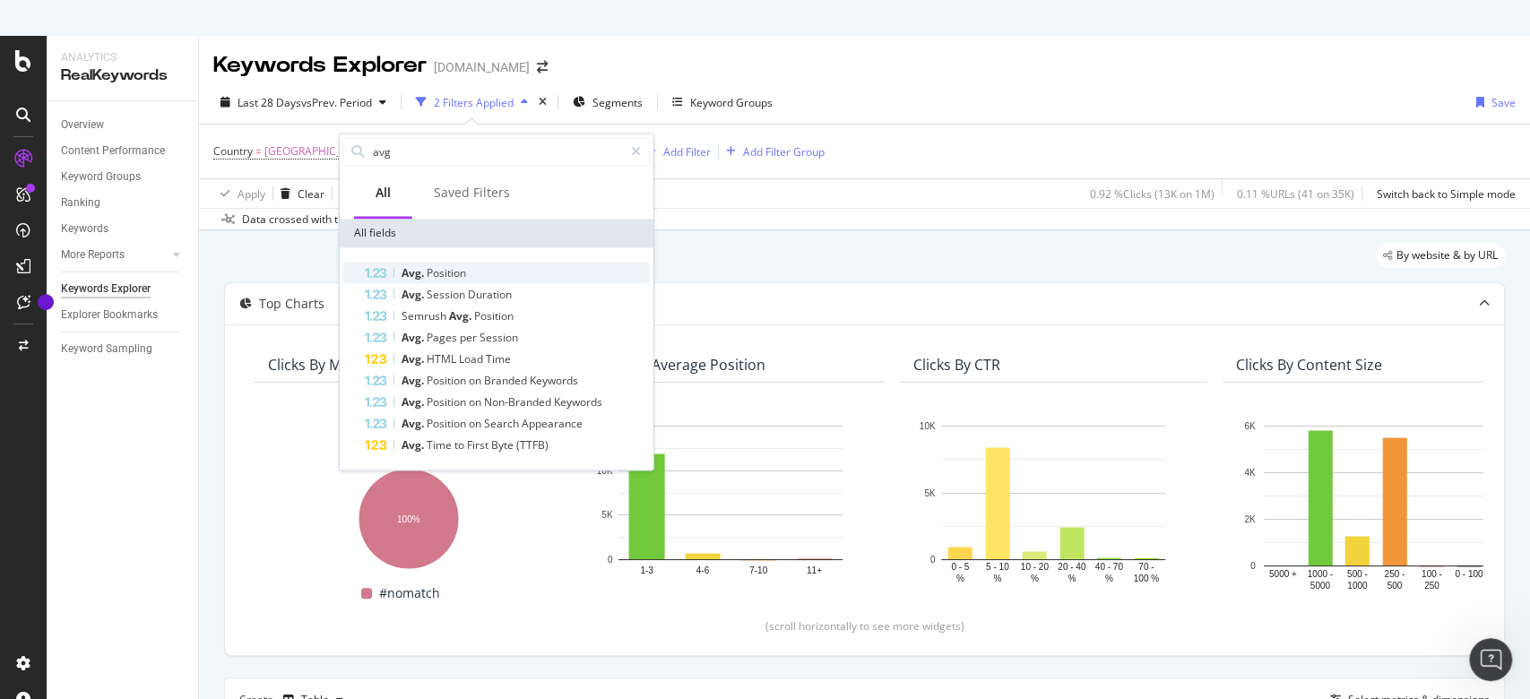
click at [436, 268] on span "Position" at bounding box center [446, 271] width 39 height 15
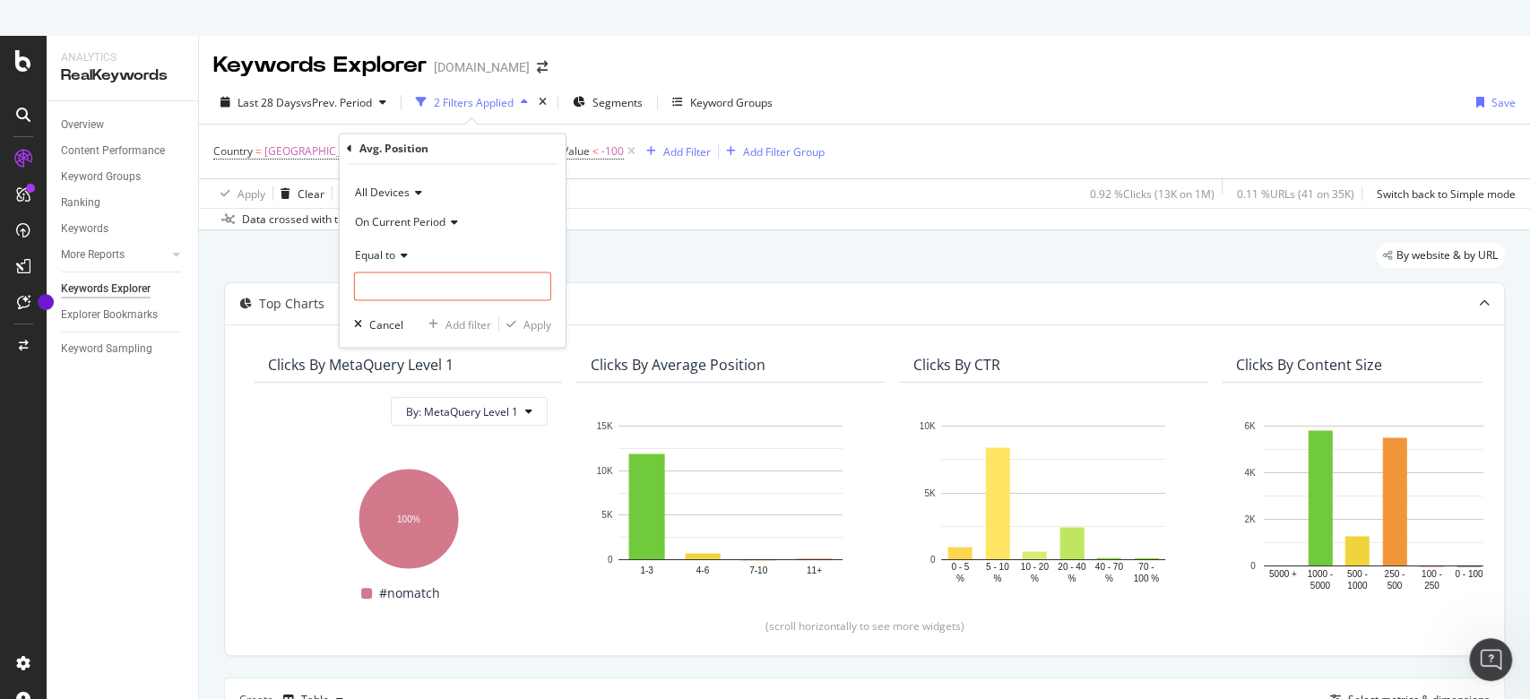
click at [405, 250] on icon at bounding box center [401, 254] width 13 height 11
click at [433, 220] on span "On Current Period" at bounding box center [400, 221] width 91 height 15
click at [437, 317] on div "Diff. Between Period - value" at bounding box center [455, 328] width 192 height 23
click at [401, 262] on div "Equal to" at bounding box center [452, 254] width 197 height 29
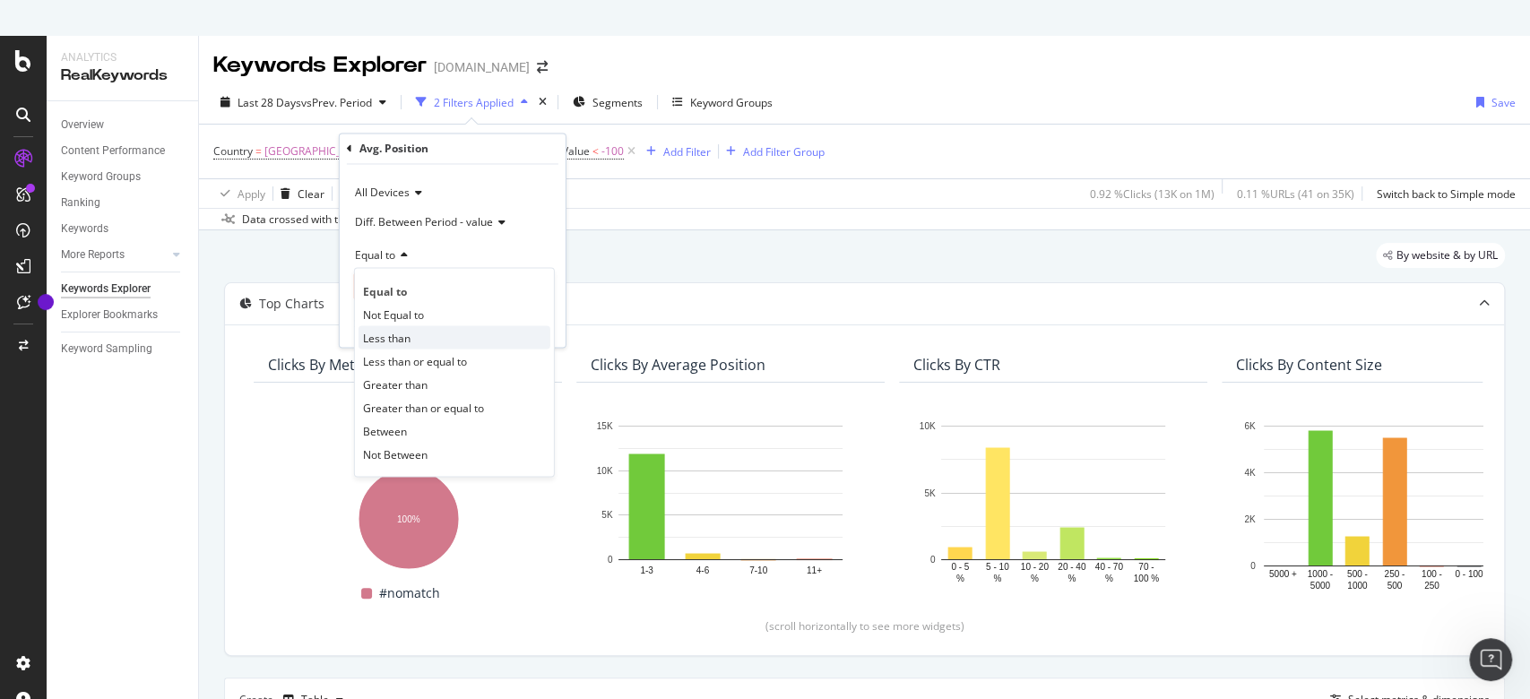
click at [403, 336] on span "Less than" at bounding box center [387, 337] width 48 height 15
click at [422, 283] on input "number" at bounding box center [452, 287] width 197 height 29
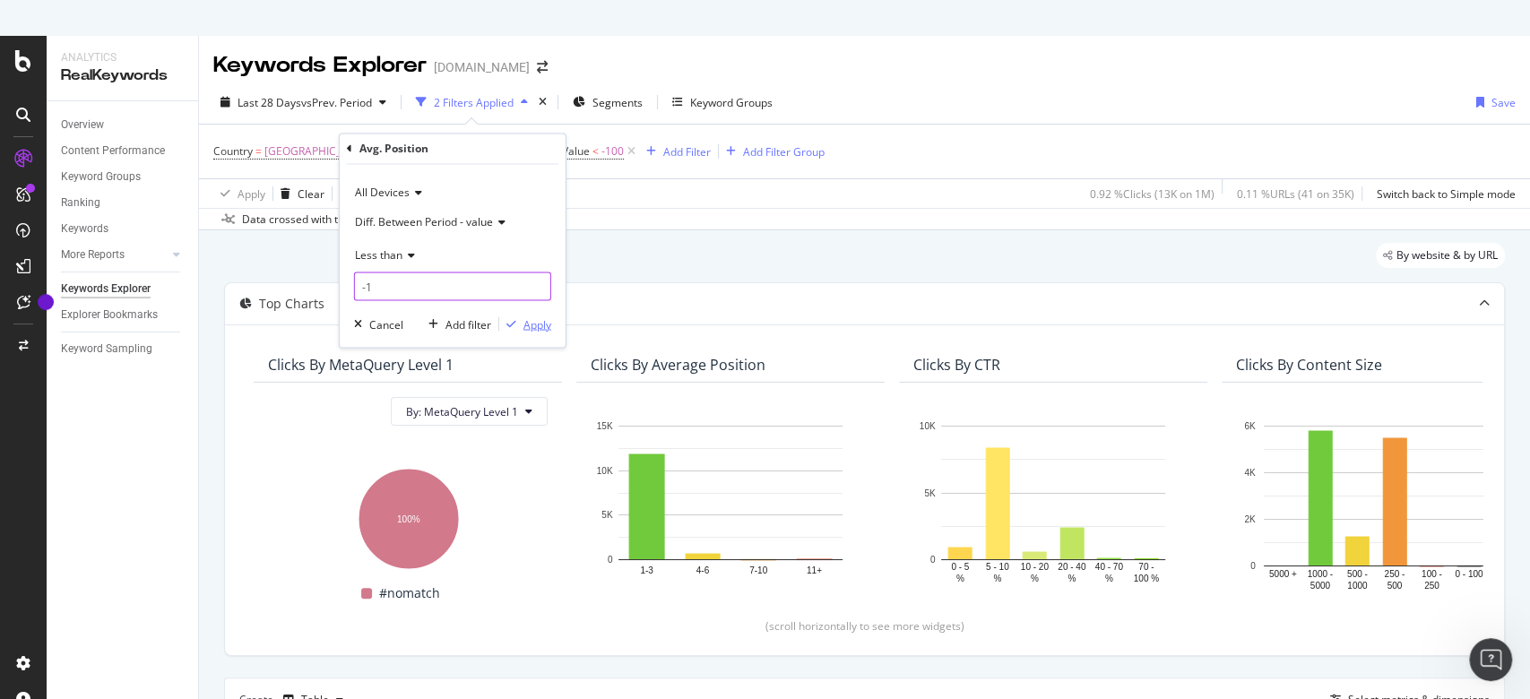
type input "-1"
click at [524, 327] on div "Apply" at bounding box center [538, 323] width 28 height 15
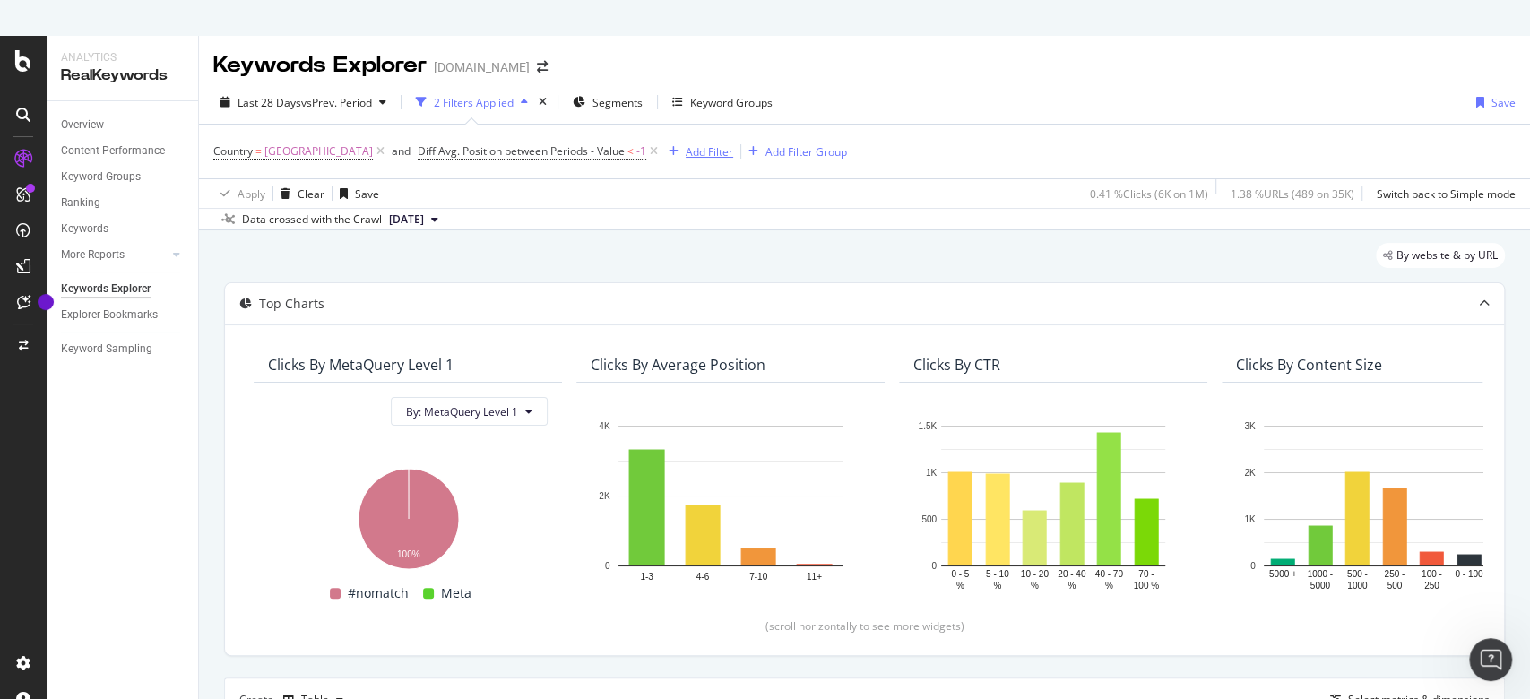
click at [686, 146] on div "Add Filter" at bounding box center [710, 151] width 48 height 15
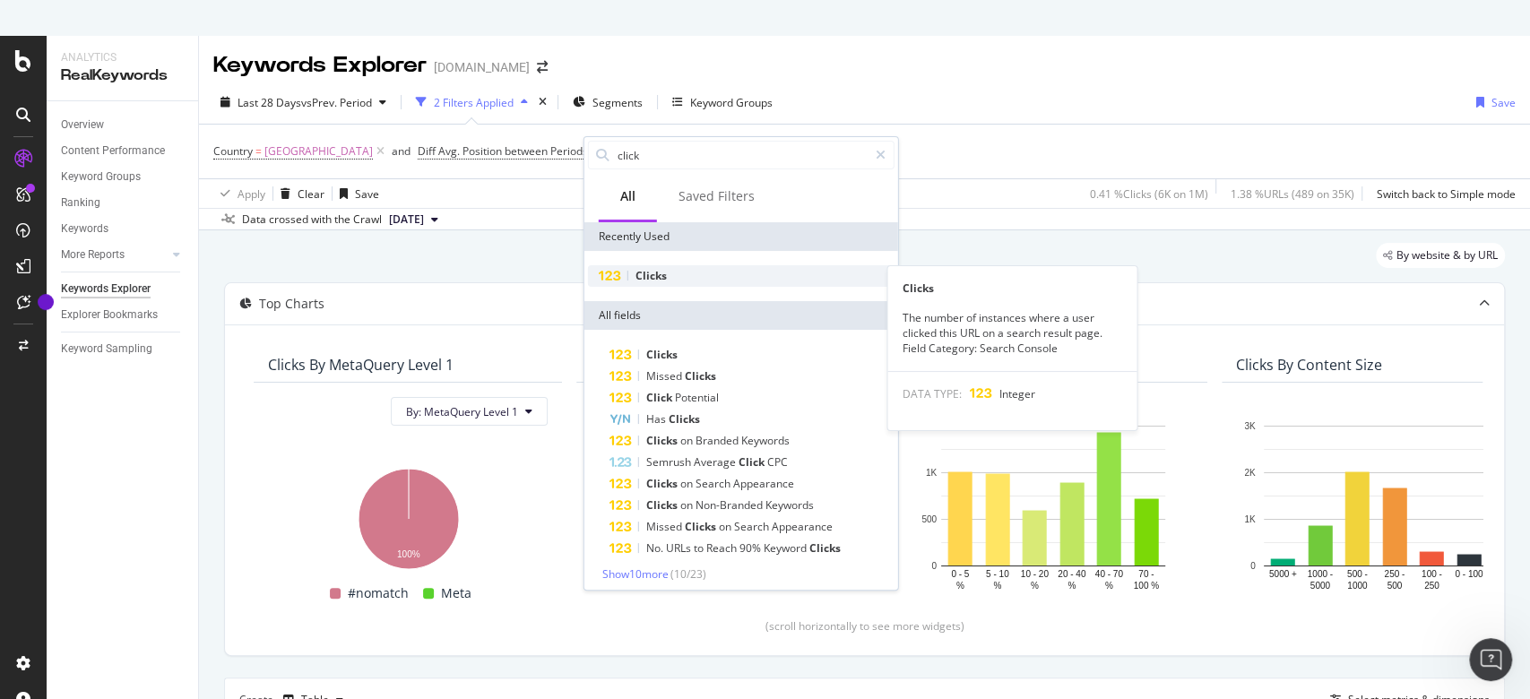
type input "click"
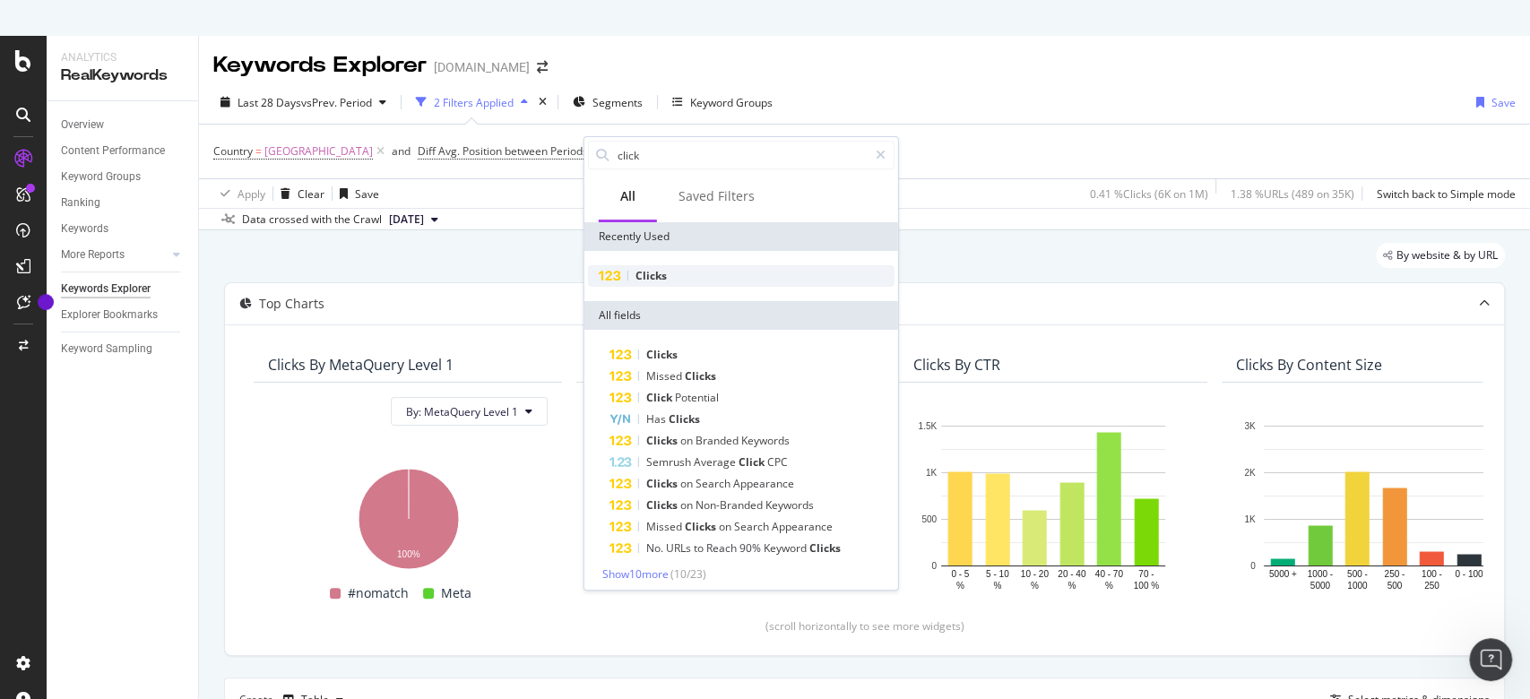
click at [648, 281] on span "Clicks" at bounding box center [651, 275] width 31 height 15
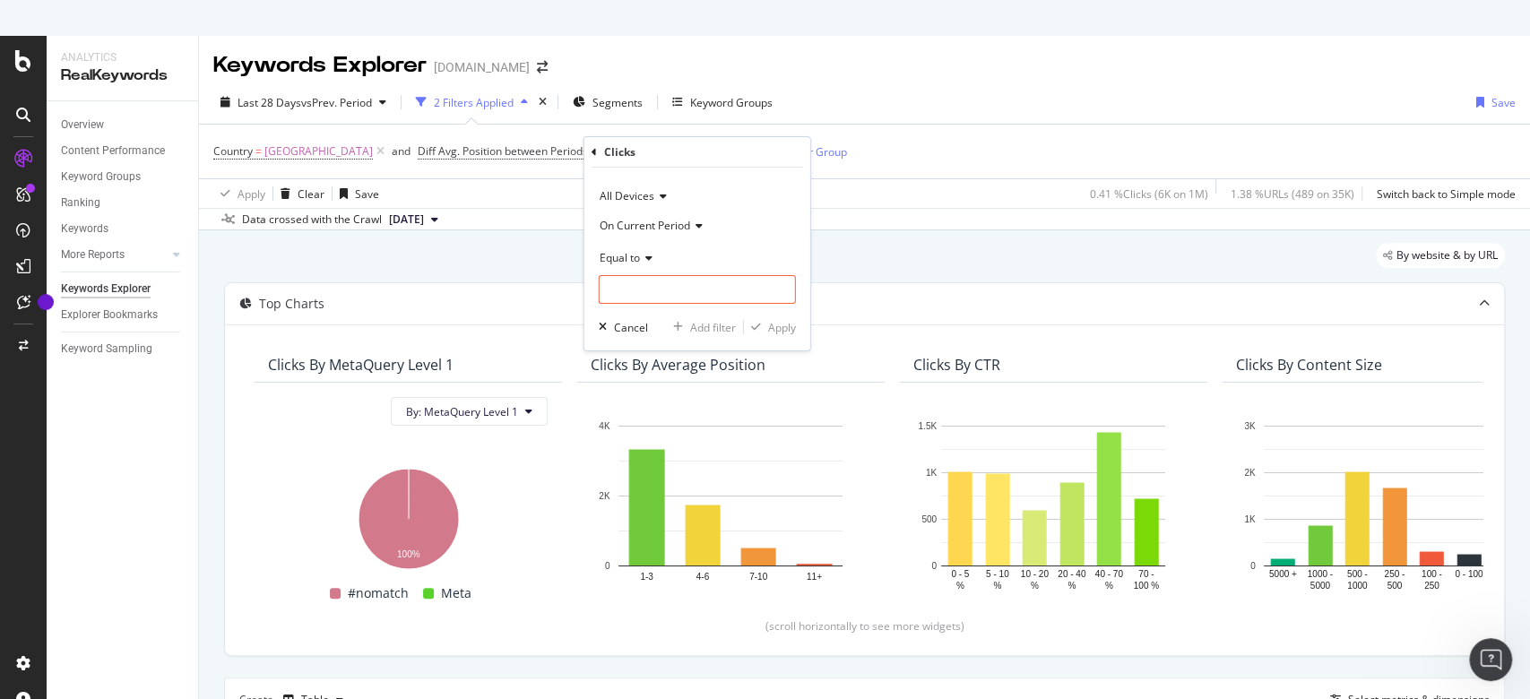
click at [653, 265] on div "Equal to" at bounding box center [697, 257] width 197 height 29
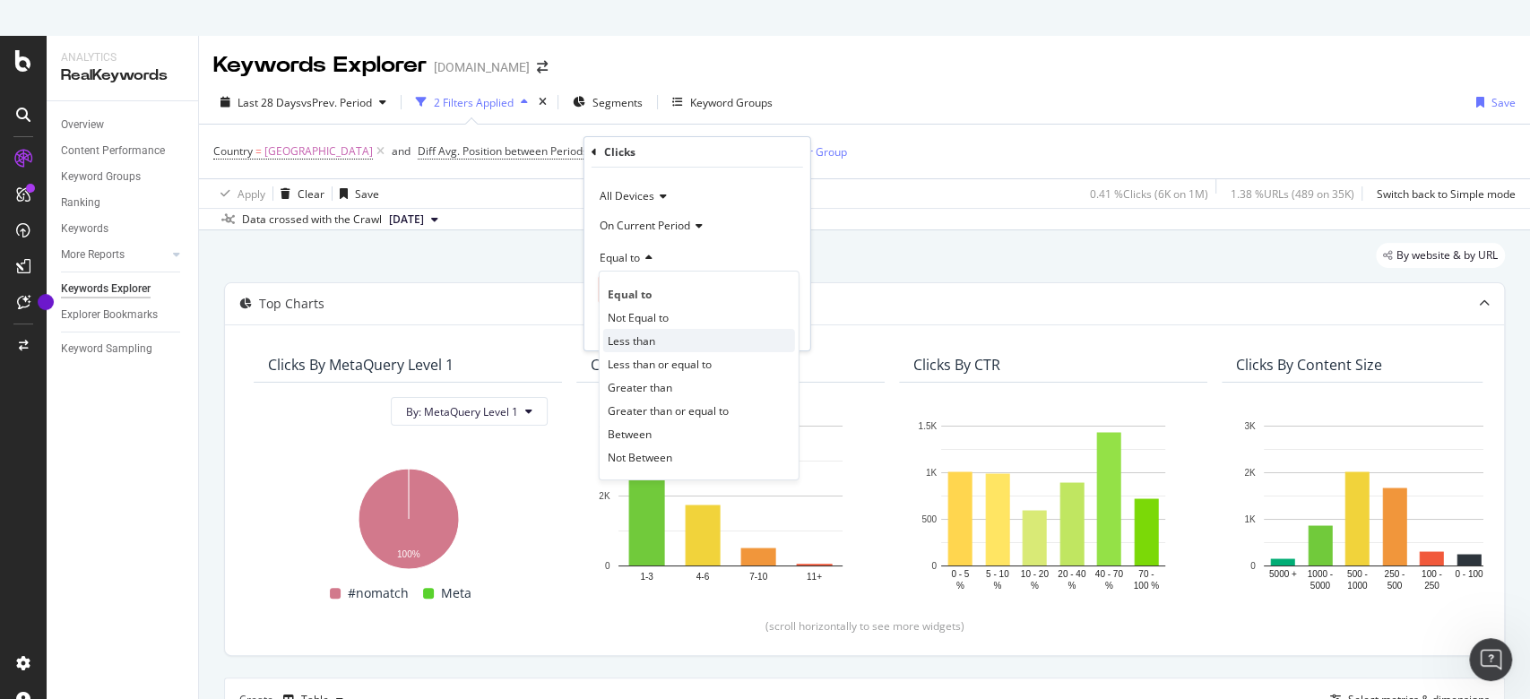
click at [653, 331] on div "Less than" at bounding box center [699, 340] width 192 height 23
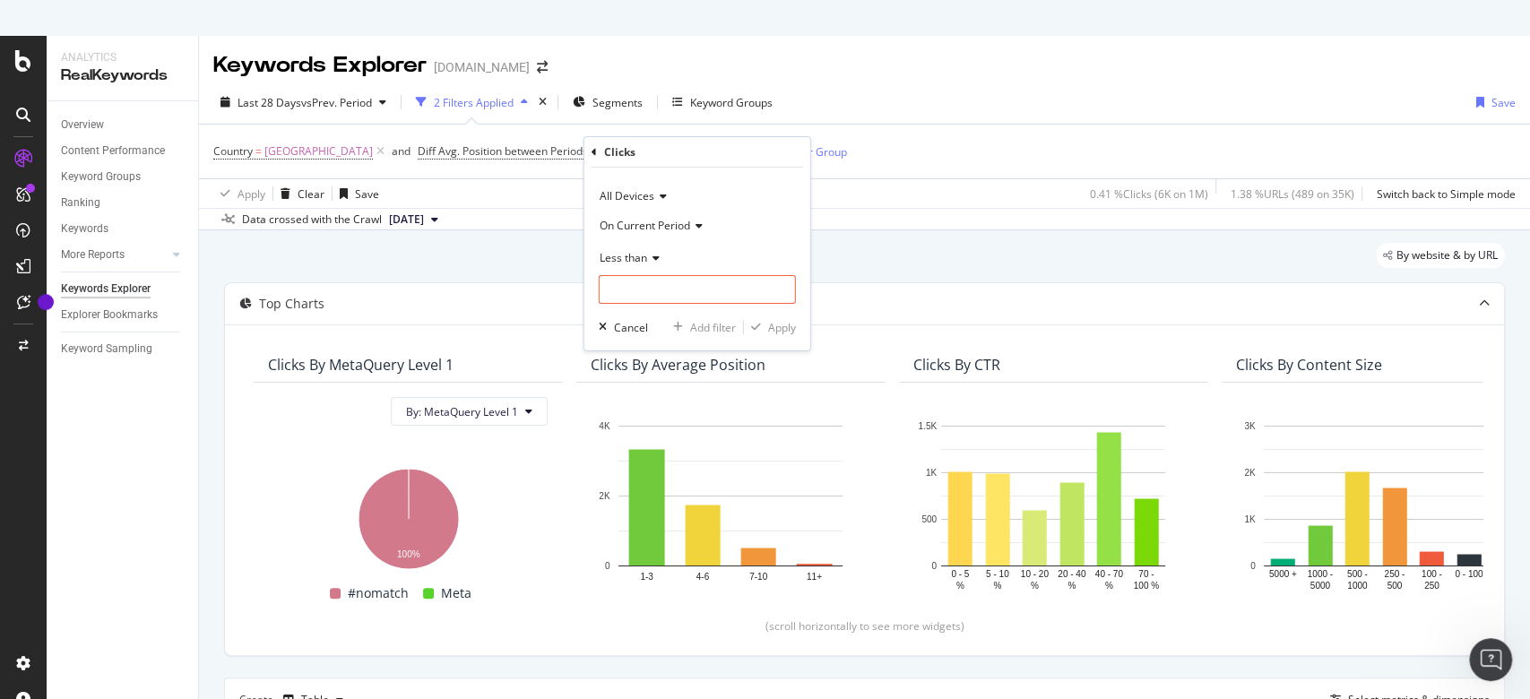
click at [658, 219] on span "On Current Period" at bounding box center [645, 225] width 91 height 15
click at [649, 329] on span "Diff. Between Period - value" at bounding box center [677, 332] width 138 height 15
click at [663, 290] on input "number" at bounding box center [697, 289] width 197 height 29
type input "-100"
click at [778, 328] on div "Apply" at bounding box center [782, 327] width 28 height 15
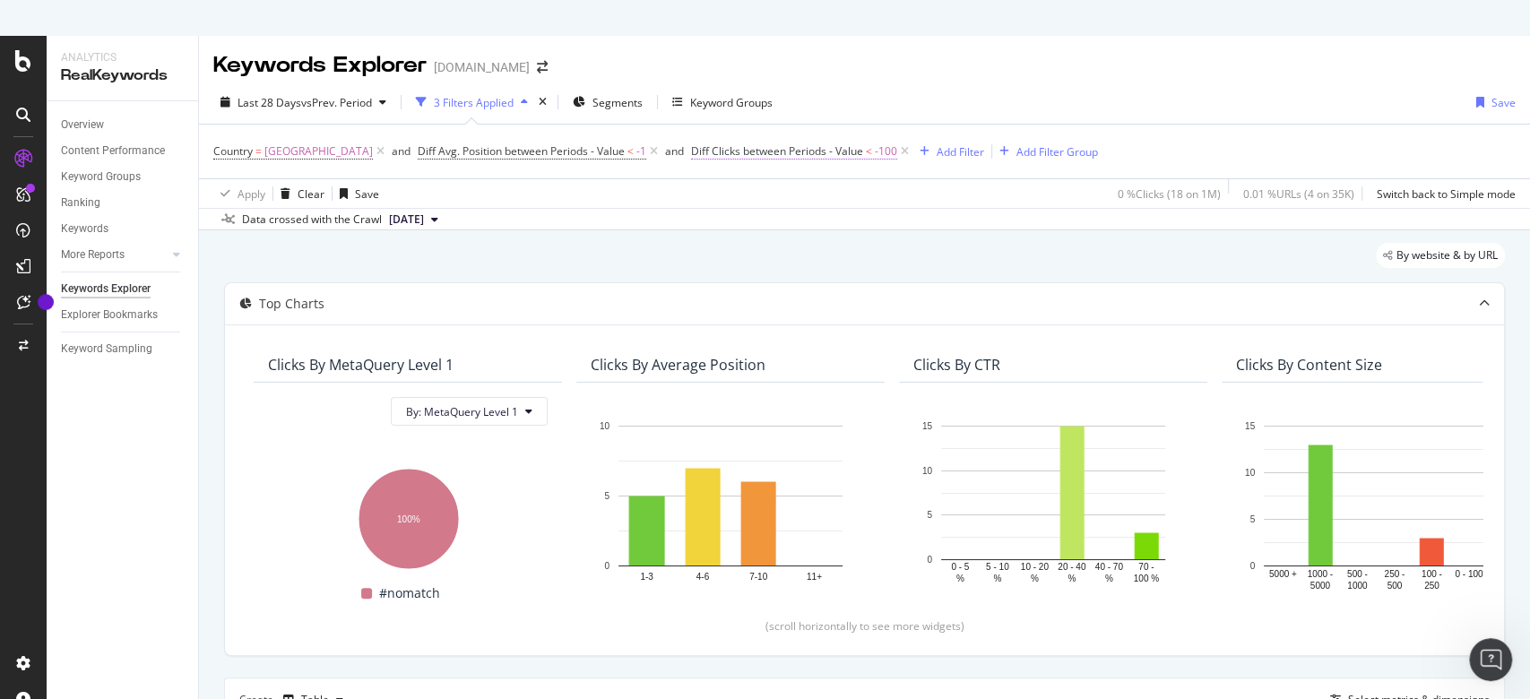
click at [769, 155] on span "Diff Clicks between Periods - Value" at bounding box center [777, 150] width 172 height 15
click at [699, 219] on span "On Current Period" at bounding box center [674, 221] width 91 height 15
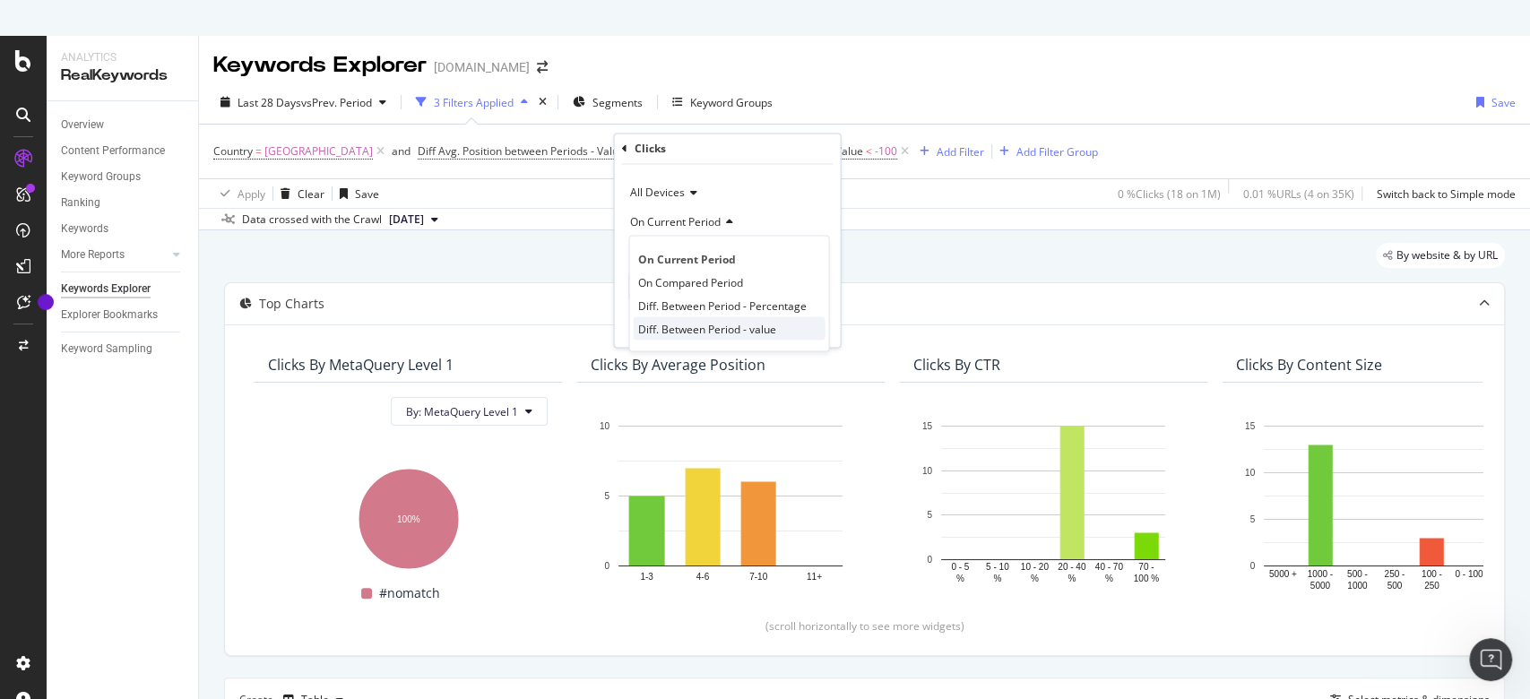
click at [696, 325] on span "Diff. Between Period - value" at bounding box center [706, 328] width 138 height 15
click at [811, 324] on div "Apply" at bounding box center [812, 323] width 28 height 15
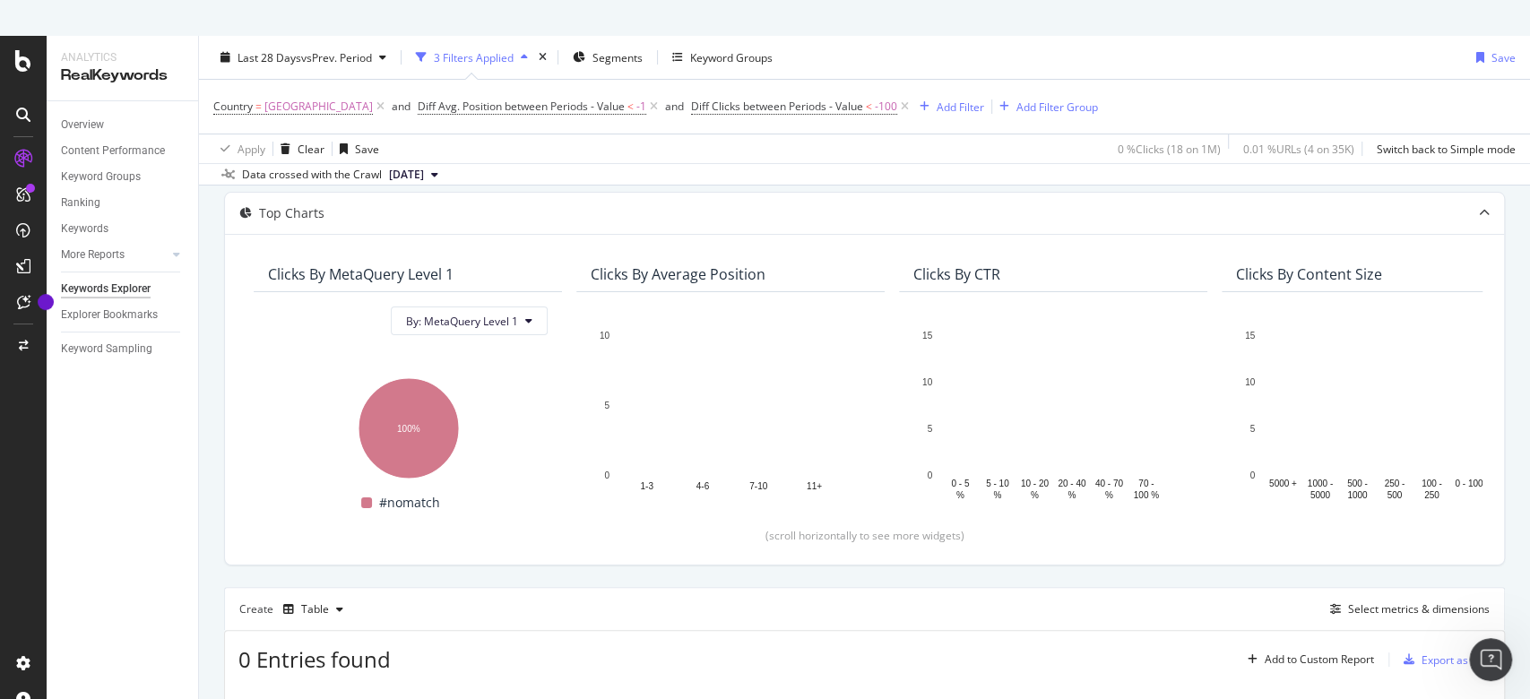
scroll to position [93, 0]
